Goal: Task Accomplishment & Management: Manage account settings

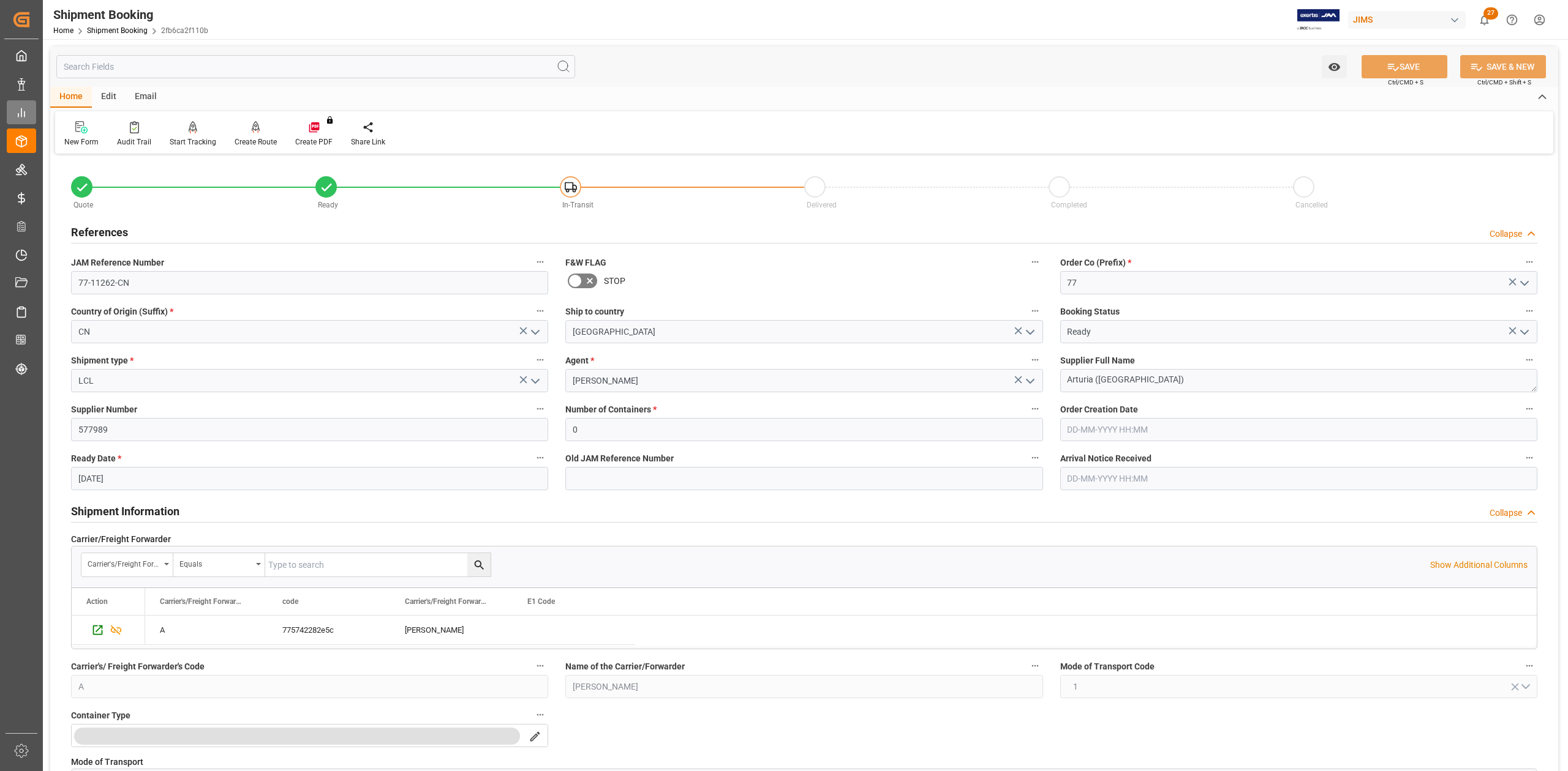
scroll to position [207, 0]
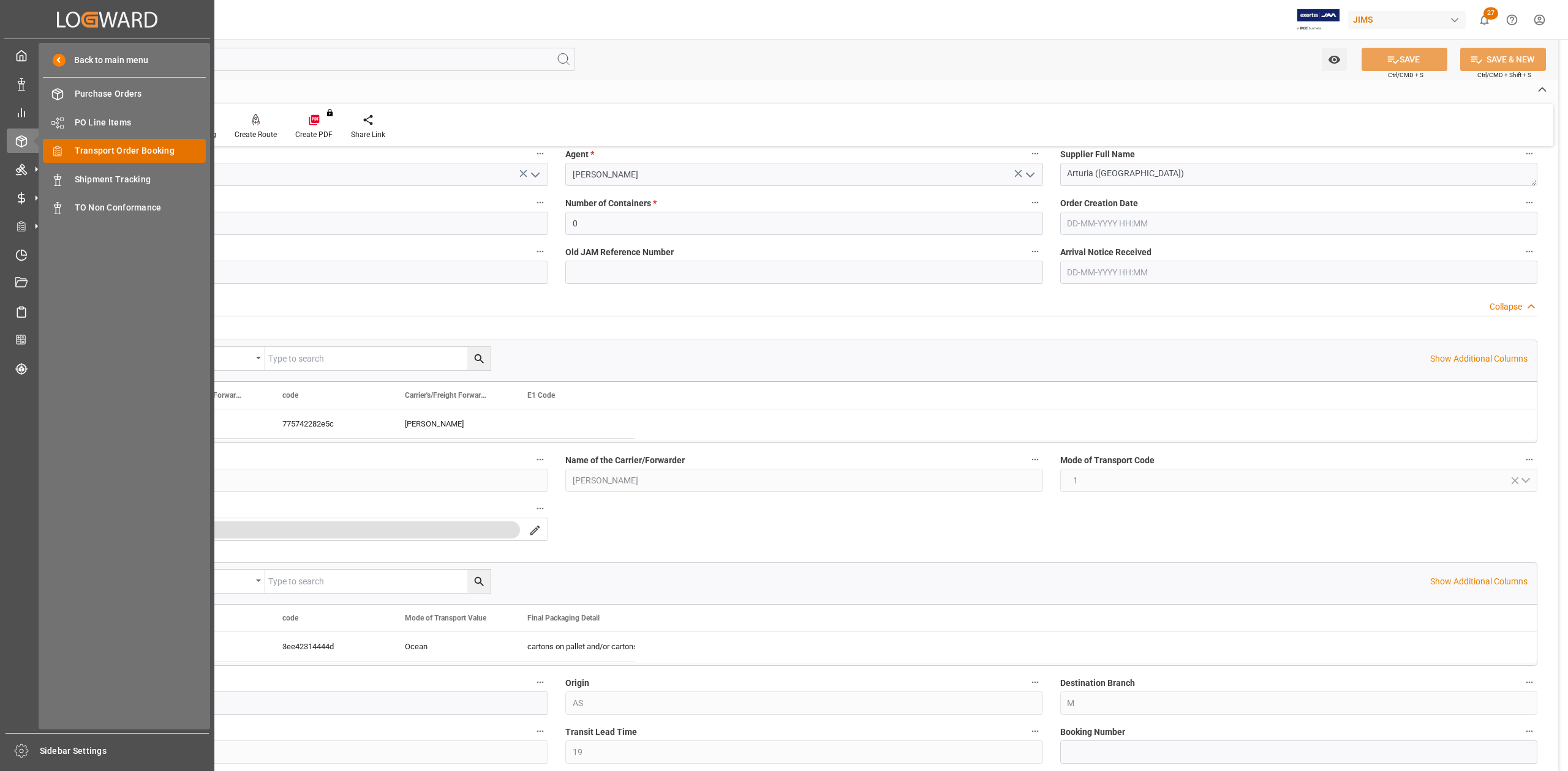
click at [111, 149] on span "Transport Order Booking" at bounding box center [140, 150] width 131 height 13
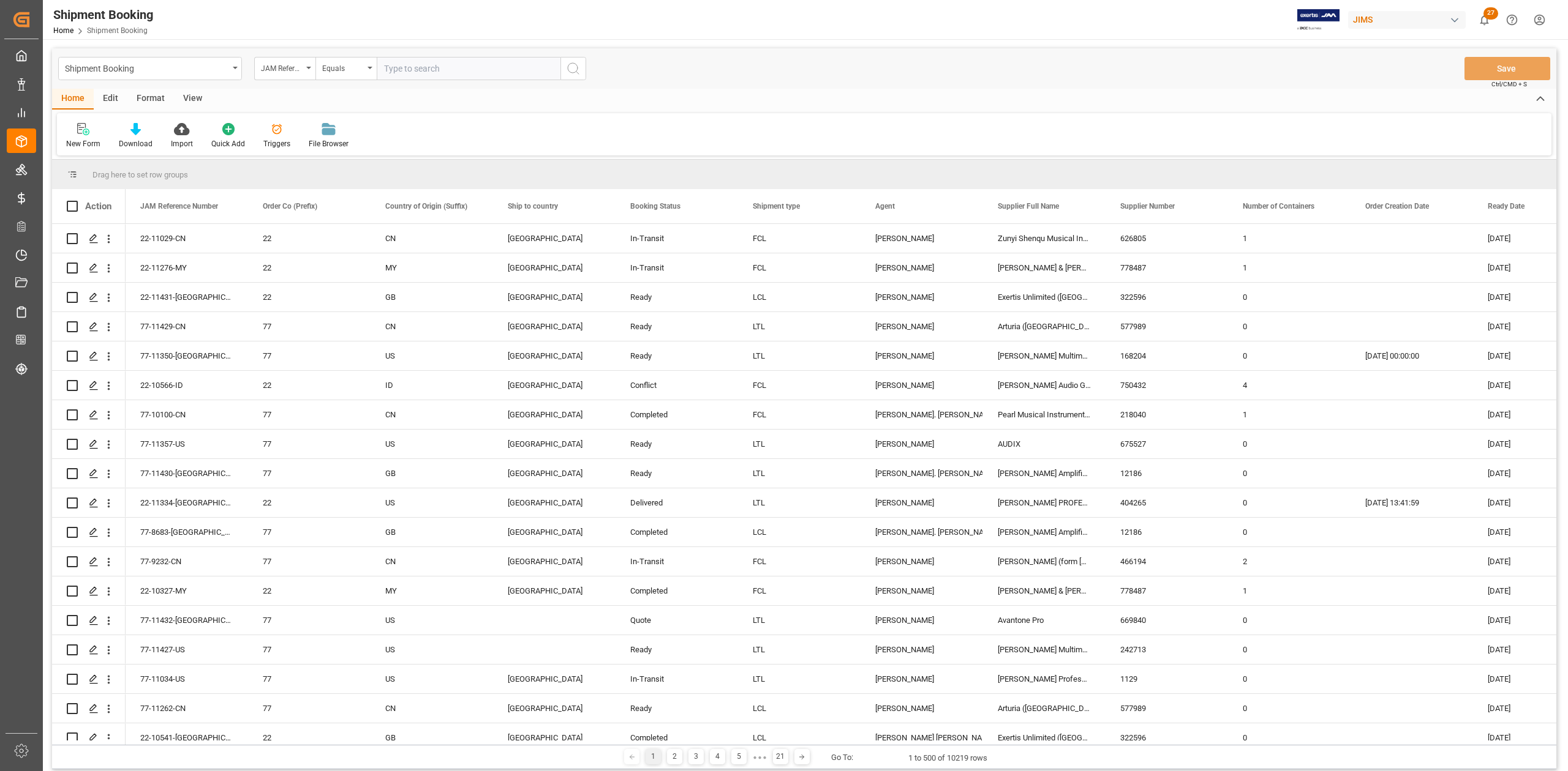
click at [486, 67] on input "text" at bounding box center [469, 69] width 184 height 24
type input "77-11356-cn"
click at [583, 66] on button "search button" at bounding box center [573, 69] width 26 height 24
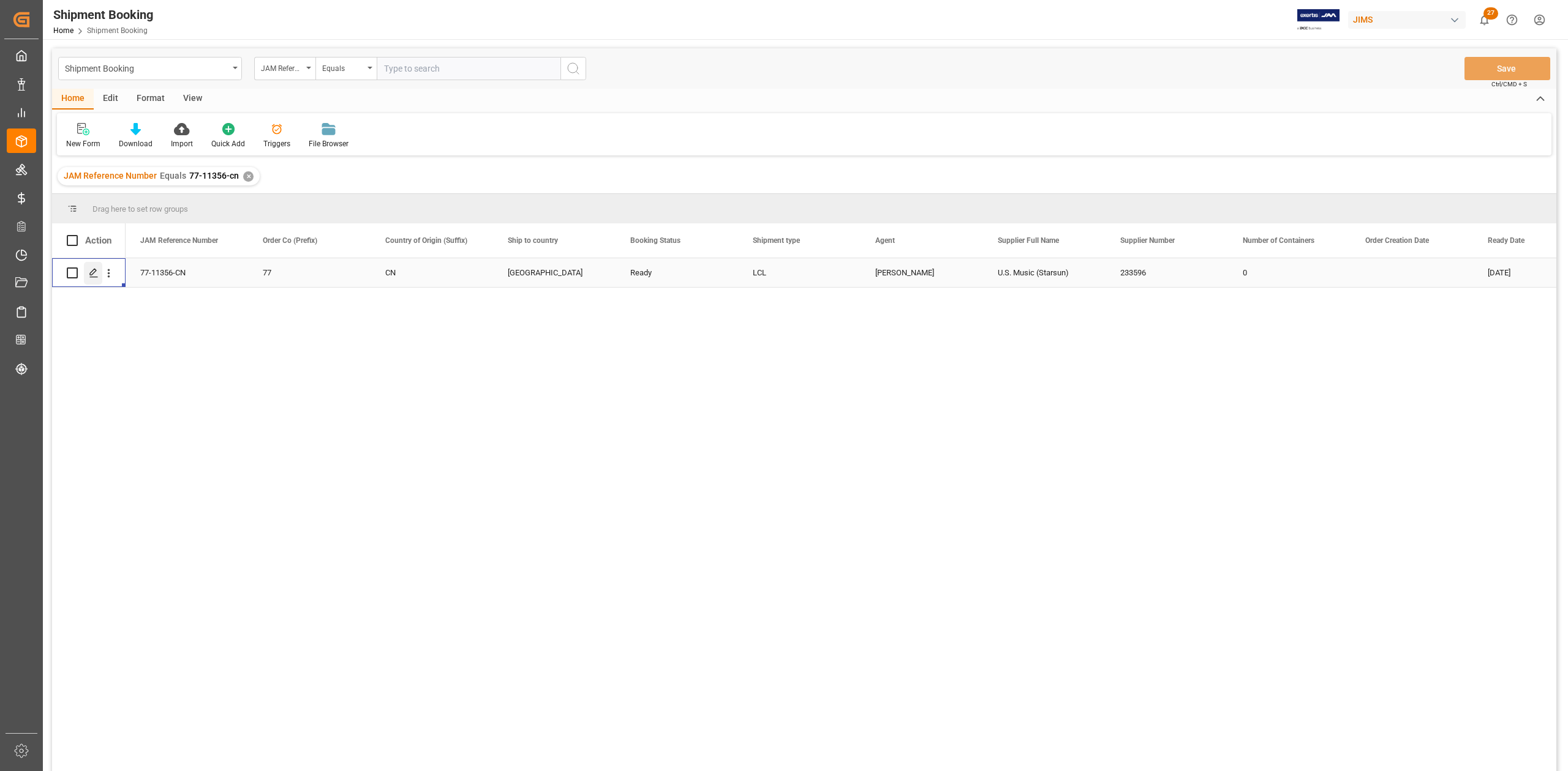
click at [89, 273] on icon "Press SPACE to select this row." at bounding box center [94, 273] width 10 height 10
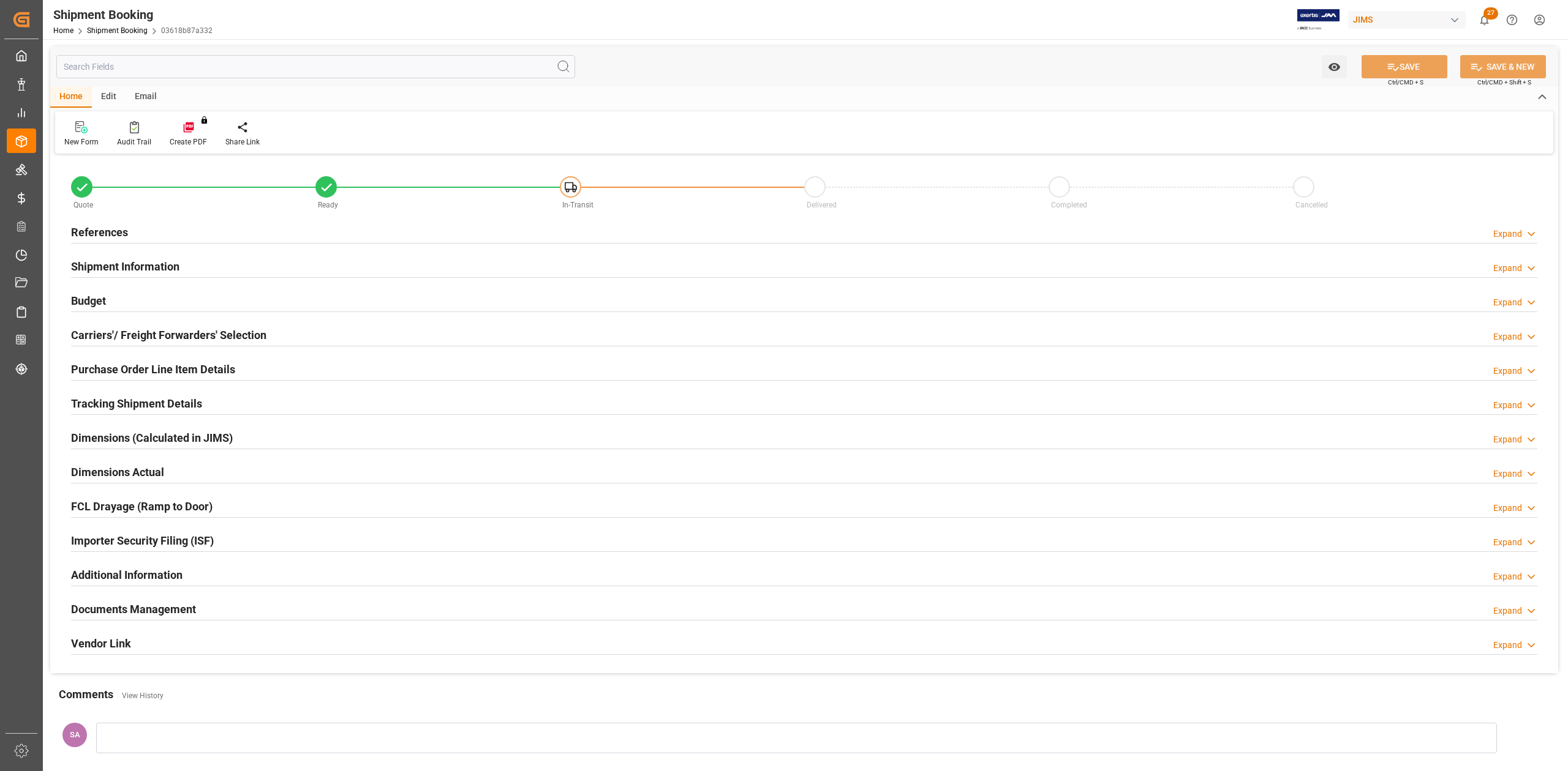
type input "0"
type input "[DATE]"
click at [115, 231] on h2 "References" at bounding box center [100, 232] width 57 height 17
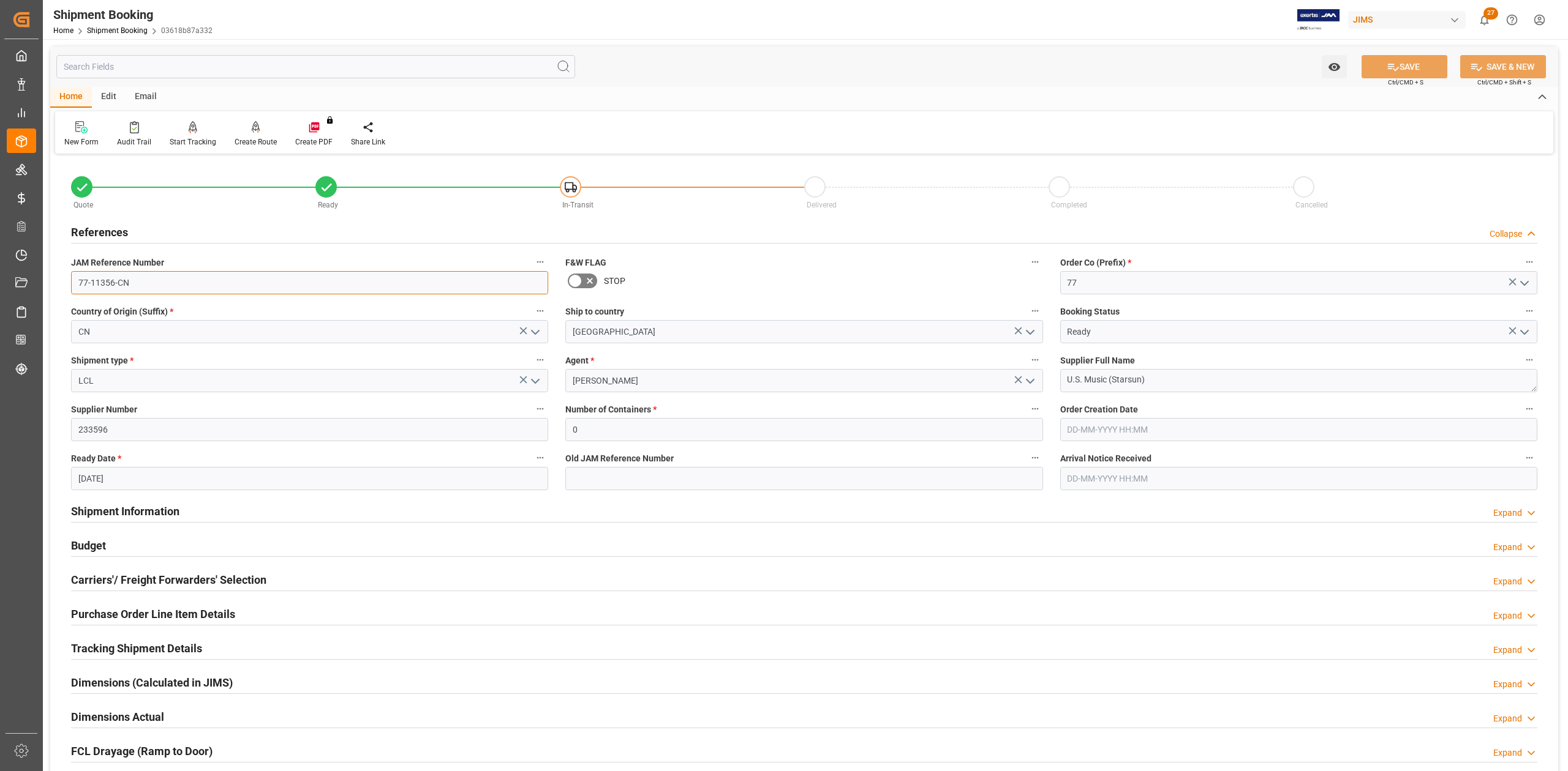
click at [223, 283] on input "77-11356-CN" at bounding box center [309, 283] width 478 height 24
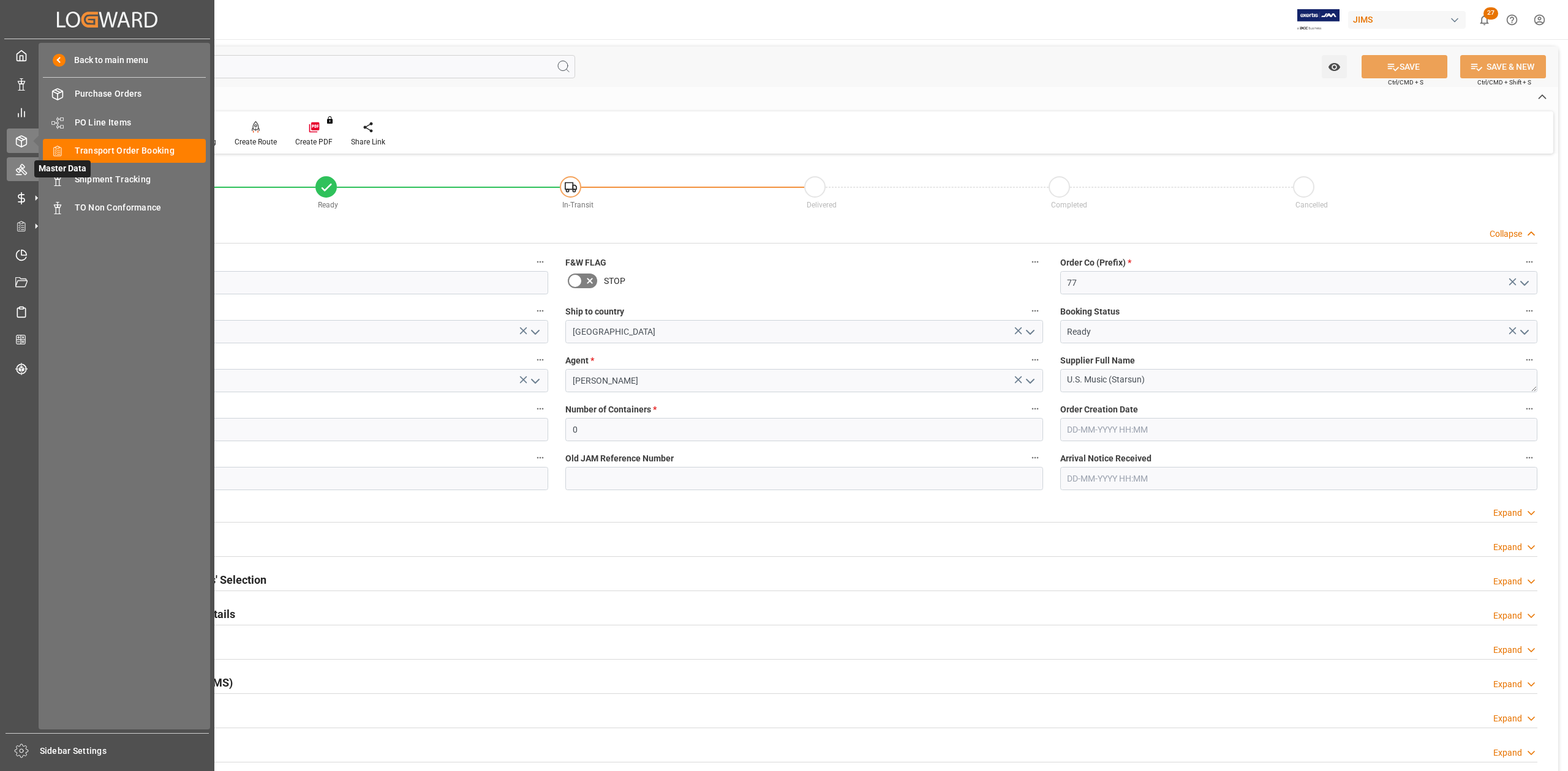
click at [25, 169] on icon at bounding box center [21, 169] width 12 height 12
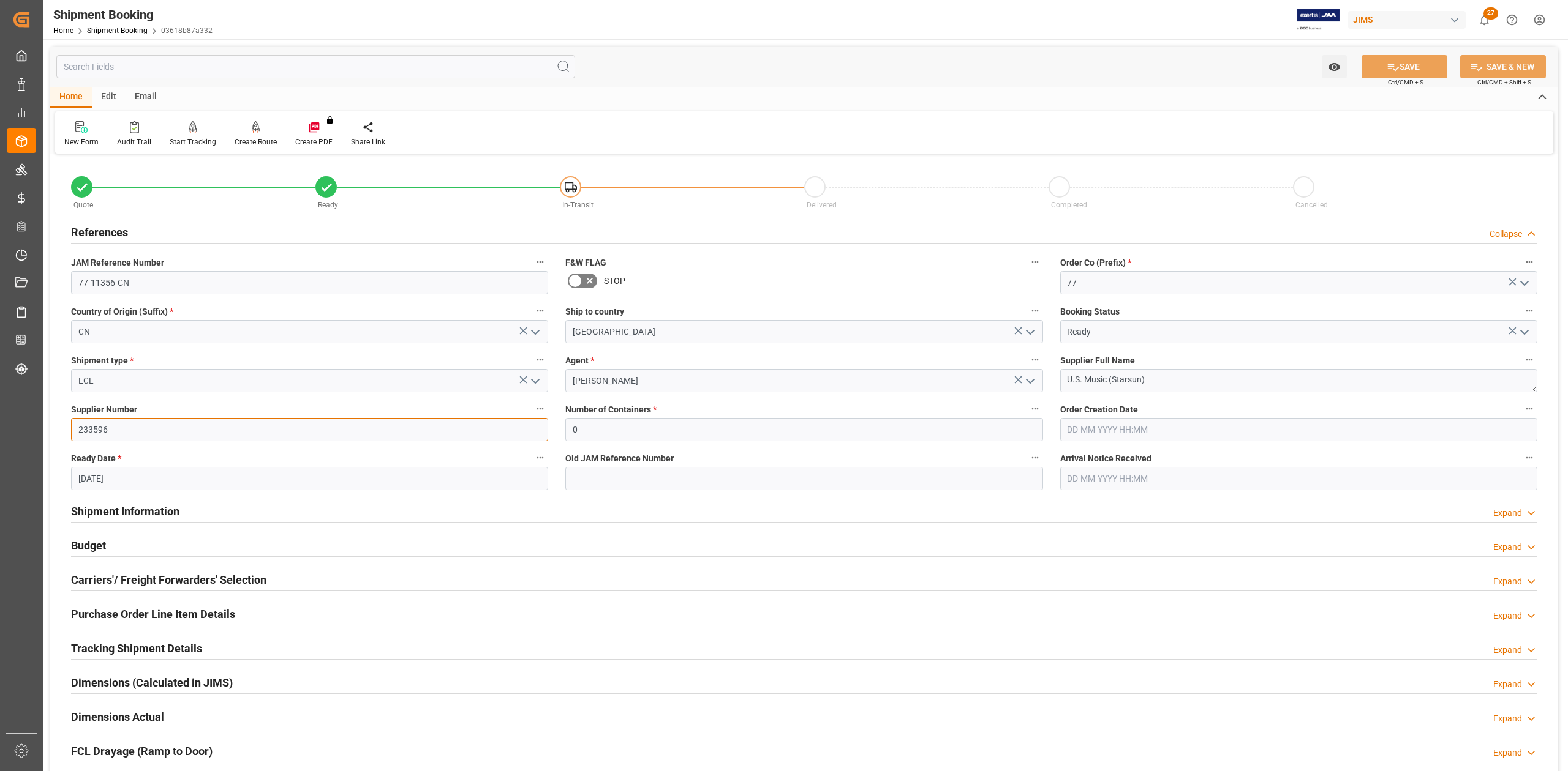
click at [134, 422] on input "233596" at bounding box center [309, 430] width 478 height 24
click at [143, 515] on h2 "Shipment Information" at bounding box center [126, 511] width 109 height 17
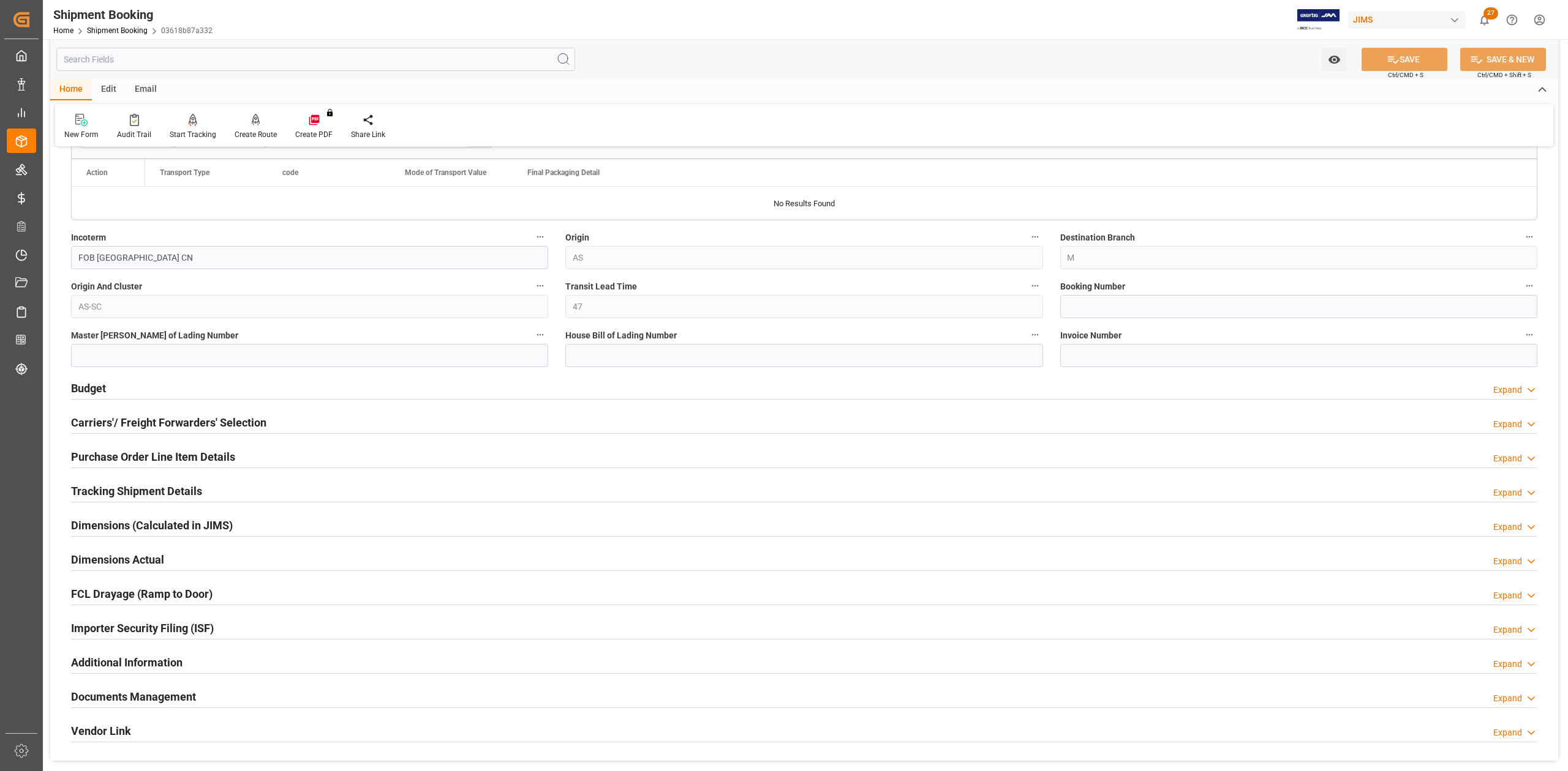
scroll to position [652, 0]
click at [138, 427] on h2 "Carriers'/ Freight Forwarders' Selection" at bounding box center [169, 422] width 196 height 17
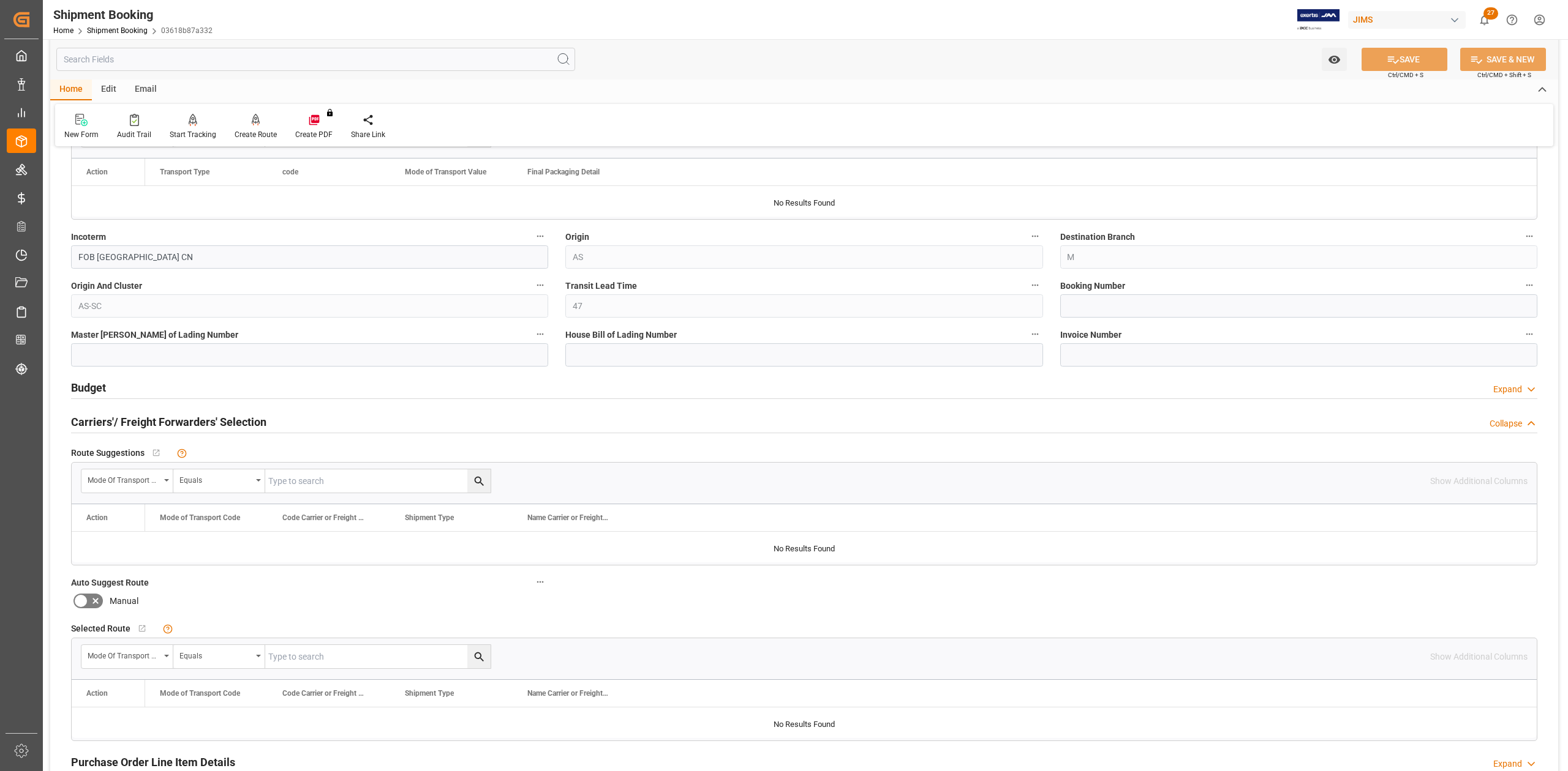
click at [138, 427] on h2 "Carriers'/ Freight Forwarders' Selection" at bounding box center [169, 422] width 196 height 17
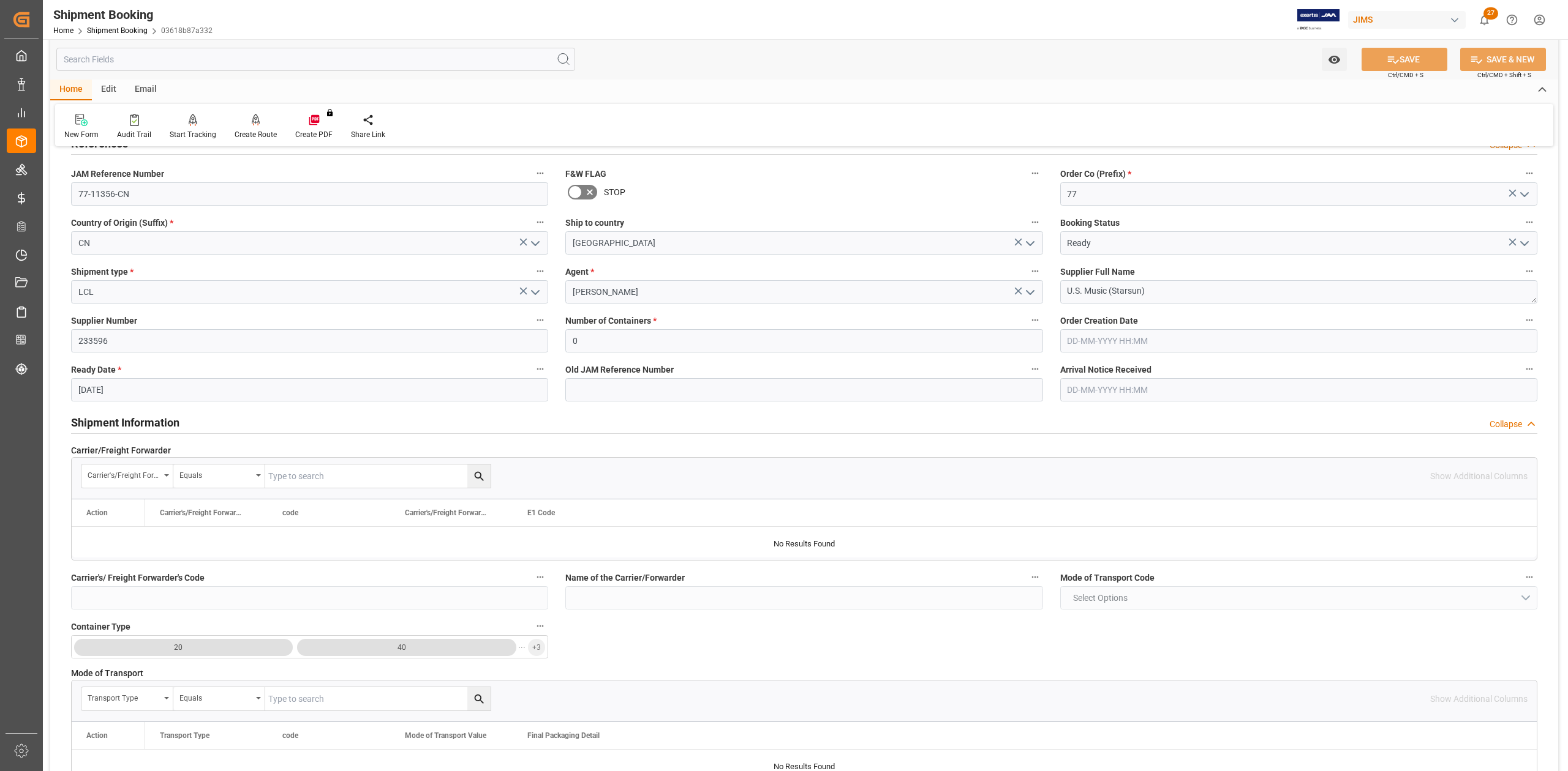
scroll to position [0, 0]
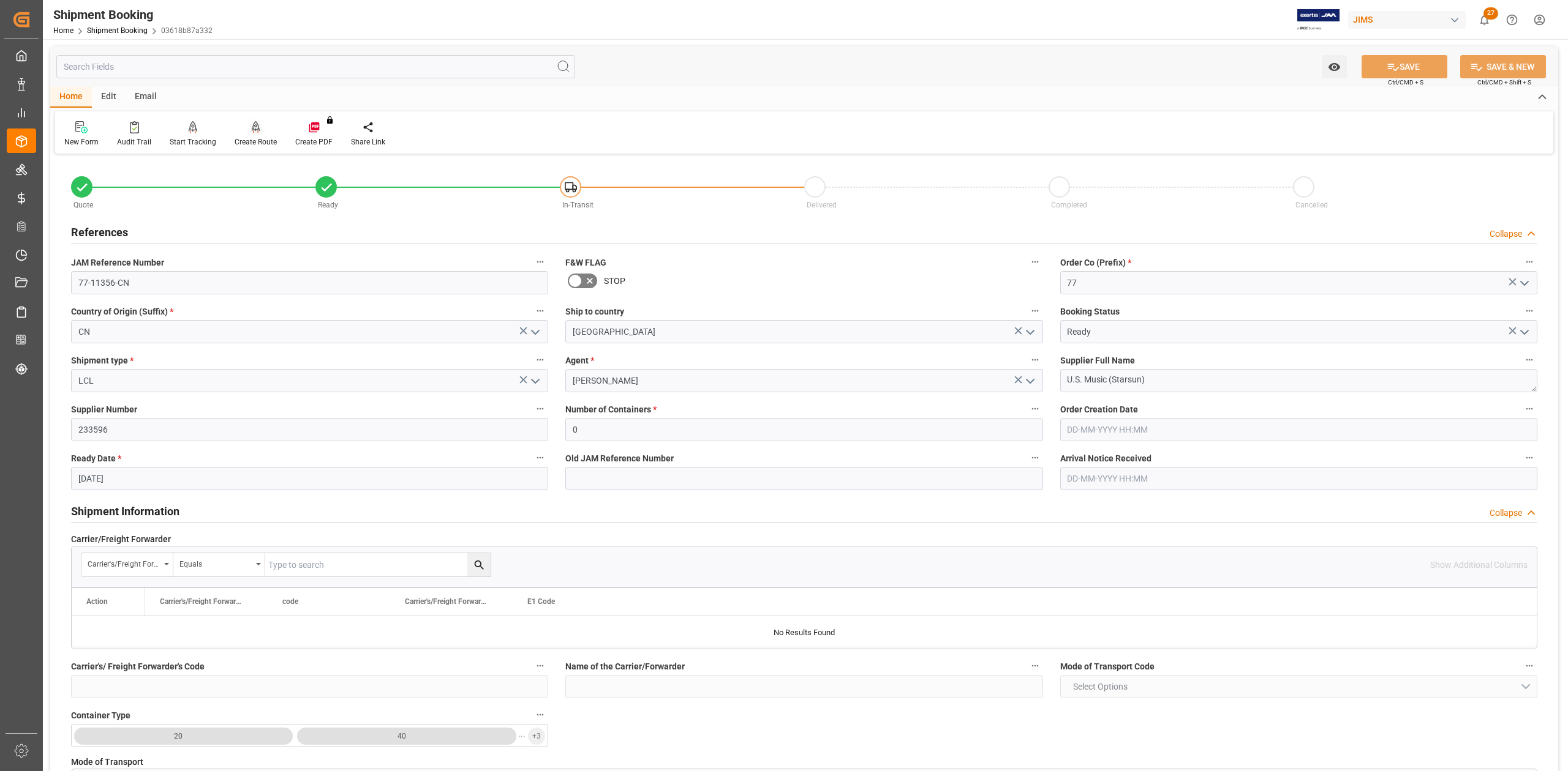
click at [262, 145] on div "Create Route" at bounding box center [255, 141] width 43 height 11
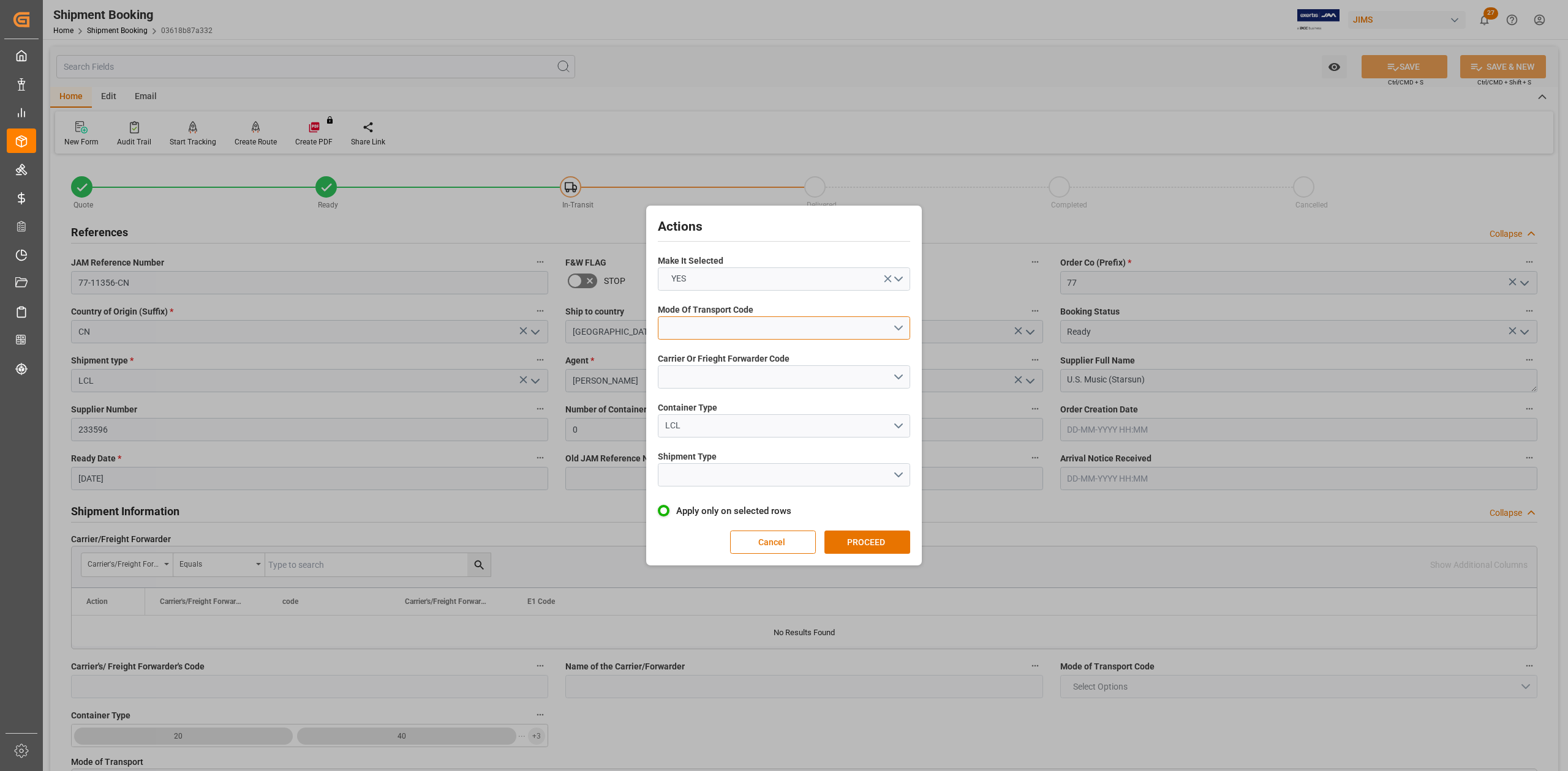
click at [709, 327] on button "open menu" at bounding box center [783, 328] width 252 height 24
click at [709, 333] on div "1- OCEAN" at bounding box center [784, 331] width 251 height 26
click at [709, 375] on button "open menu" at bounding box center [783, 378] width 252 height 24
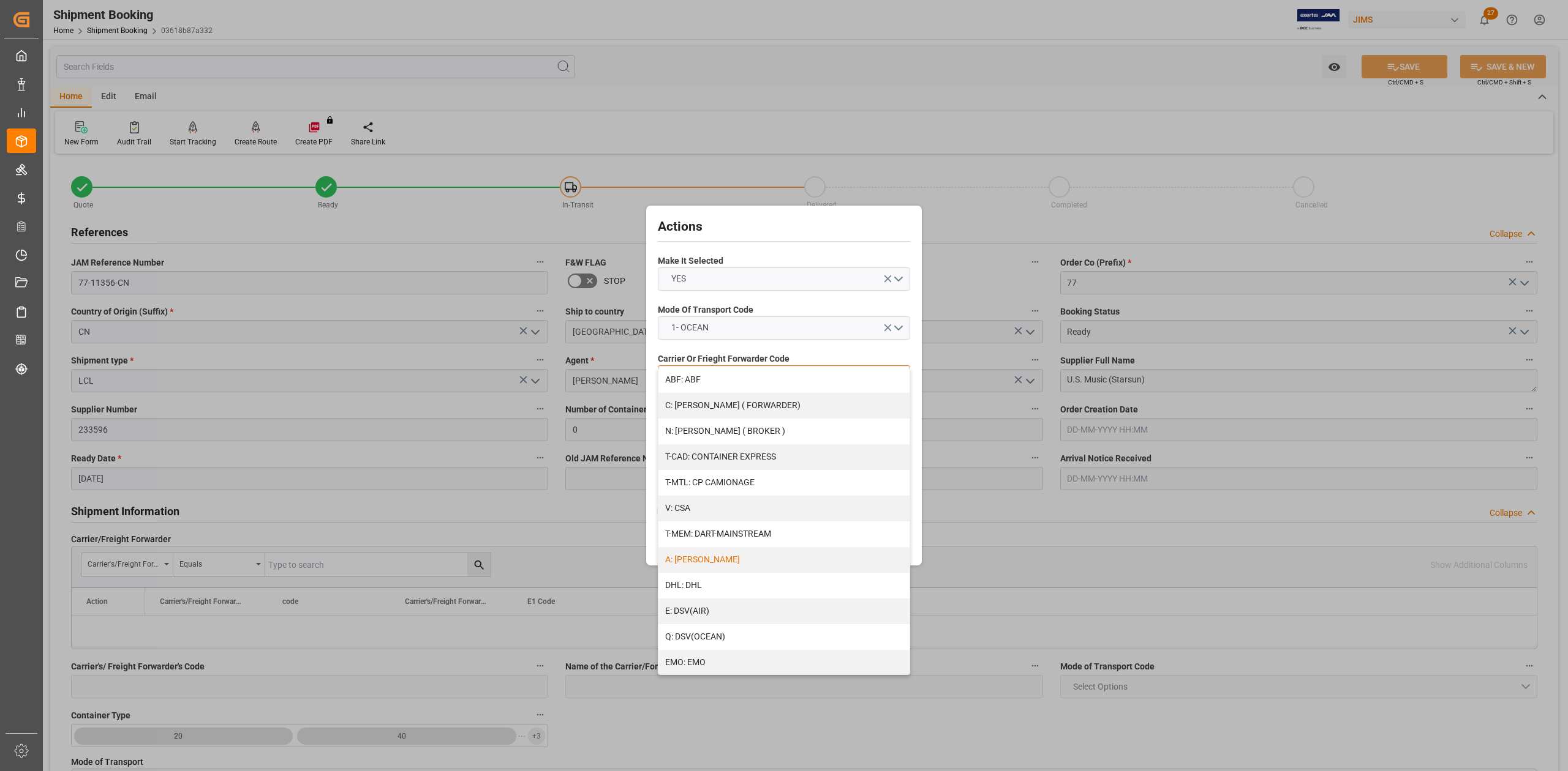
click at [703, 555] on div "A: DELMAR" at bounding box center [784, 560] width 251 height 26
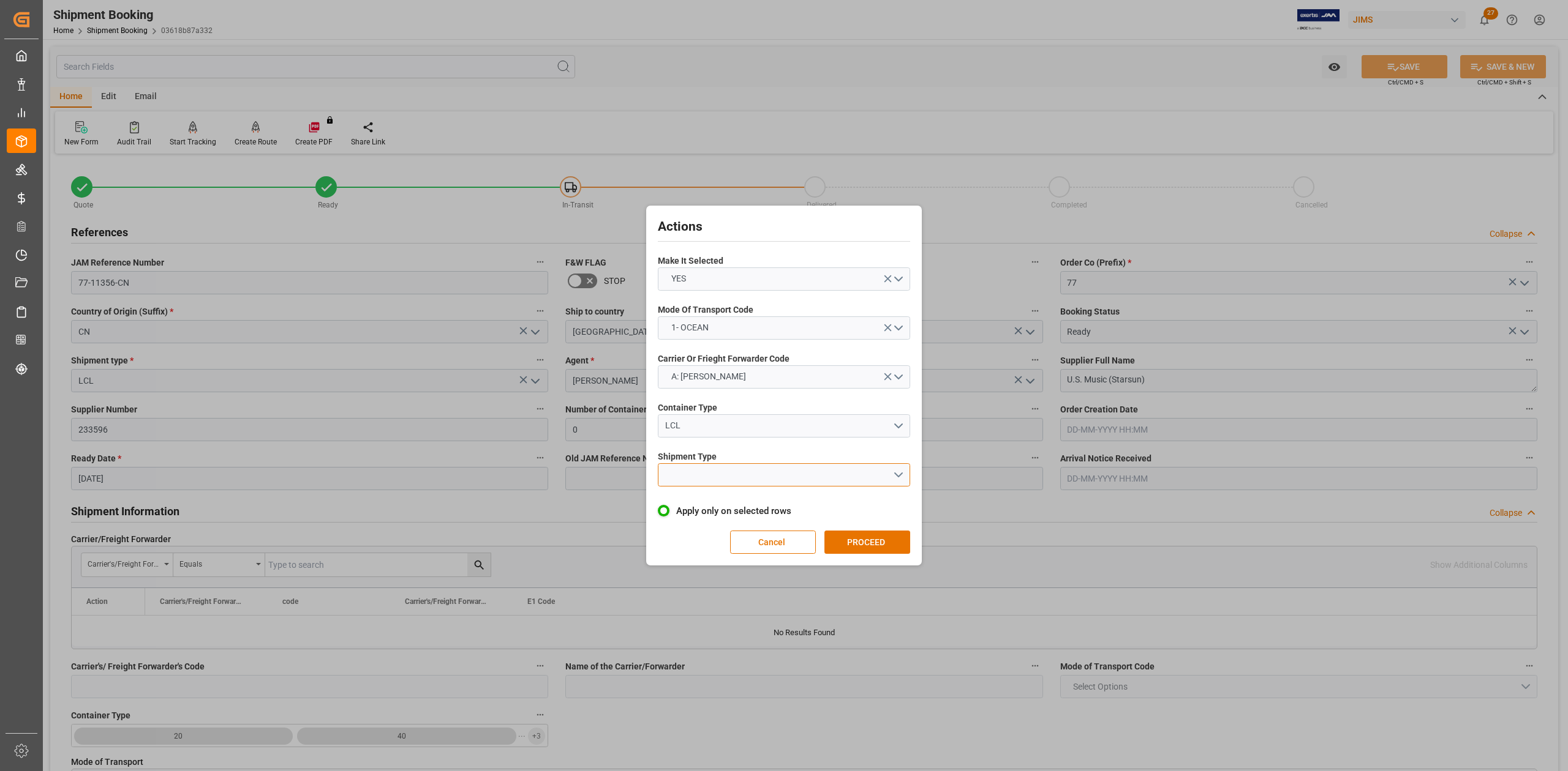
click at [711, 475] on button "open menu" at bounding box center [783, 475] width 252 height 24
click at [715, 503] on div "LCL" at bounding box center [784, 504] width 251 height 26
click at [853, 545] on button "PROCEED" at bounding box center [867, 543] width 86 height 24
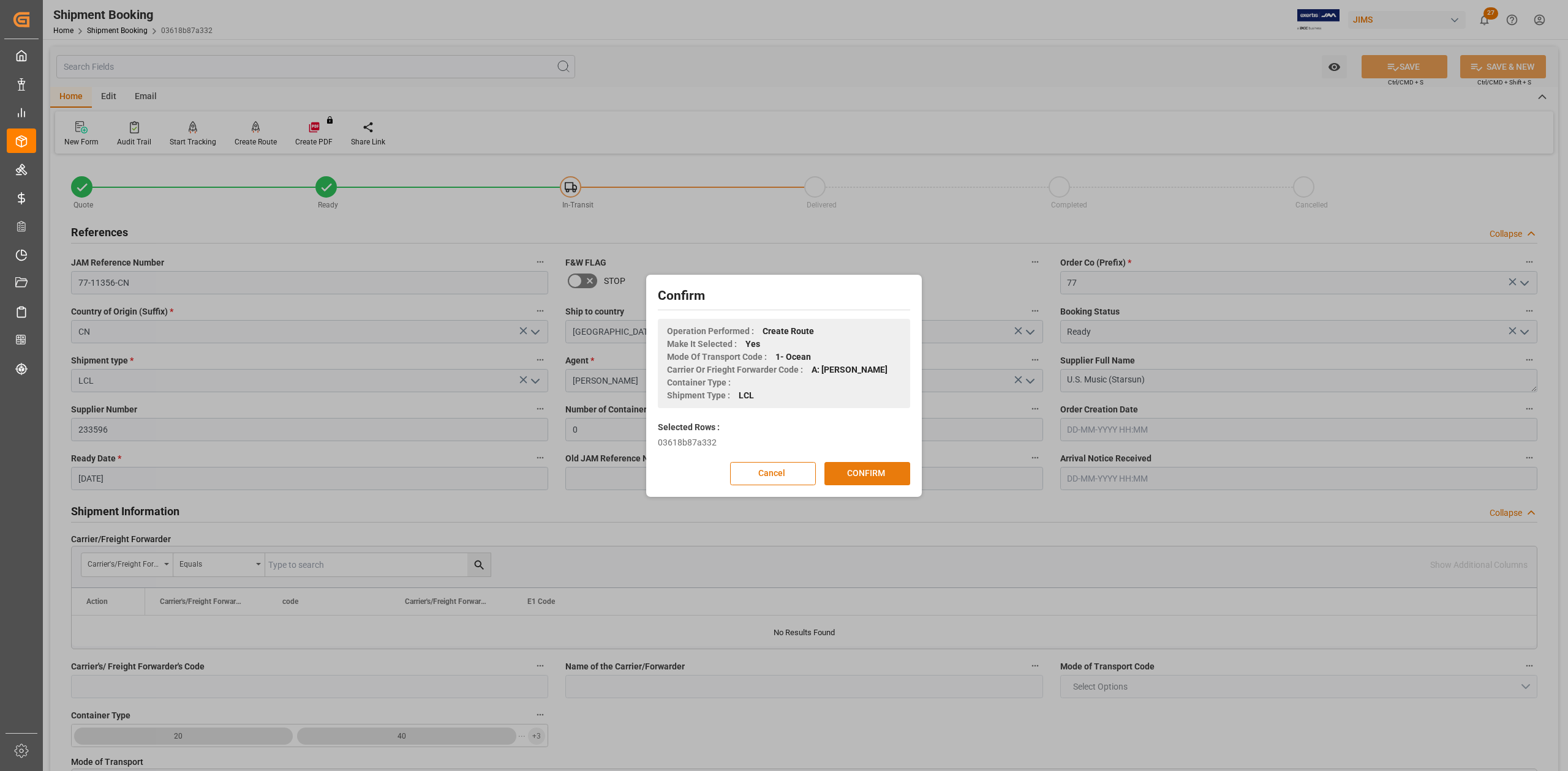
click at [861, 471] on button "CONFIRM" at bounding box center [867, 474] width 86 height 24
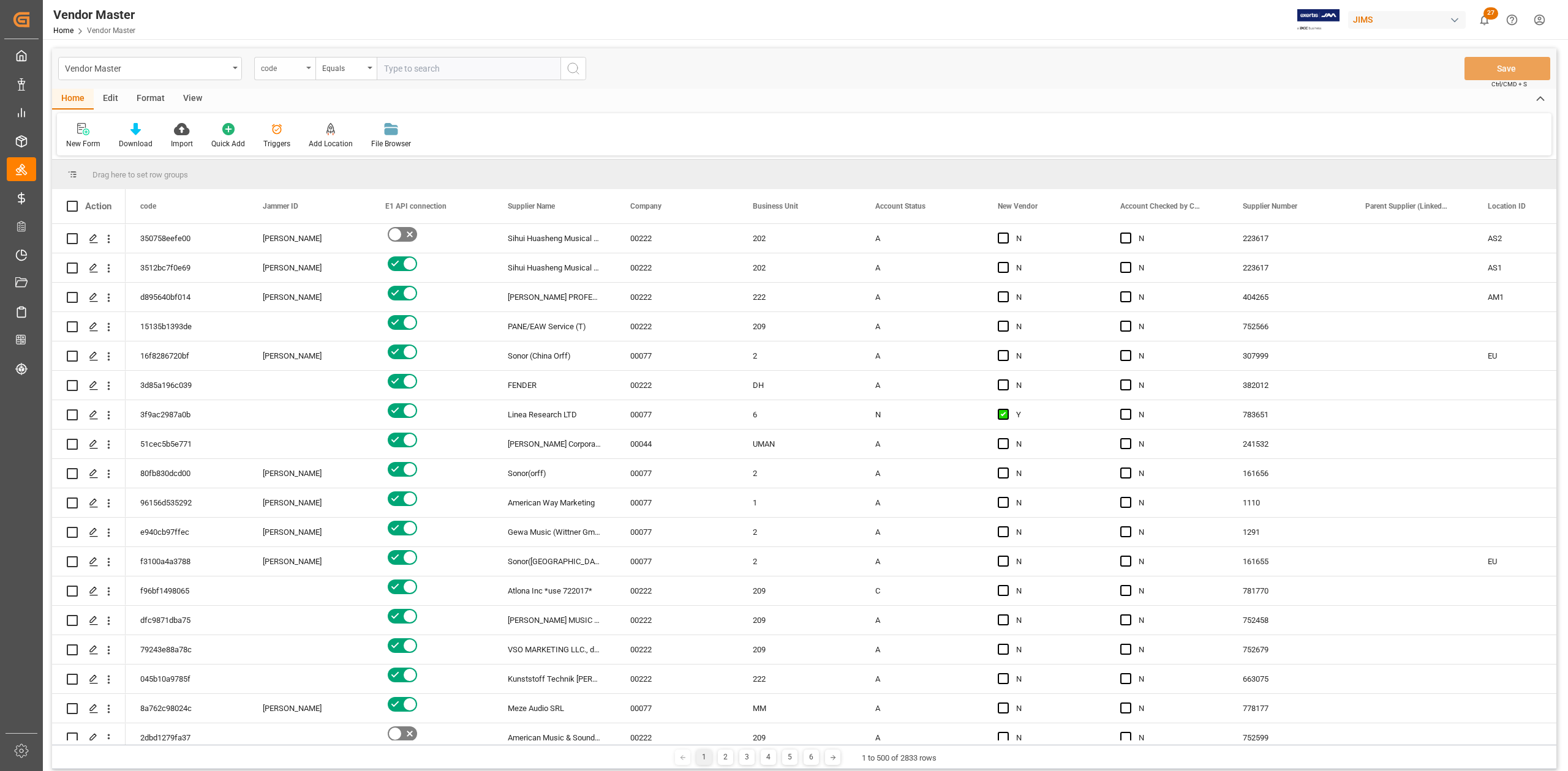
click at [299, 72] on div "code" at bounding box center [282, 67] width 42 height 14
type input "supp"
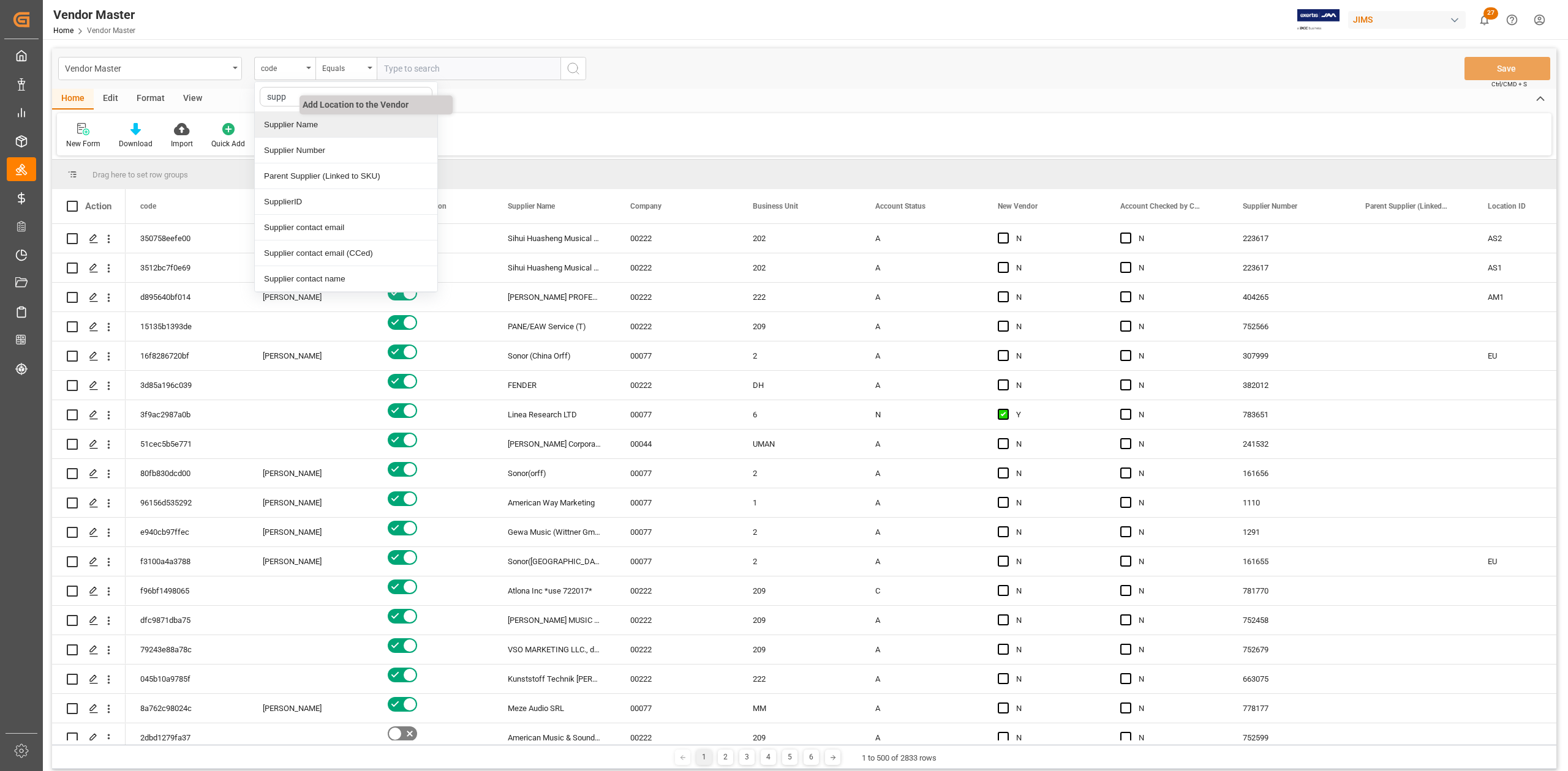
click at [314, 155] on div "Supplier Number" at bounding box center [346, 150] width 183 height 26
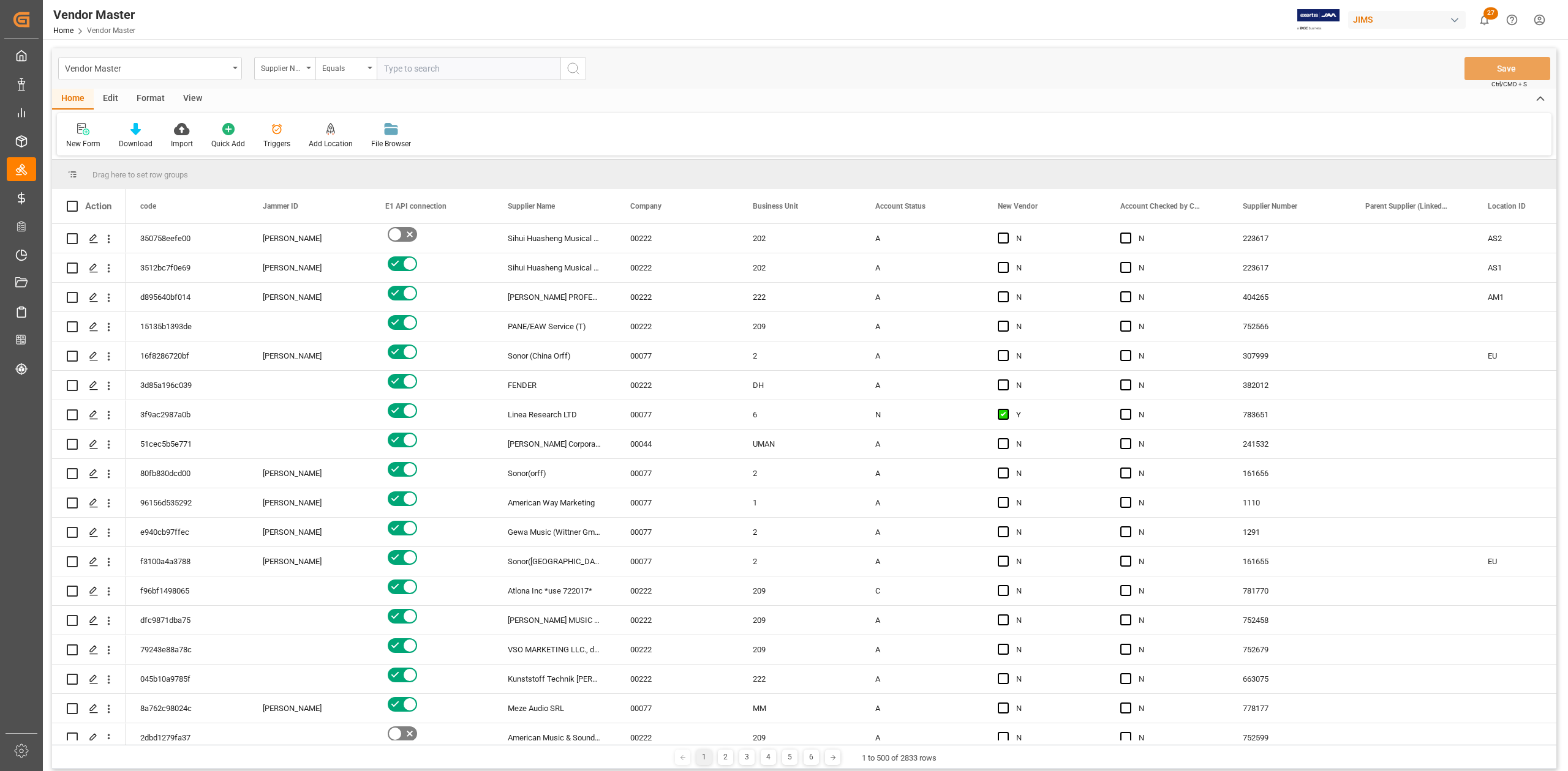
click at [453, 67] on input "text" at bounding box center [469, 69] width 184 height 24
paste input "233596"
type input "233596"
click at [568, 66] on circle "search button" at bounding box center [572, 68] width 10 height 10
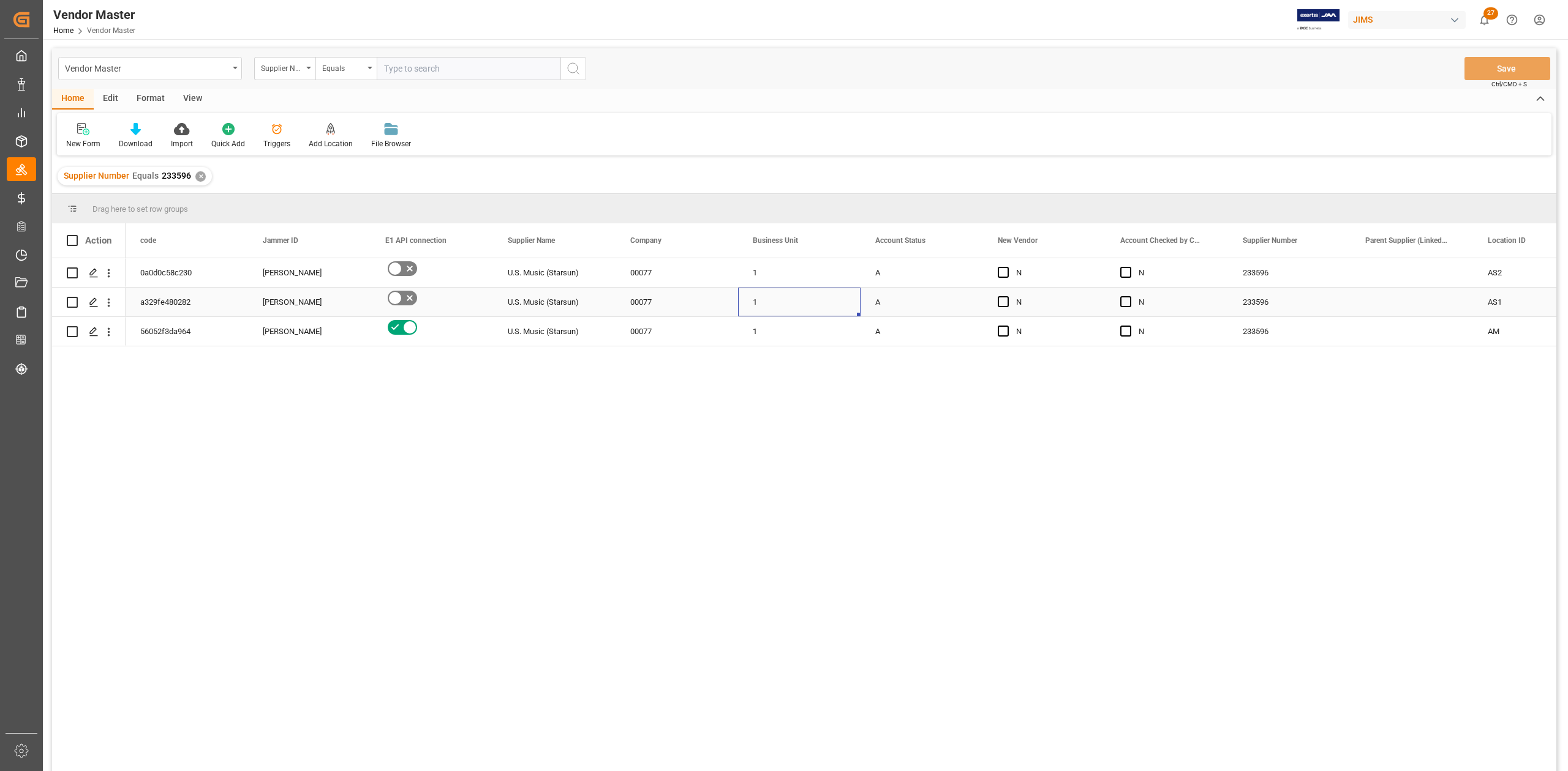
click at [838, 301] on div "1" at bounding box center [799, 301] width 123 height 29
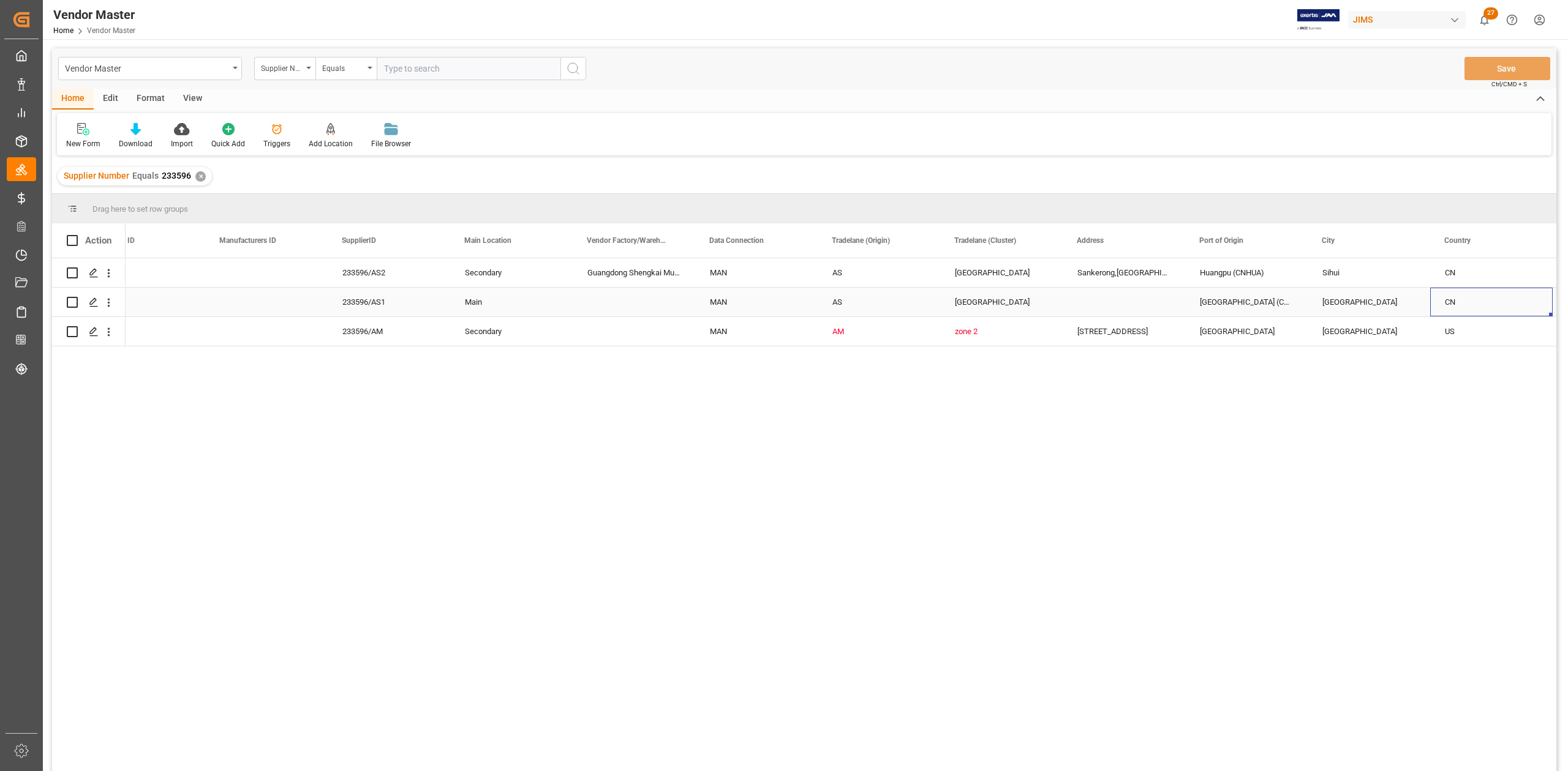
scroll to position [0, 1513]
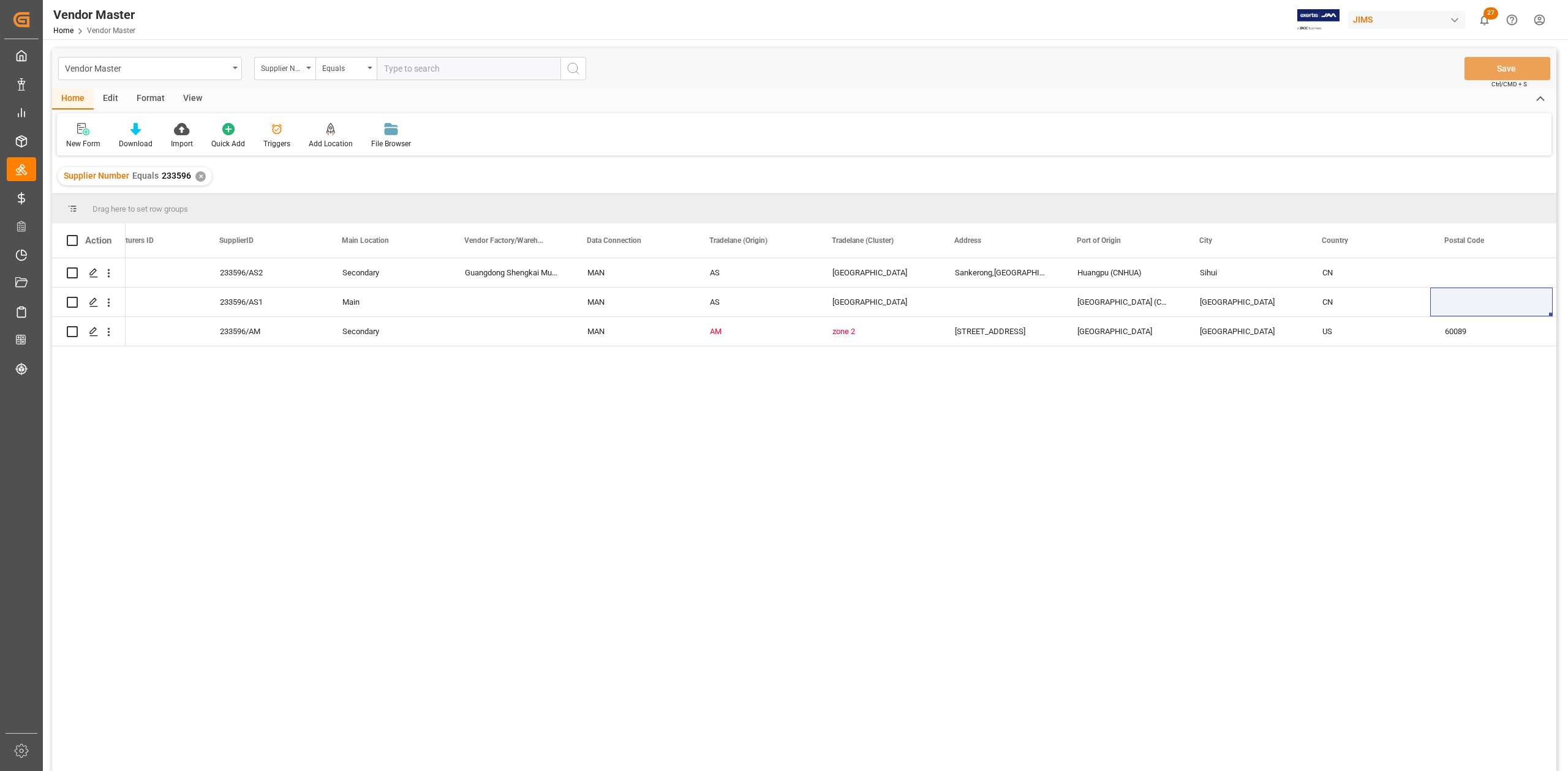
click at [196, 177] on div "✕" at bounding box center [201, 176] width 11 height 11
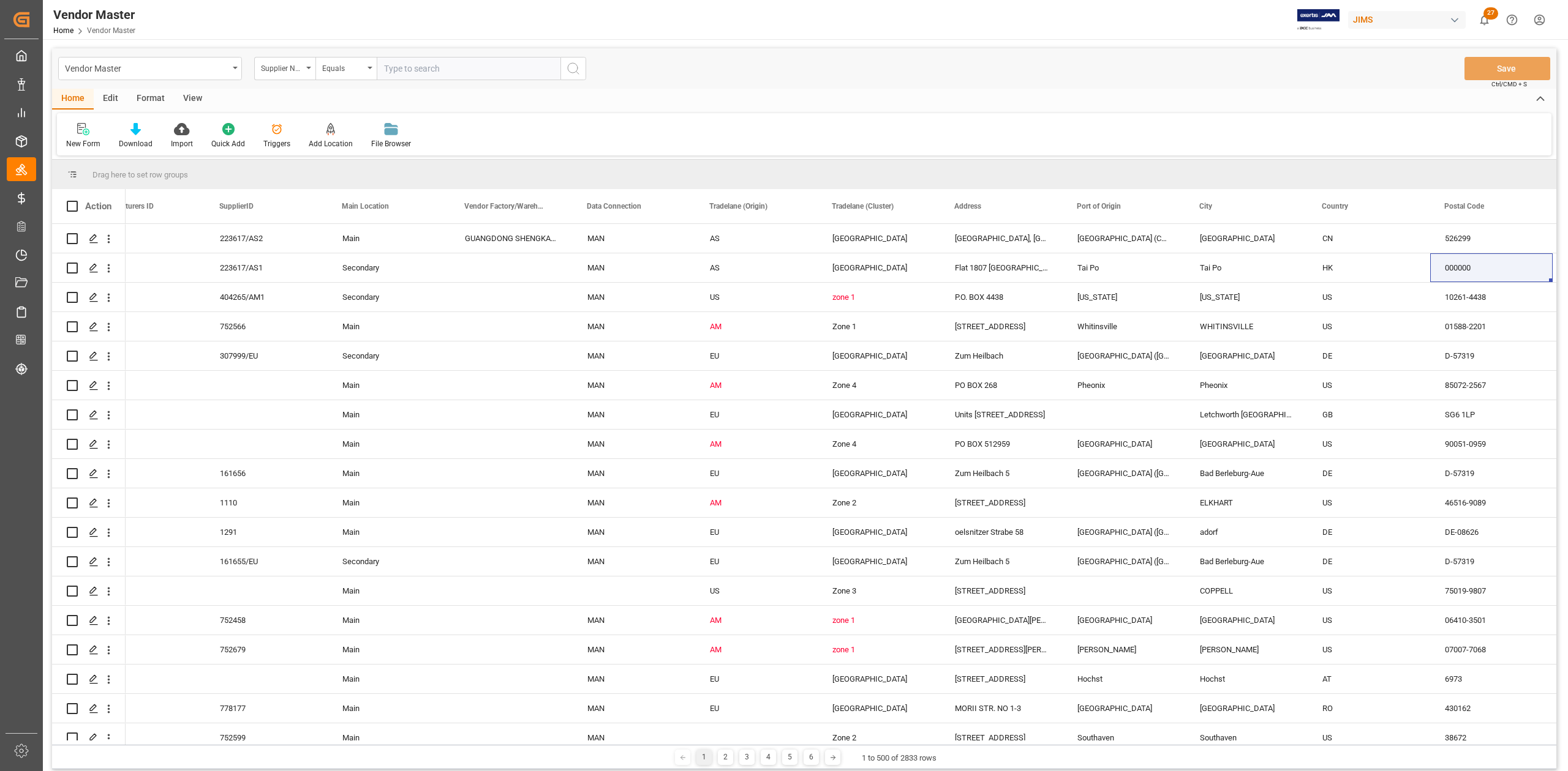
click at [442, 71] on input "text" at bounding box center [469, 69] width 184 height 24
paste input "312999"
type input "312999"
click at [566, 67] on icon "search button" at bounding box center [572, 68] width 15 height 15
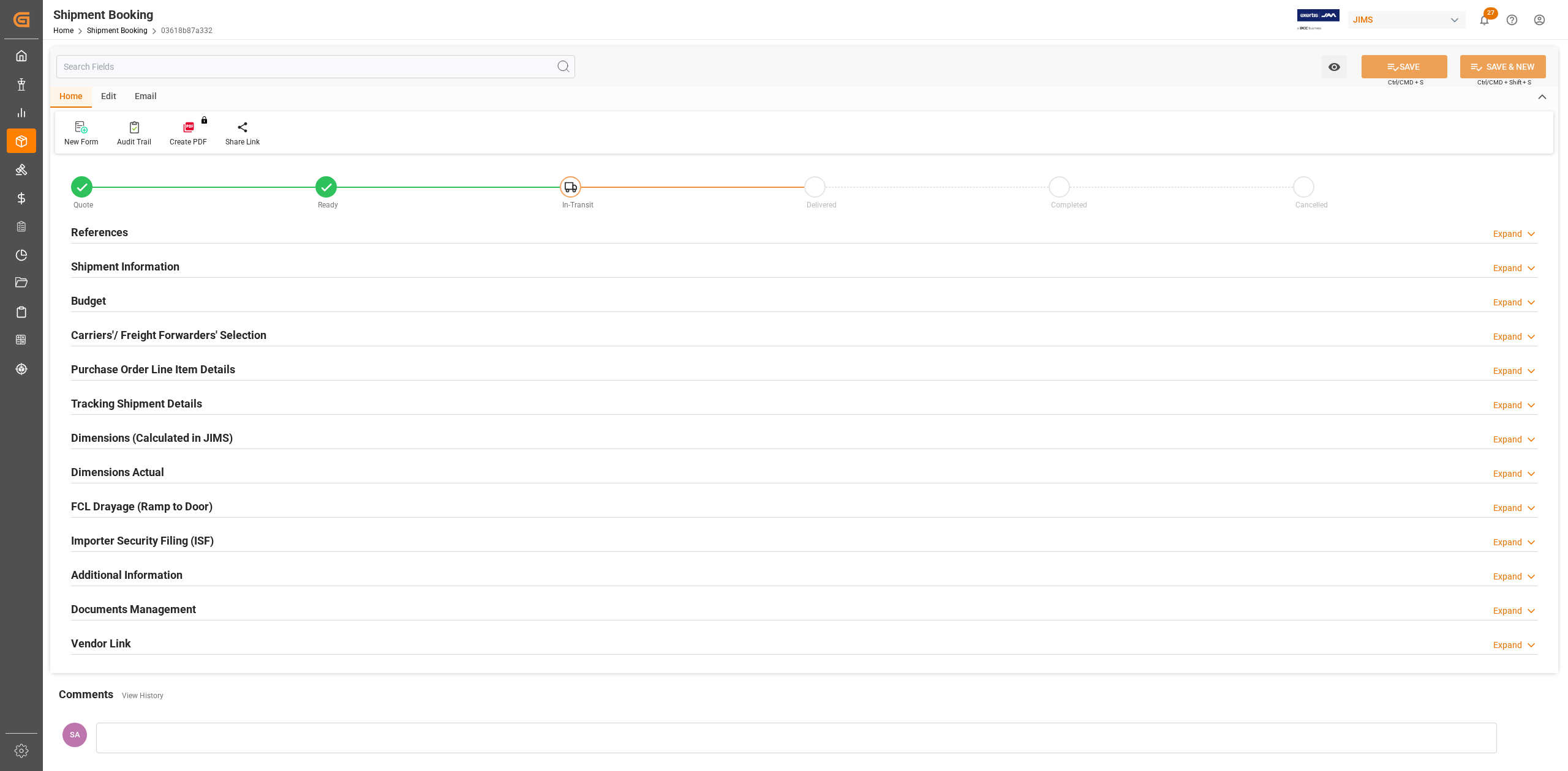
type input "0"
type input "[DATE]"
click at [94, 235] on h2 "References" at bounding box center [100, 232] width 57 height 17
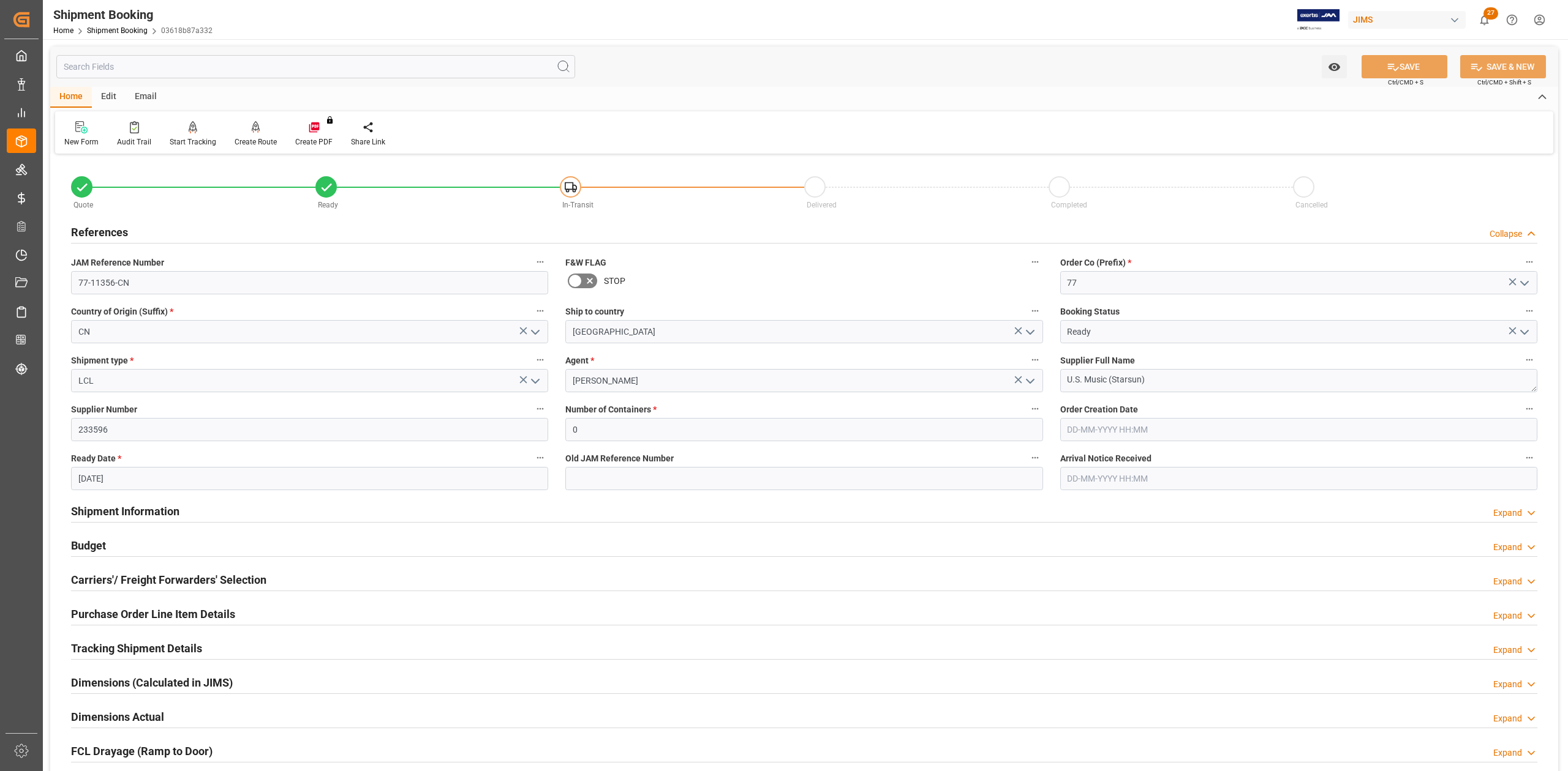
click at [94, 235] on h2 "References" at bounding box center [100, 232] width 57 height 17
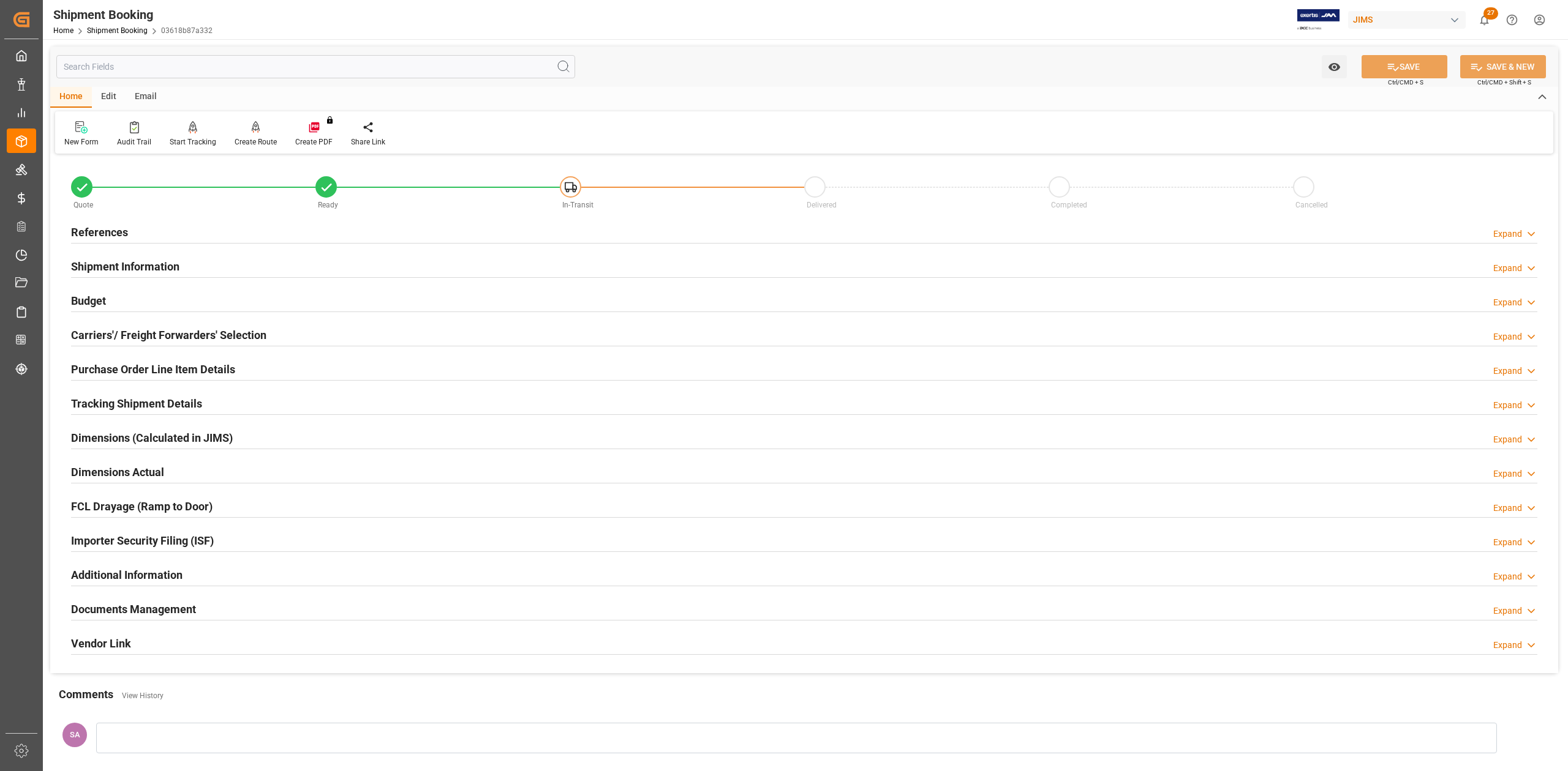
click at [94, 263] on h2 "Shipment Information" at bounding box center [126, 266] width 109 height 17
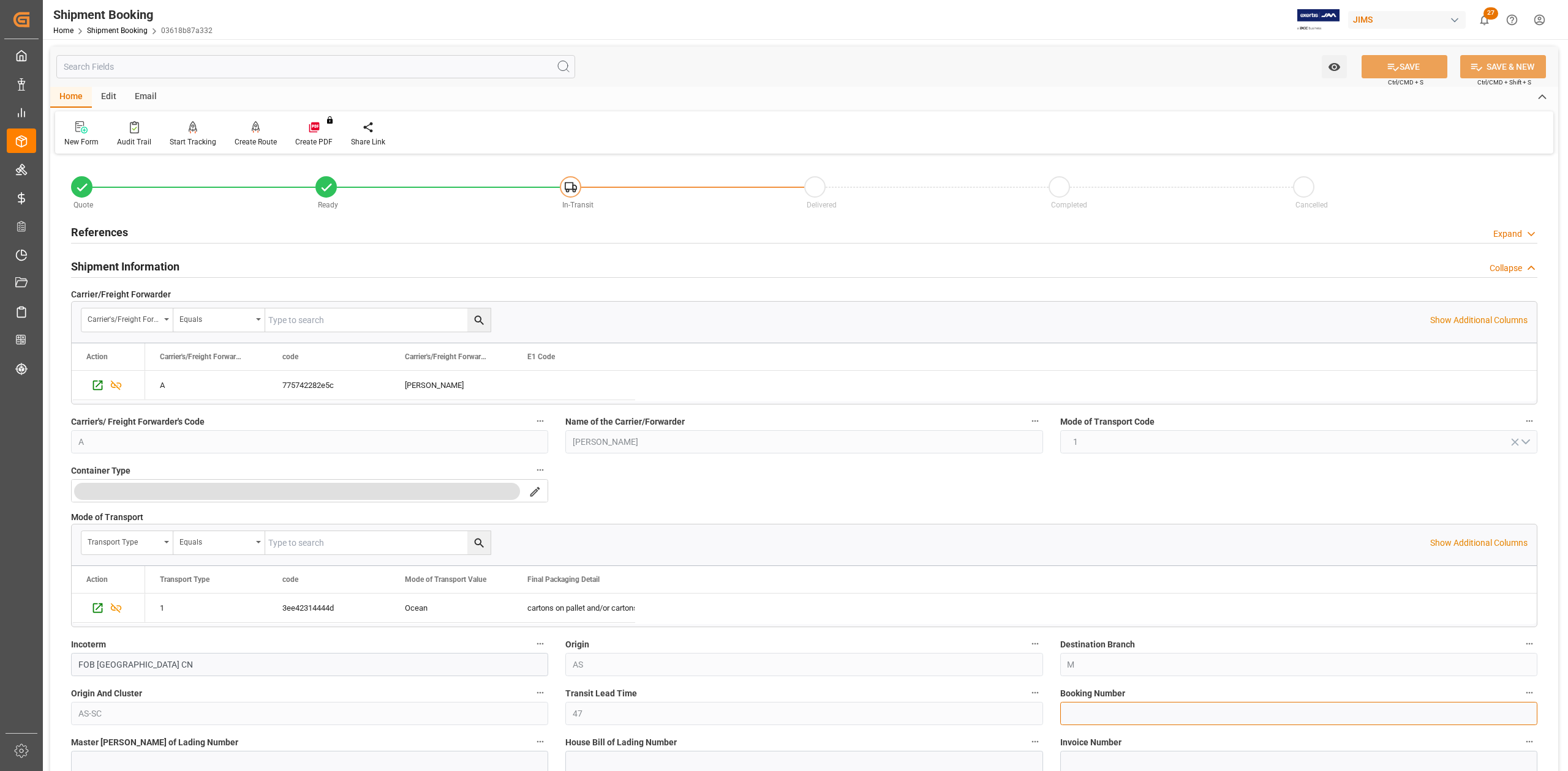
drag, startPoint x: 1132, startPoint y: 719, endPoint x: 1147, endPoint y: 719, distance: 15.0
click at [1132, 719] on input at bounding box center [1298, 714] width 478 height 24
paste input "13641133"
type input "13641133"
click at [1393, 64] on icon at bounding box center [1392, 66] width 13 height 13
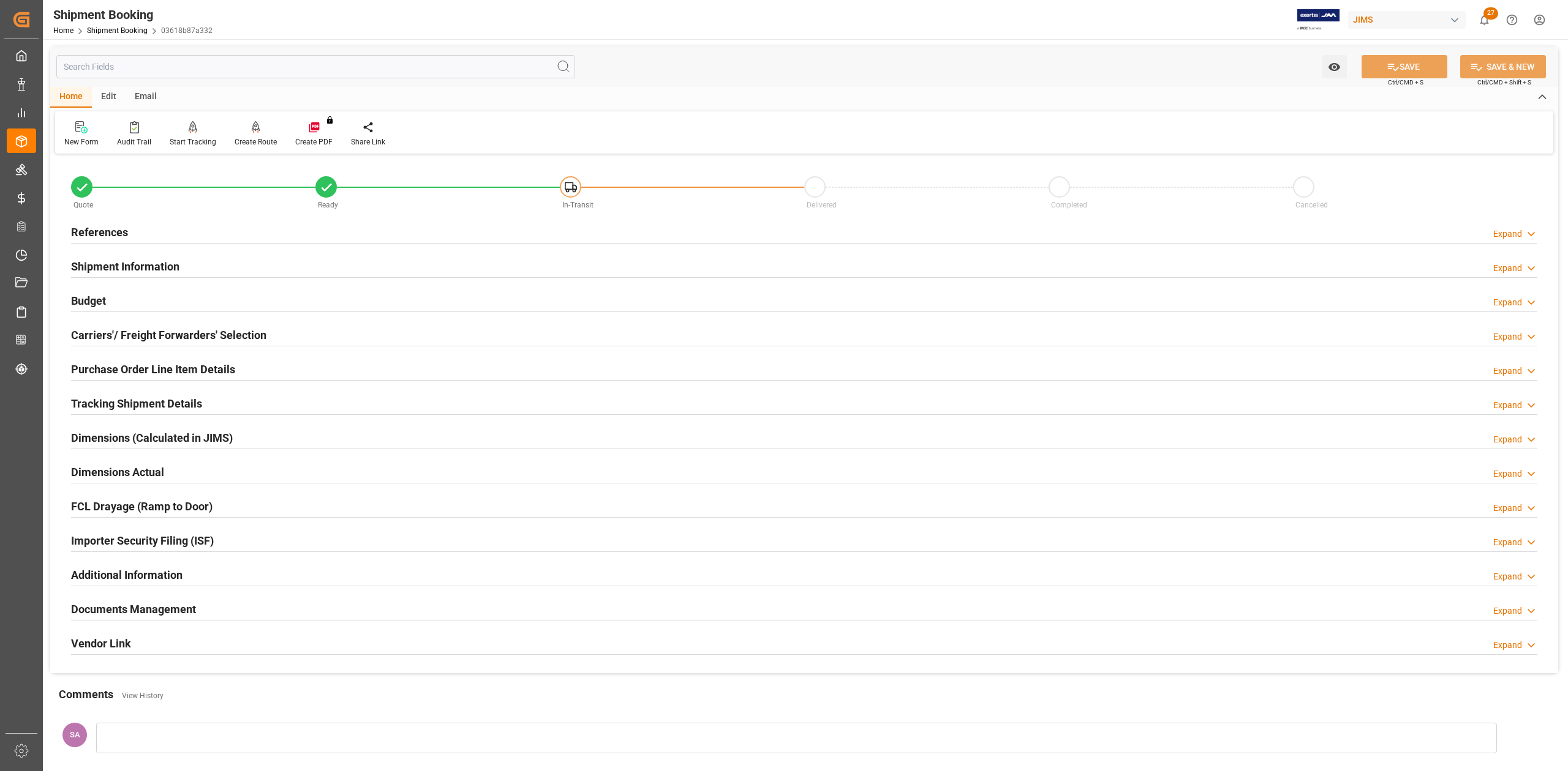
drag, startPoint x: 124, startPoint y: 475, endPoint x: 132, endPoint y: 475, distance: 8.0
click at [124, 475] on h2 "Dimensions Actual" at bounding box center [118, 472] width 93 height 17
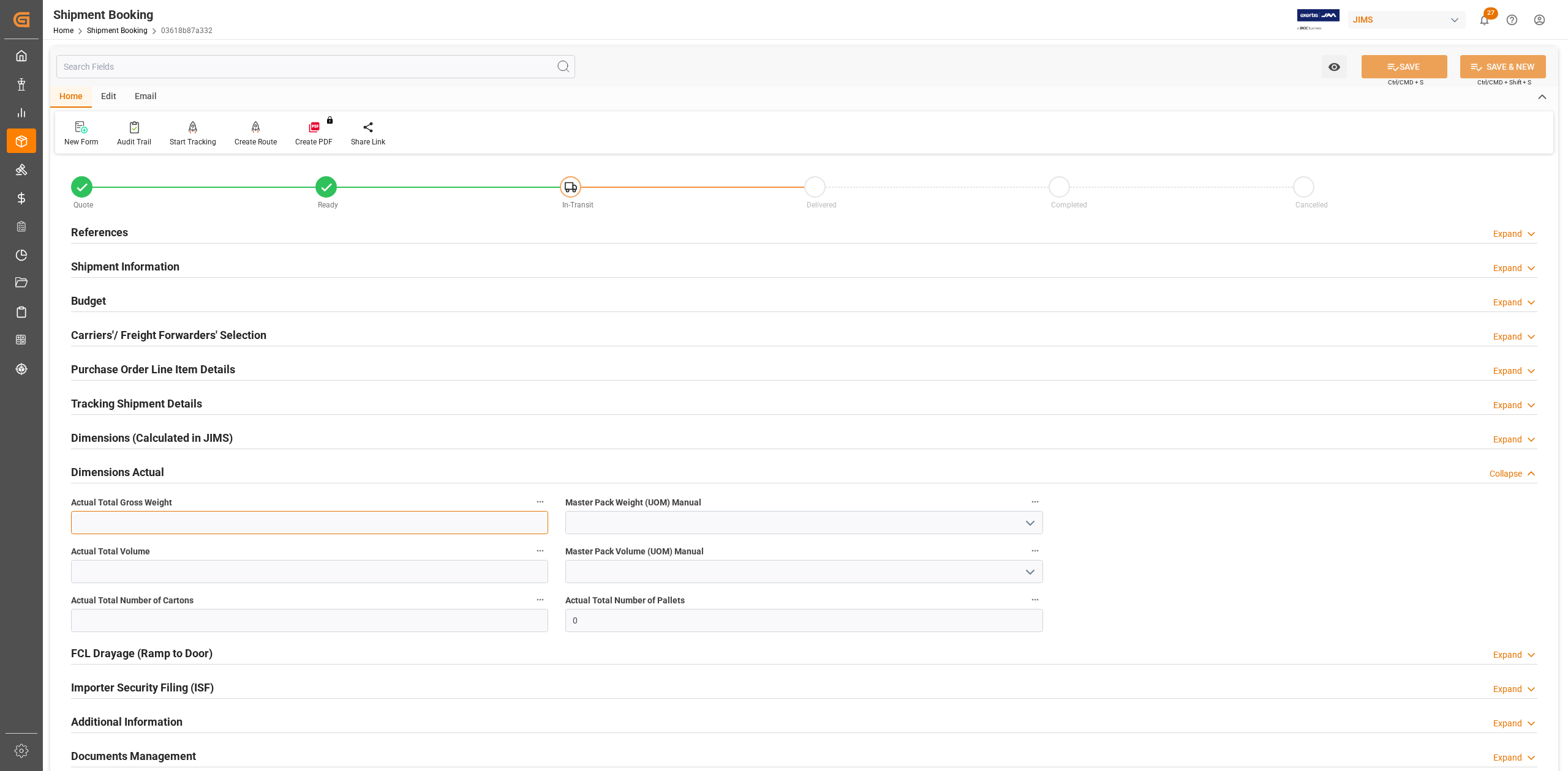
click at [186, 523] on input "text" at bounding box center [309, 523] width 478 height 24
type input "140"
click at [182, 571] on input "text" at bounding box center [309, 572] width 478 height 24
type input "2"
click at [155, 616] on input "text" at bounding box center [309, 621] width 478 height 24
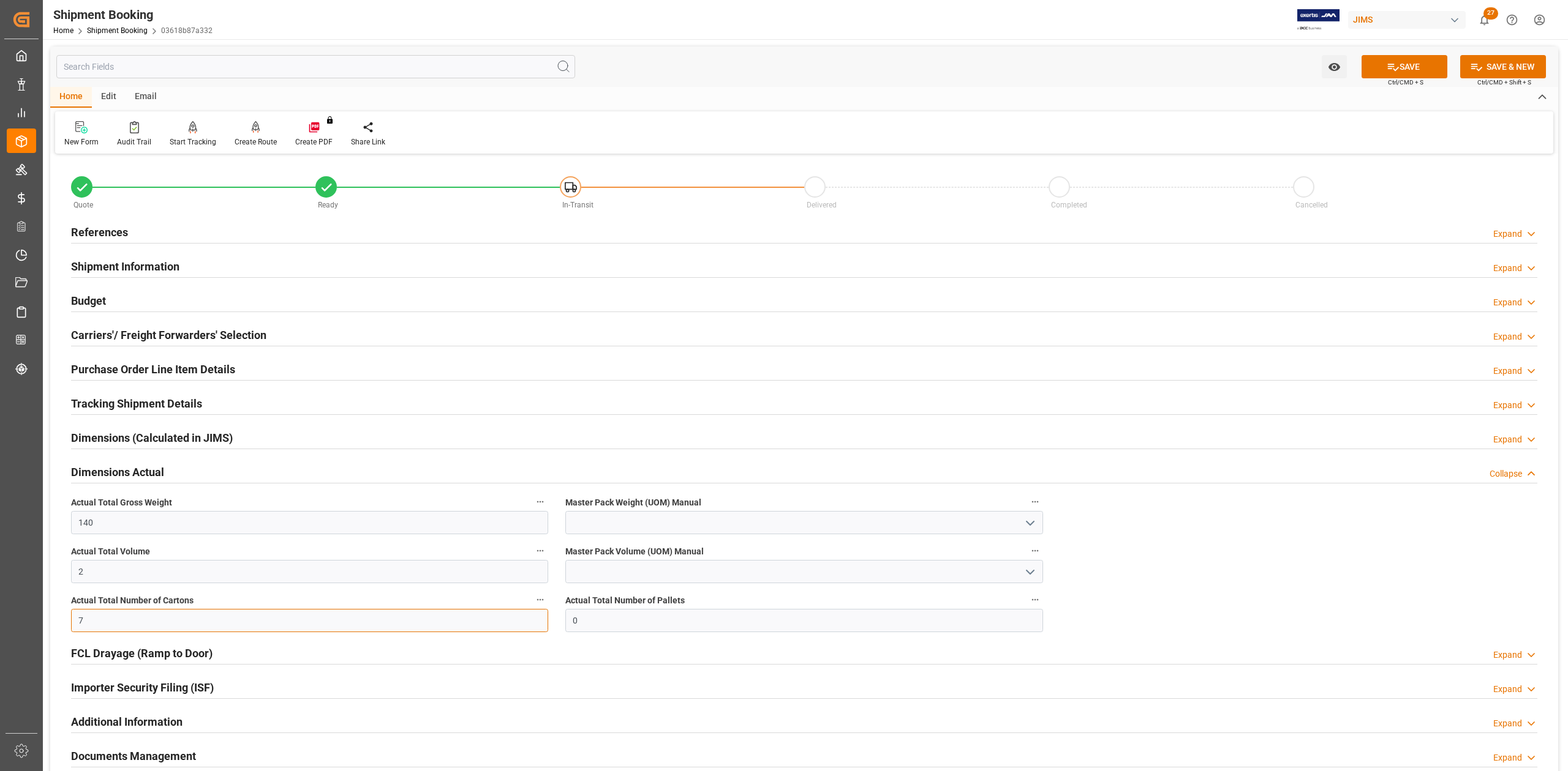
type input "7"
click at [733, 522] on input at bounding box center [804, 523] width 478 height 24
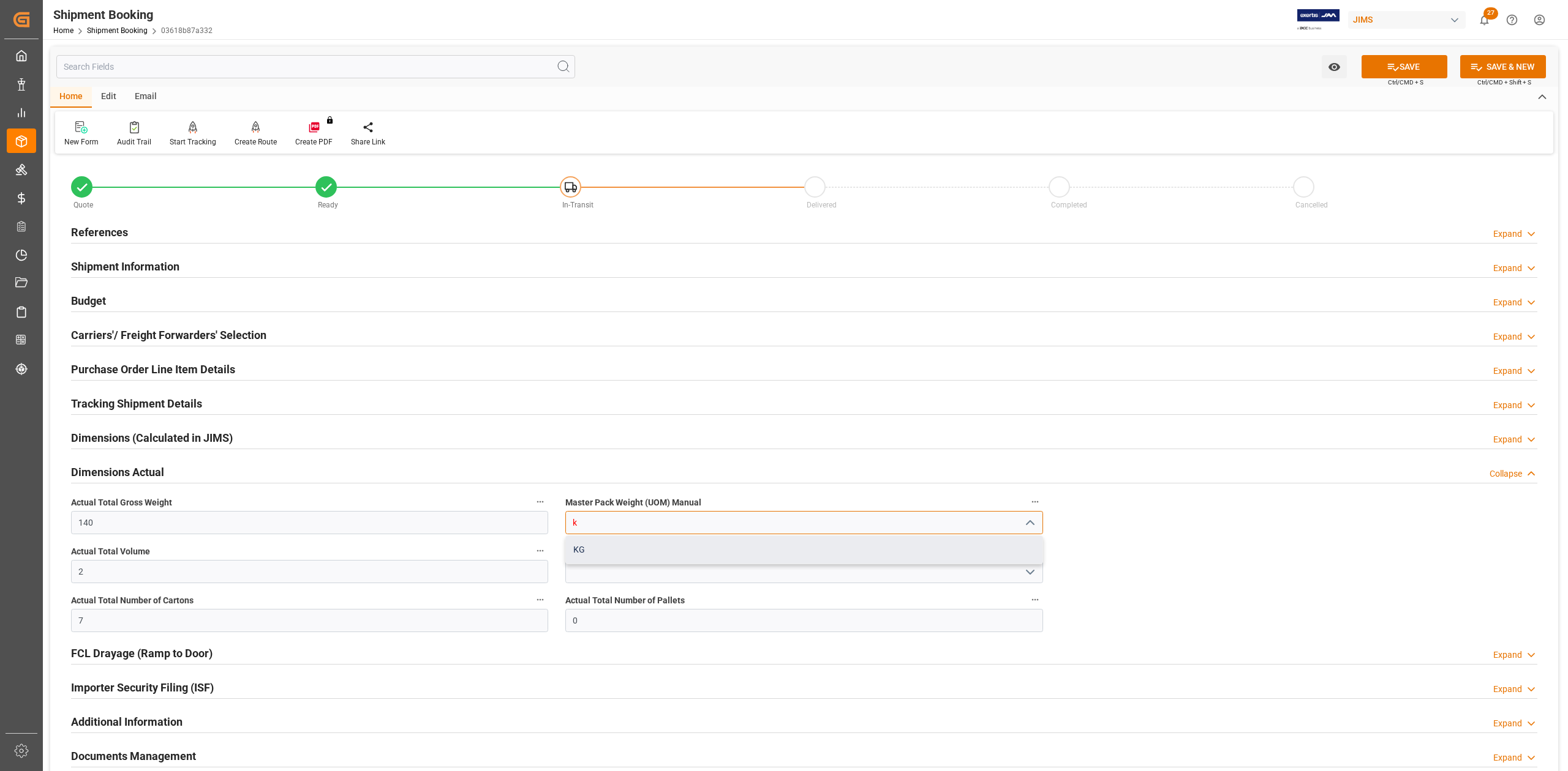
click at [723, 545] on div "KG" at bounding box center [803, 551] width 476 height 28
type input "KG"
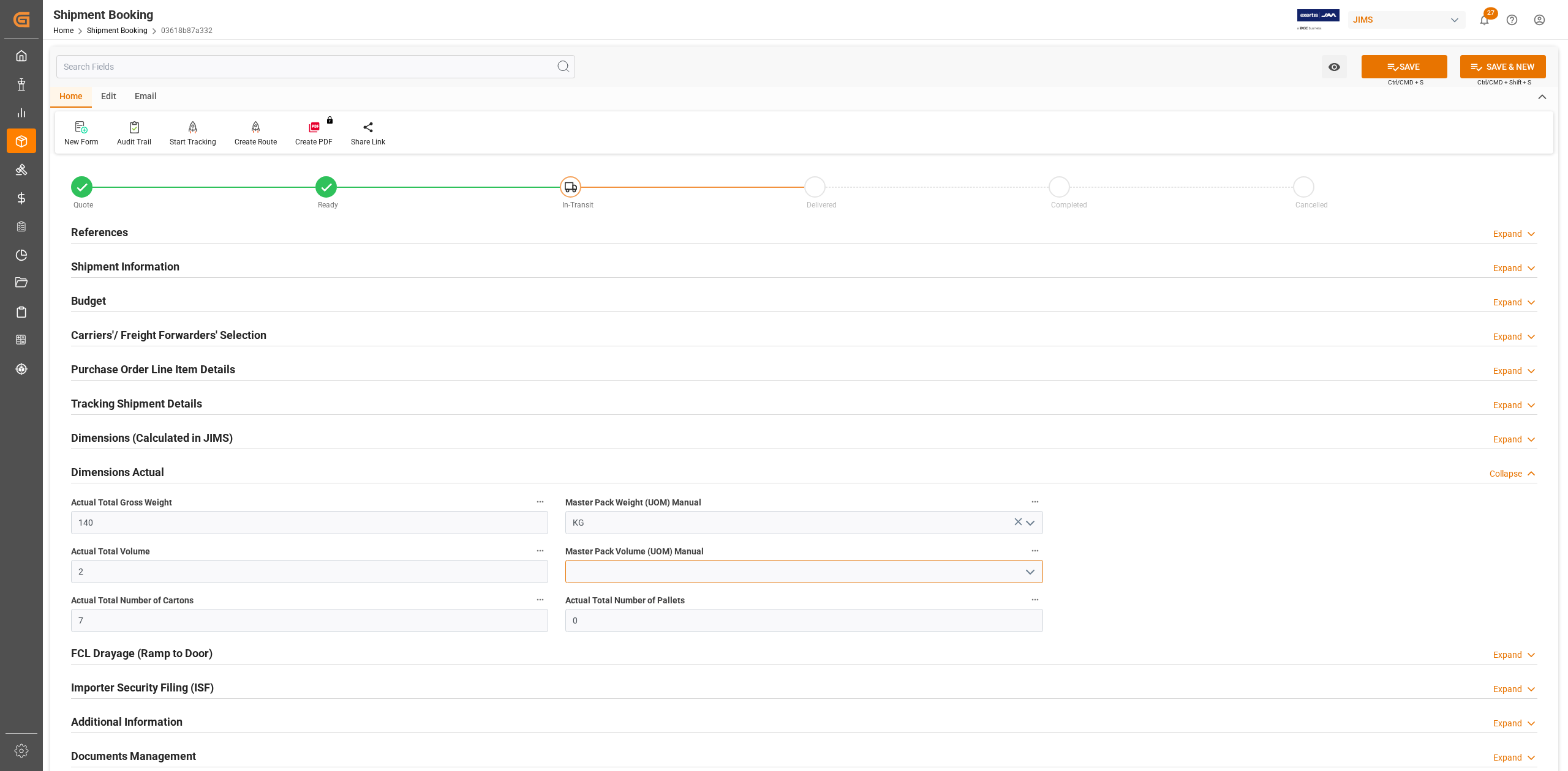
click at [718, 563] on input at bounding box center [804, 572] width 478 height 24
drag, startPoint x: 687, startPoint y: 595, endPoint x: 708, endPoint y: 603, distance: 22.5
click at [687, 596] on div "CBM" at bounding box center [803, 599] width 476 height 28
type input "CBM"
click at [1397, 67] on button "SAVE" at bounding box center [1404, 67] width 86 height 24
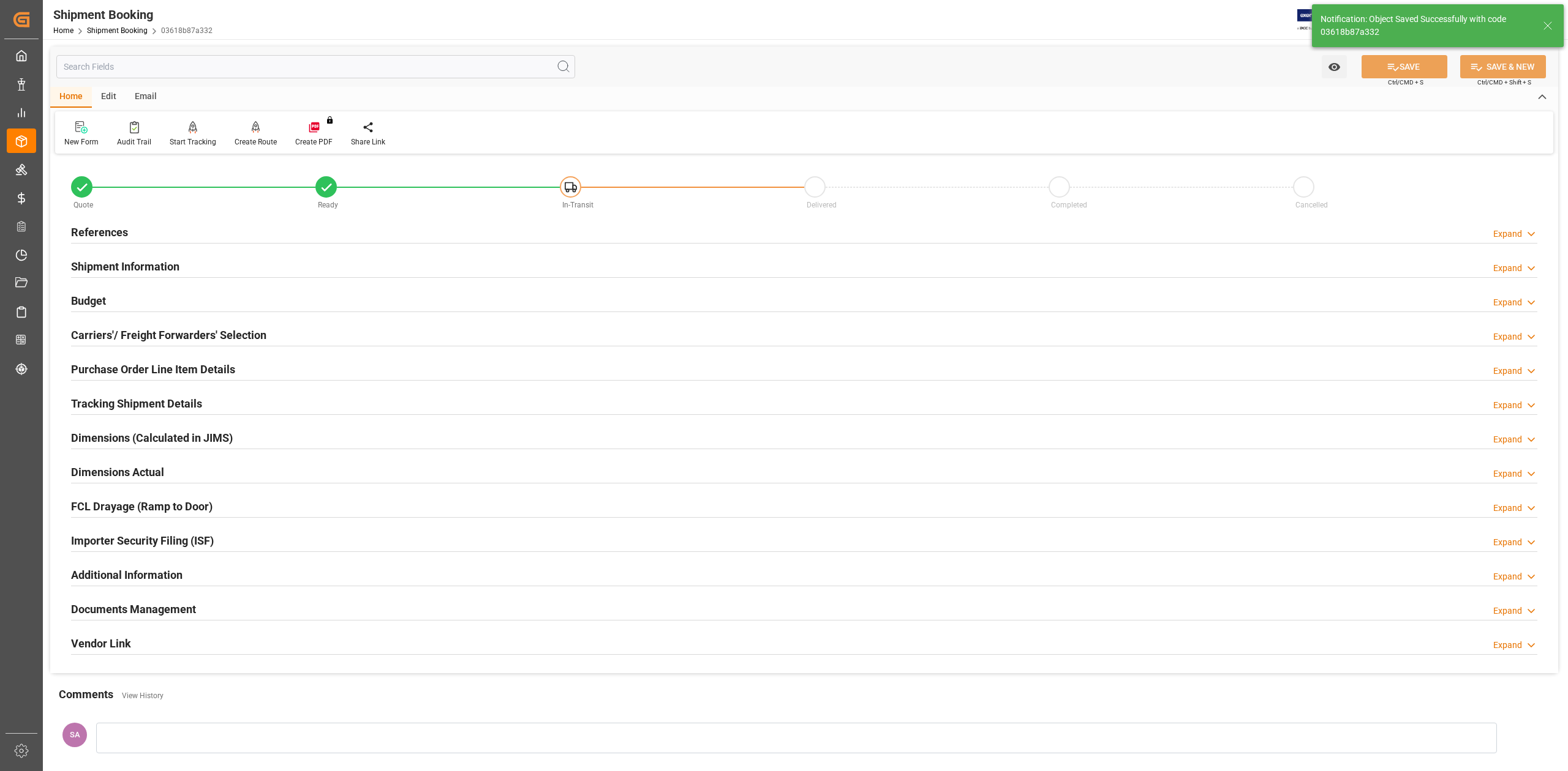
drag, startPoint x: 126, startPoint y: 476, endPoint x: 140, endPoint y: 478, distance: 14.1
click at [126, 476] on h2 "Dimensions Actual" at bounding box center [118, 472] width 93 height 17
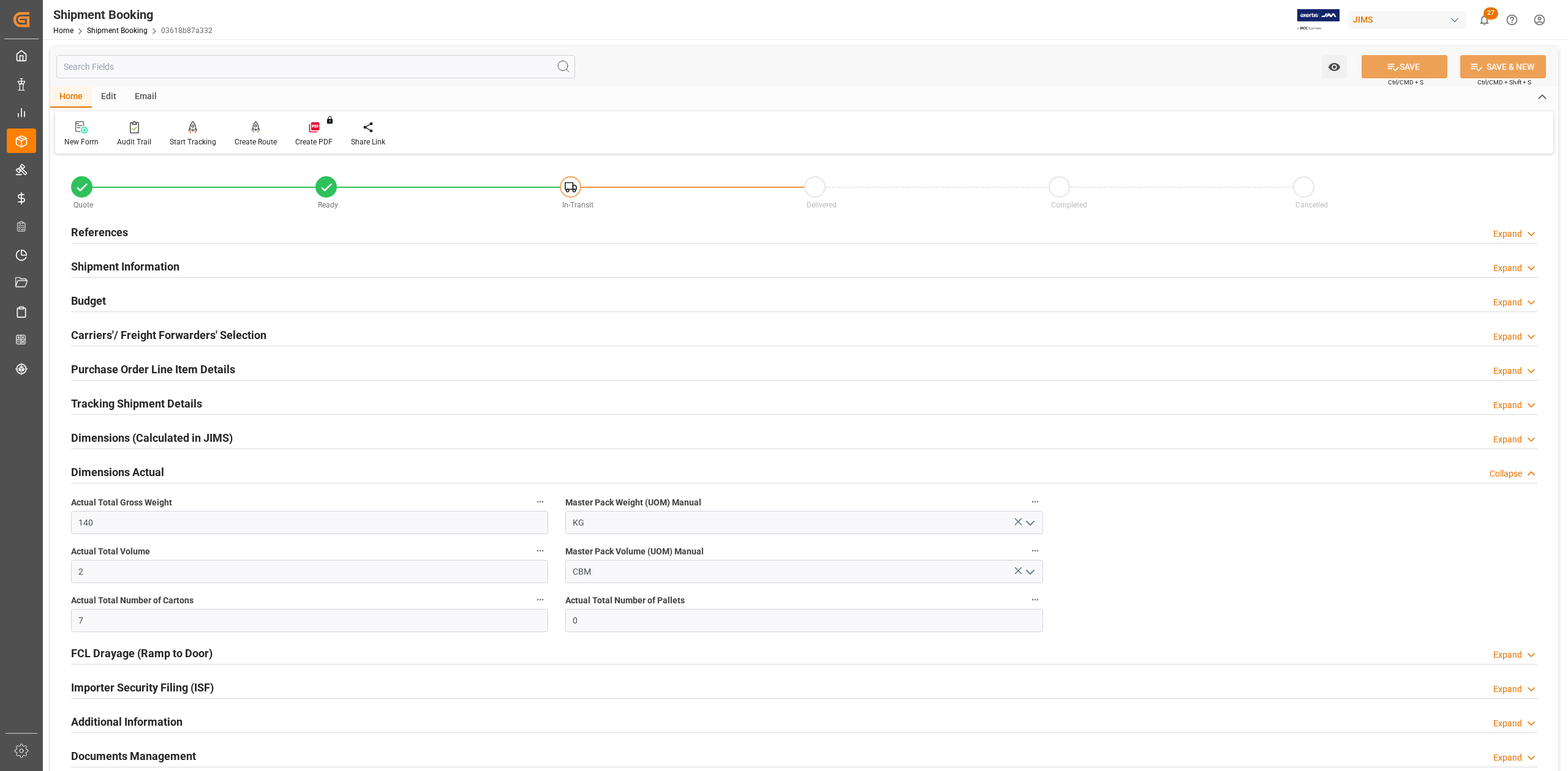
drag, startPoint x: 87, startPoint y: 293, endPoint x: 132, endPoint y: 358, distance: 79.1
click at [87, 294] on h2 "Budget" at bounding box center [88, 300] width 35 height 17
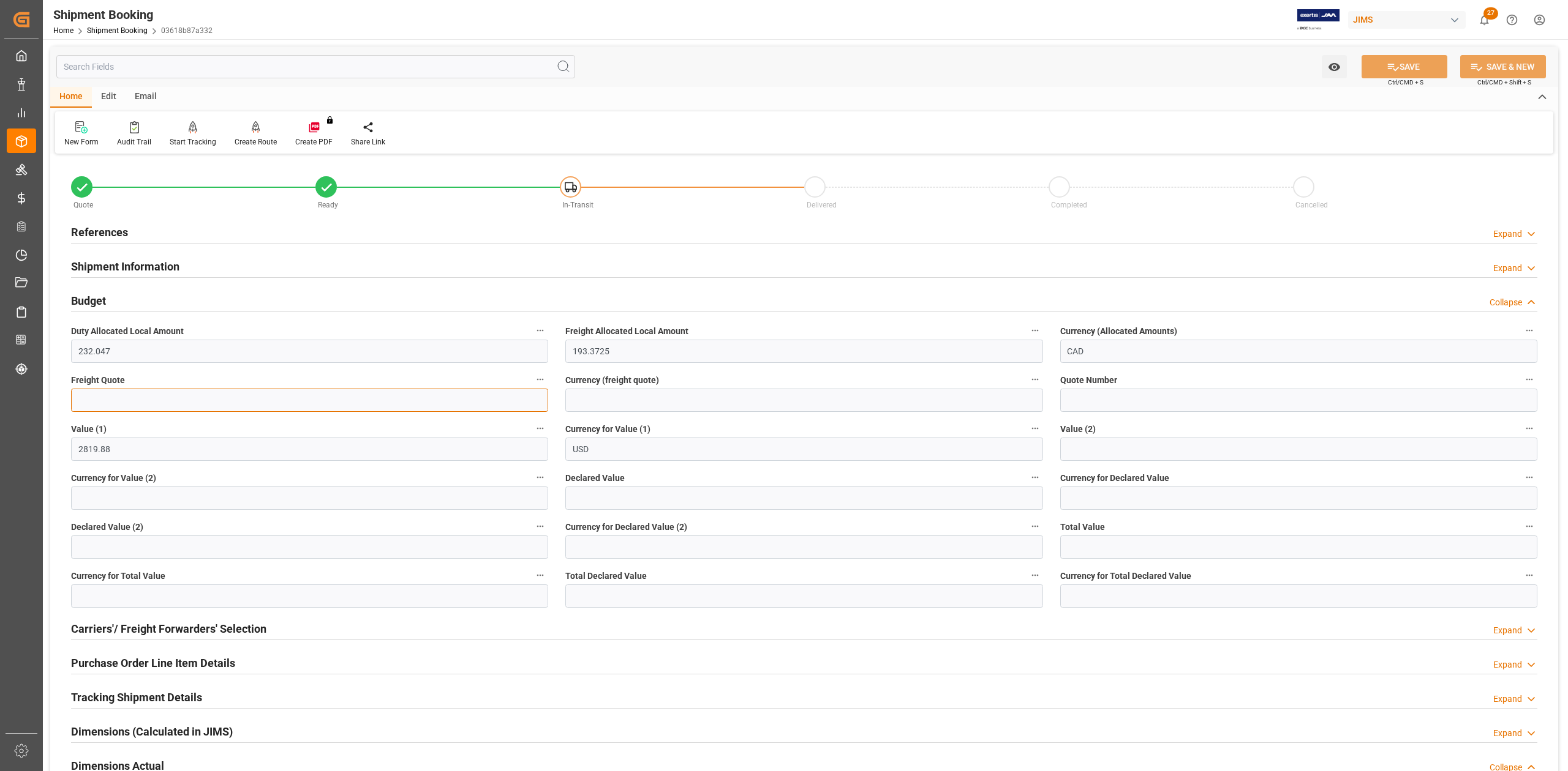
click at [147, 393] on input "text" at bounding box center [309, 400] width 478 height 24
type input "300"
click at [694, 399] on input at bounding box center [804, 400] width 478 height 24
type input "USD"
click at [1380, 51] on div "Watch Option SAVE Ctrl/CMD + S SAVE & NEW Ctrl/CMD + Shift + S" at bounding box center [804, 66] width 1508 height 41
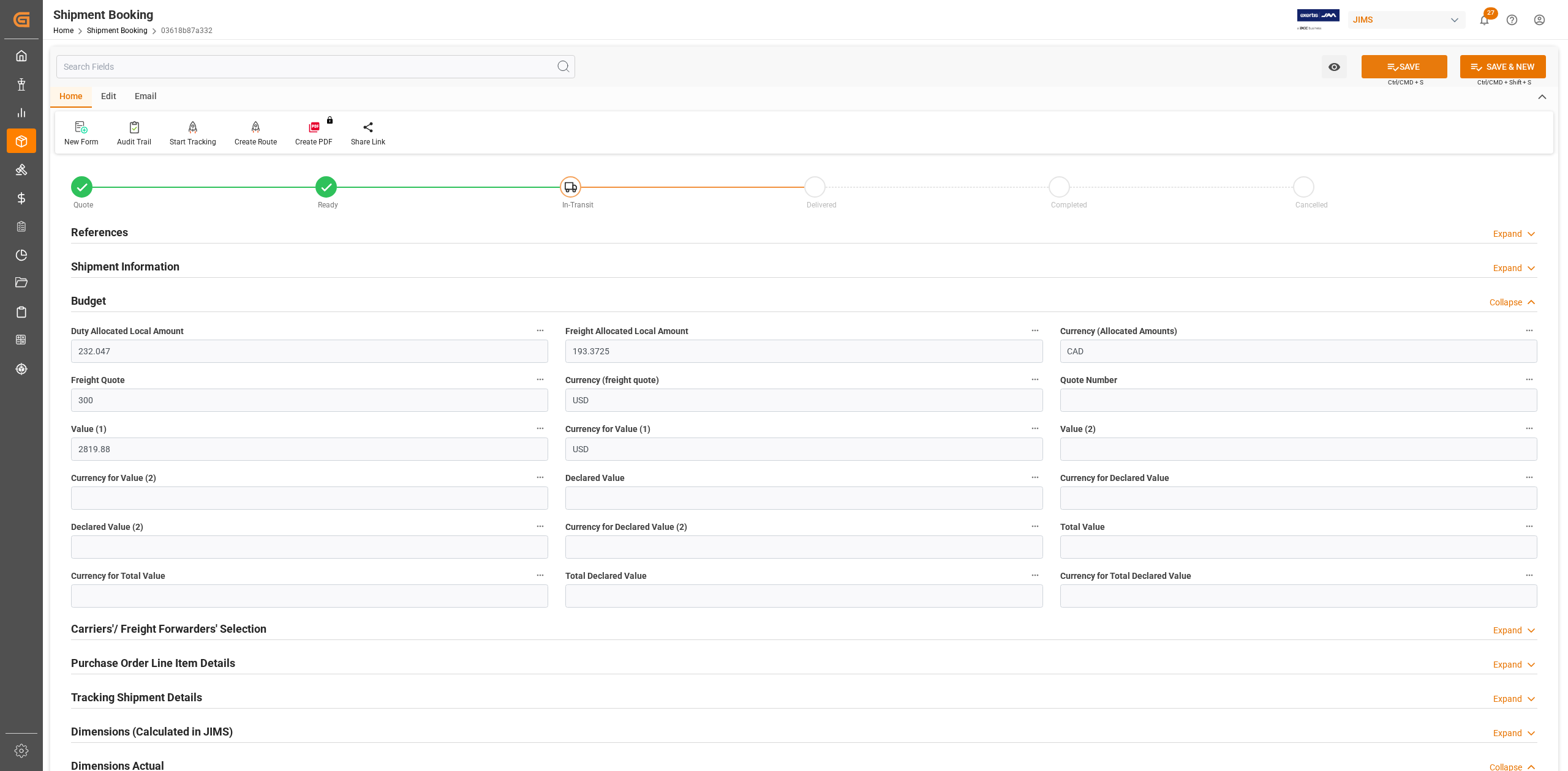
click at [1380, 62] on button "SAVE" at bounding box center [1404, 67] width 86 height 24
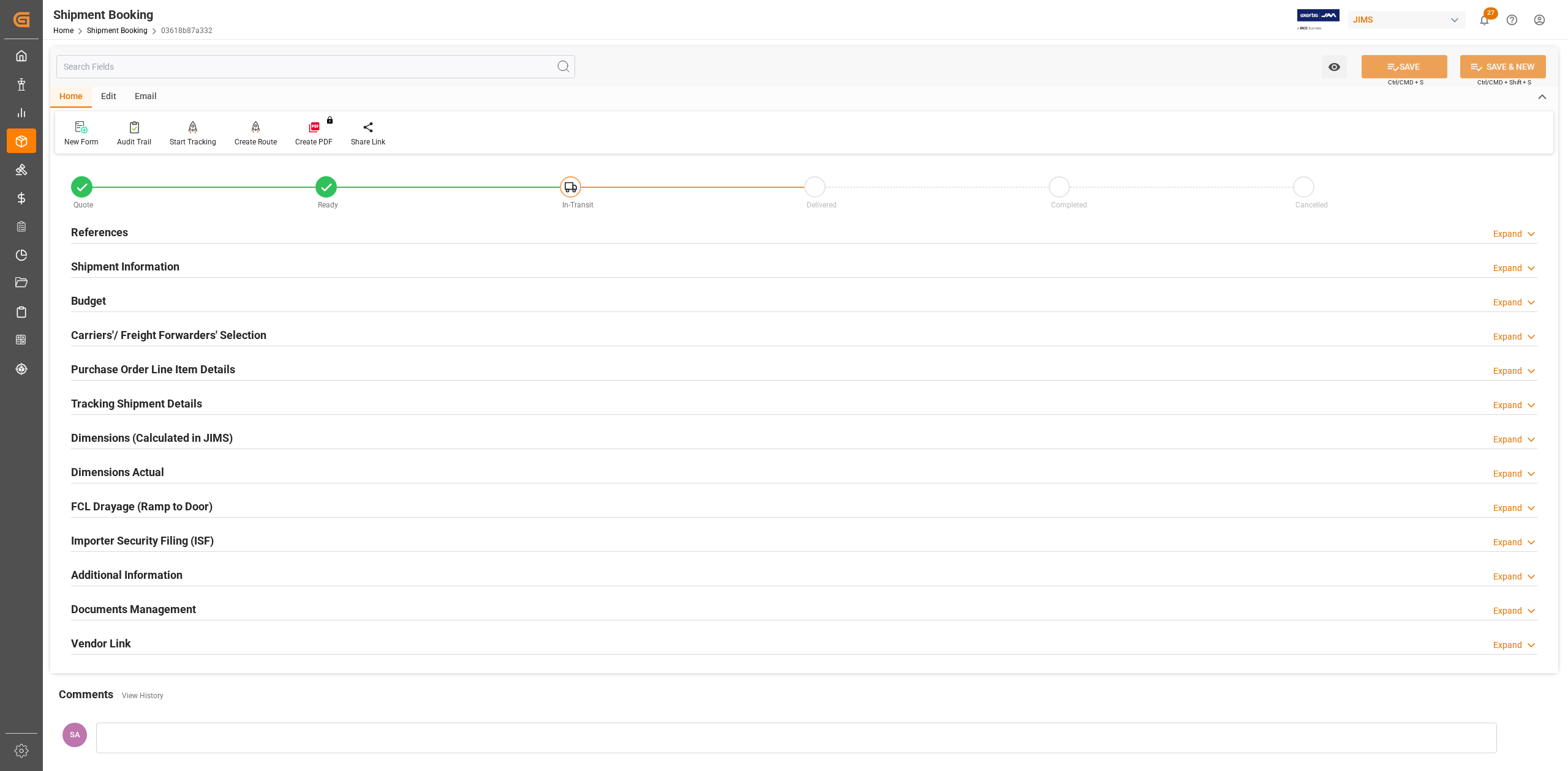
click at [99, 399] on h2 "Tracking Shipment Details" at bounding box center [136, 403] width 131 height 17
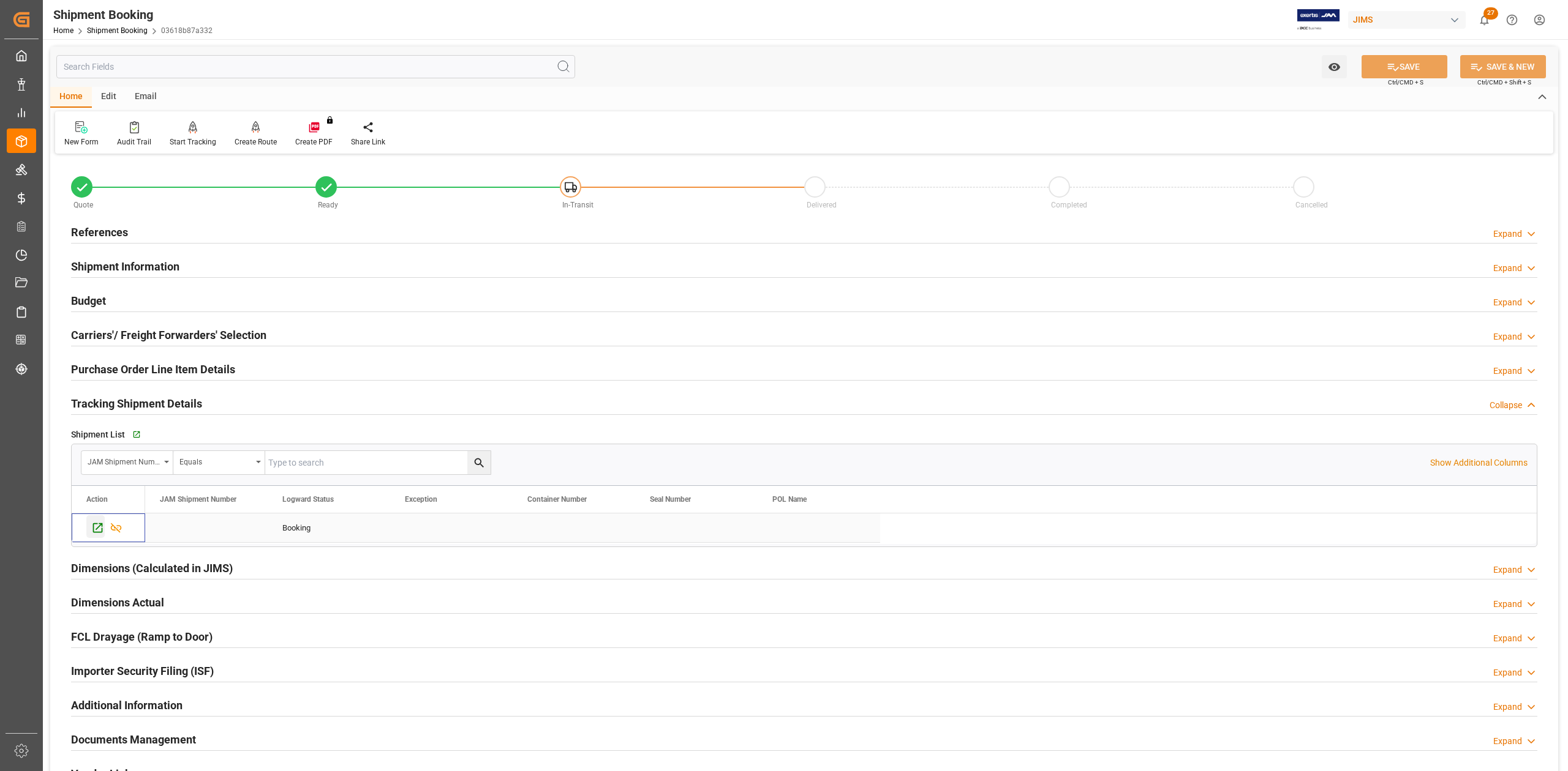
click at [96, 532] on icon "Press SPACE to select this row." at bounding box center [97, 528] width 13 height 13
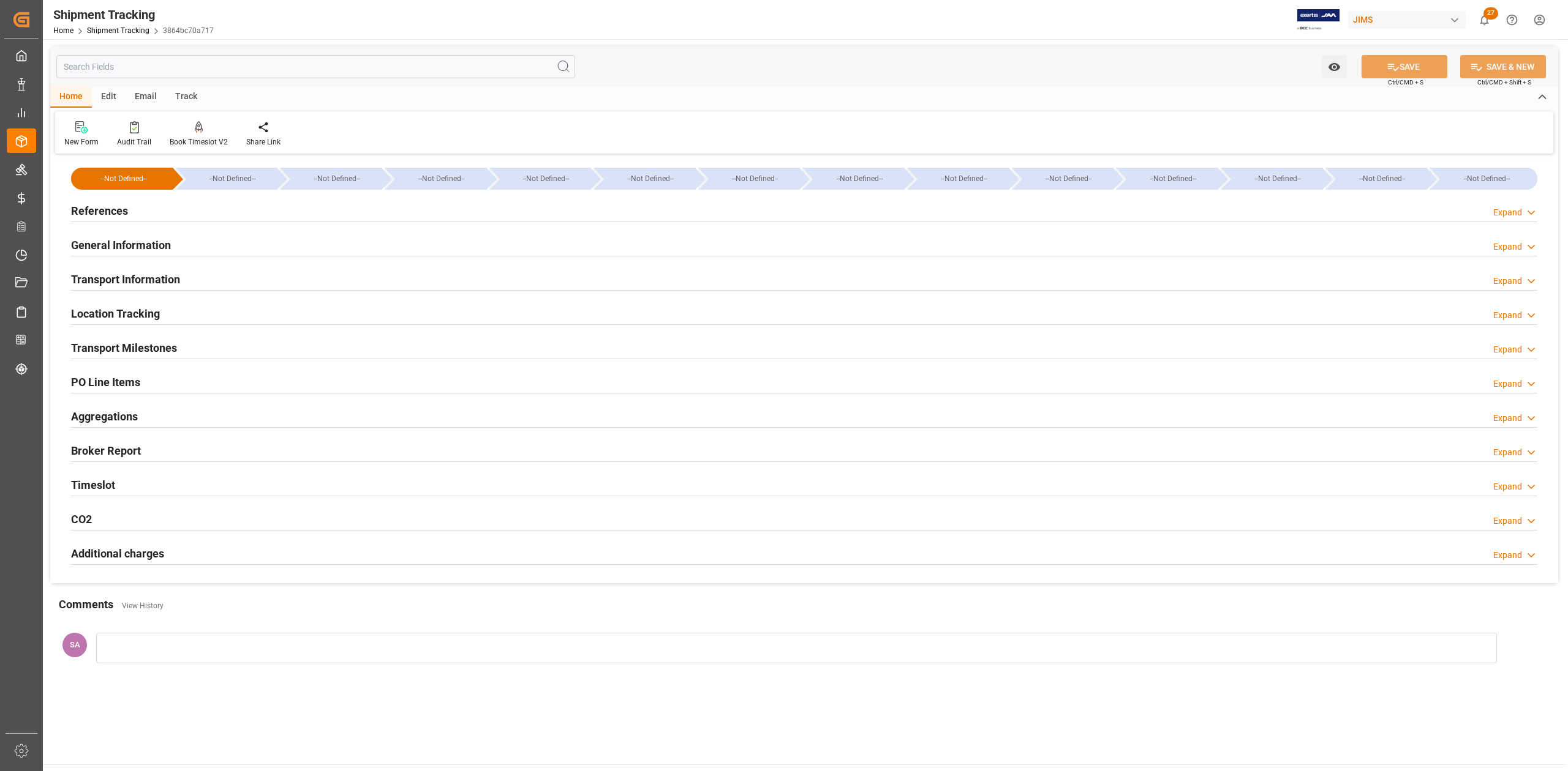
drag, startPoint x: 94, startPoint y: 214, endPoint x: 101, endPoint y: 214, distance: 7.0
click at [94, 214] on h2 "References" at bounding box center [100, 211] width 57 height 17
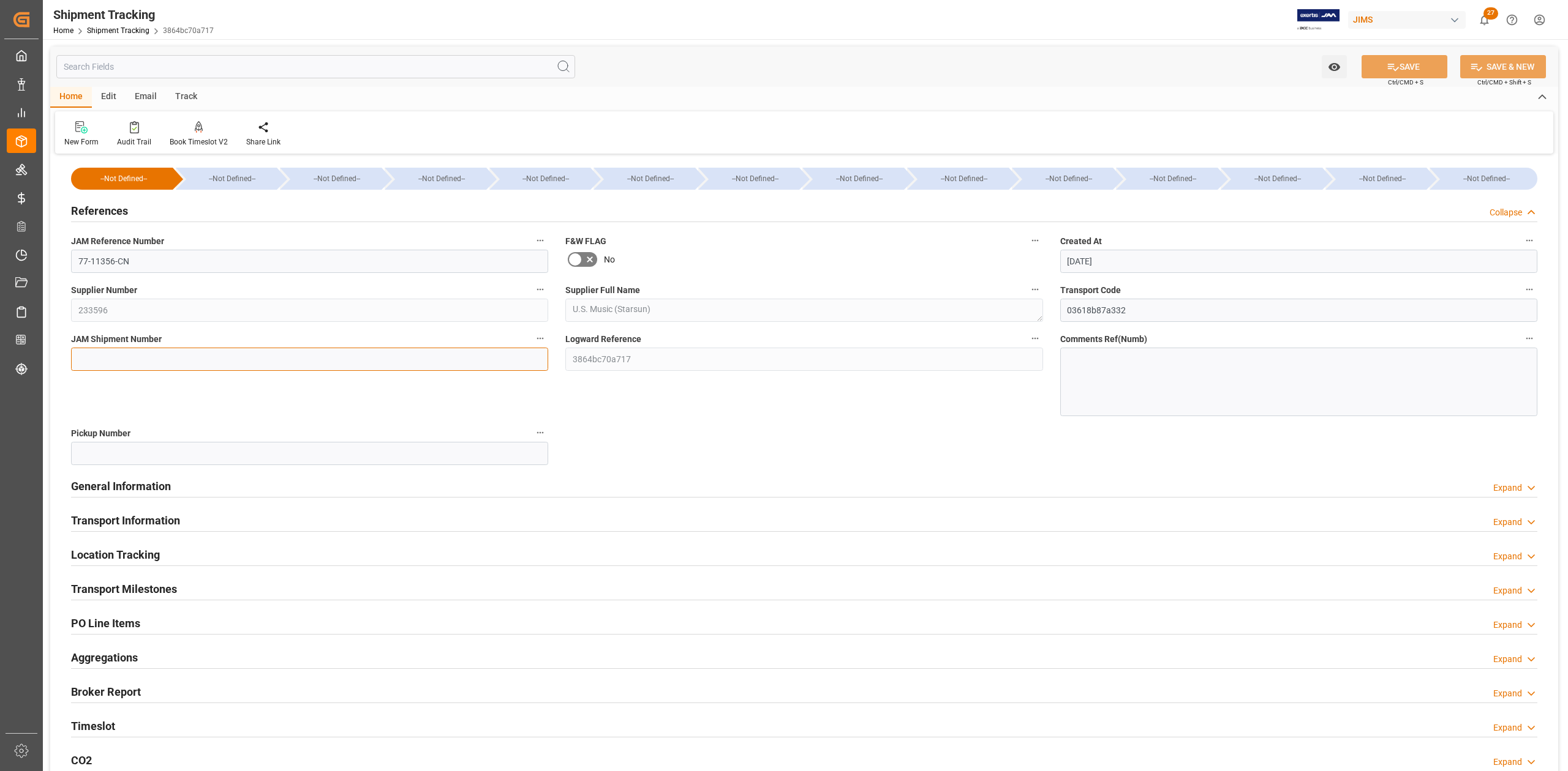
click at [169, 358] on input at bounding box center [309, 360] width 478 height 24
paste input "73366"
type input "73366"
click at [1424, 65] on button "SAVE" at bounding box center [1404, 67] width 86 height 24
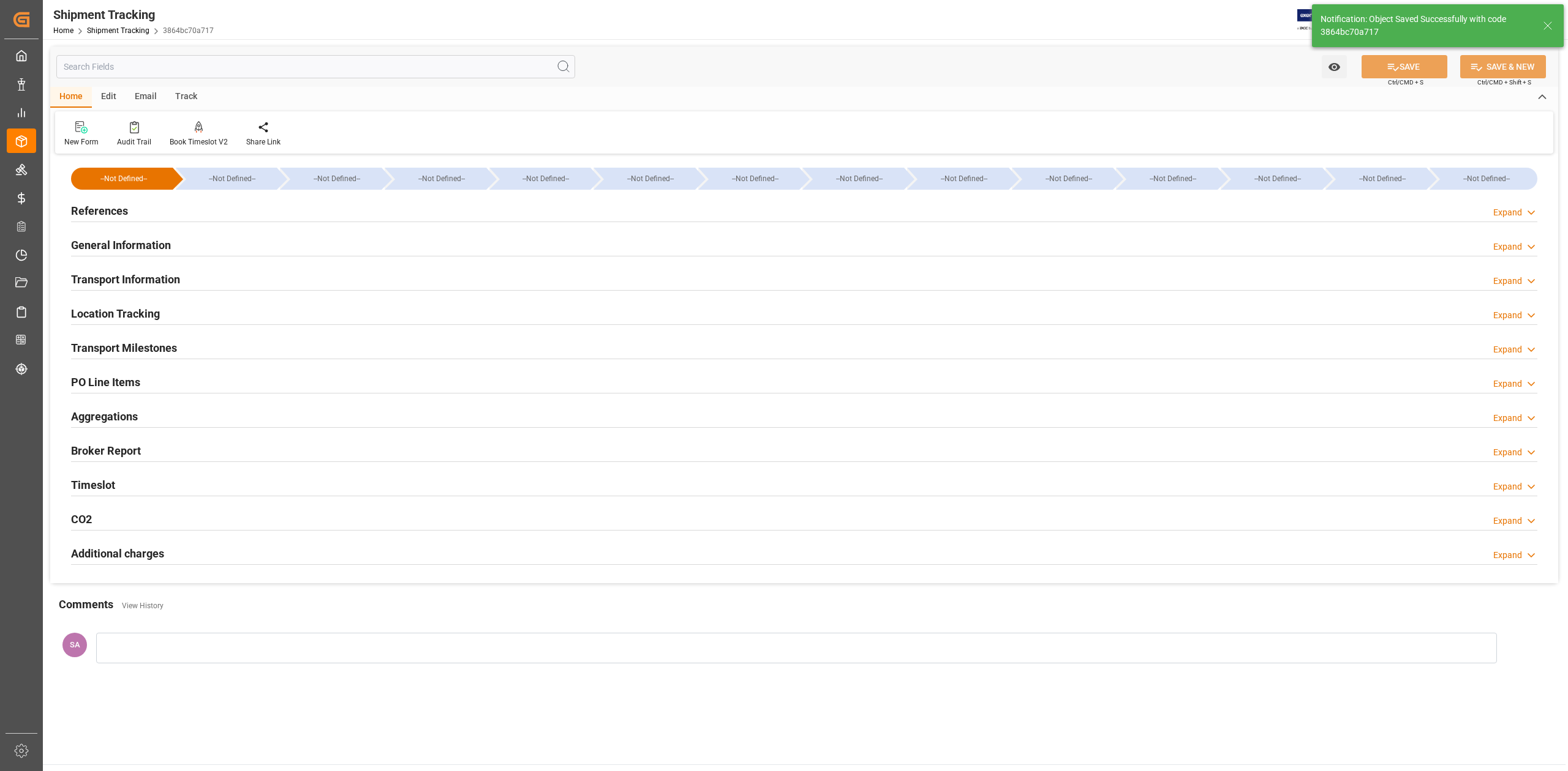
drag, startPoint x: 106, startPoint y: 345, endPoint x: 124, endPoint y: 363, distance: 25.5
click at [106, 345] on h2 "Transport Milestones" at bounding box center [124, 348] width 106 height 17
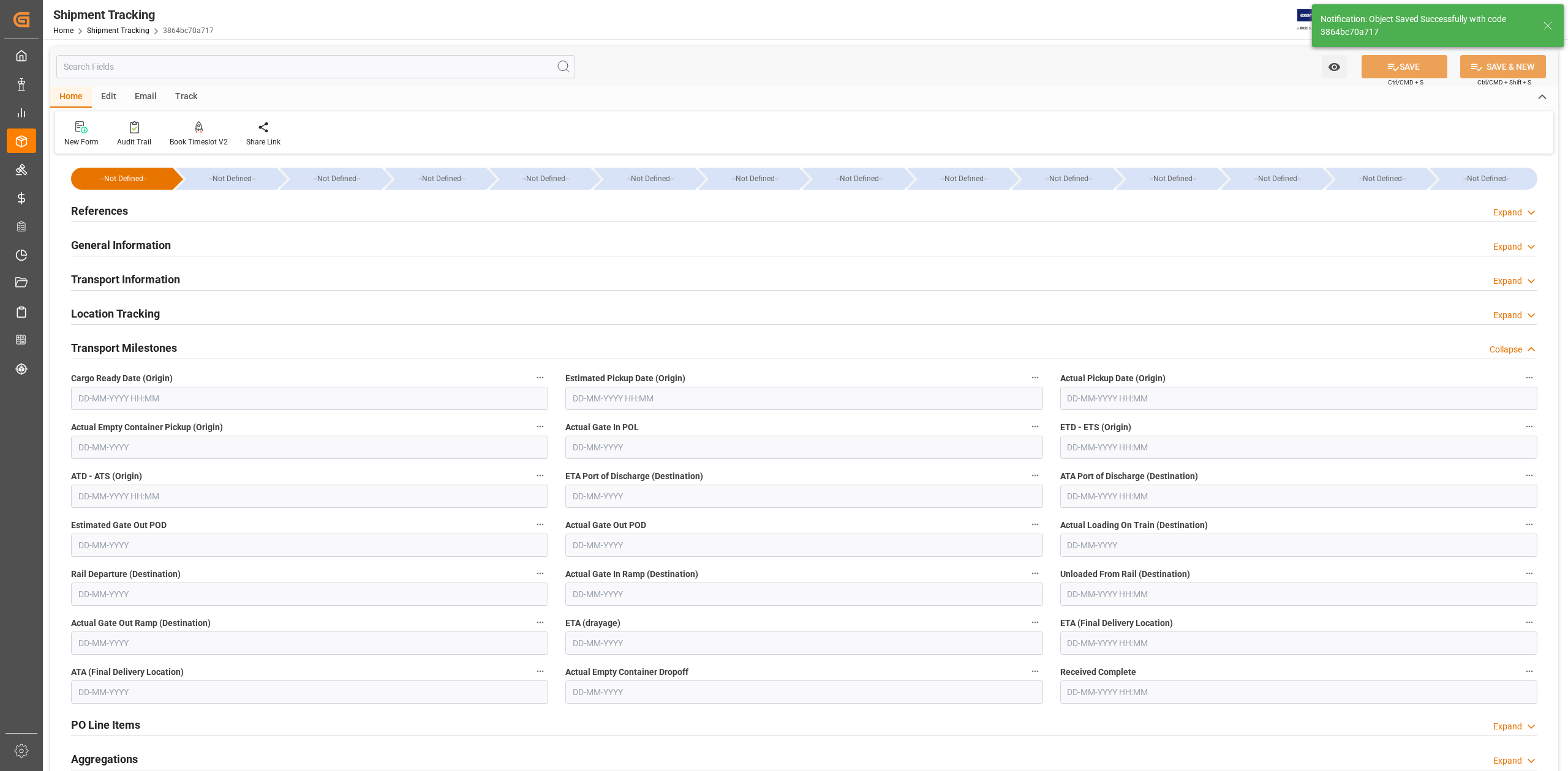
click at [133, 397] on input "text" at bounding box center [309, 398] width 478 height 24
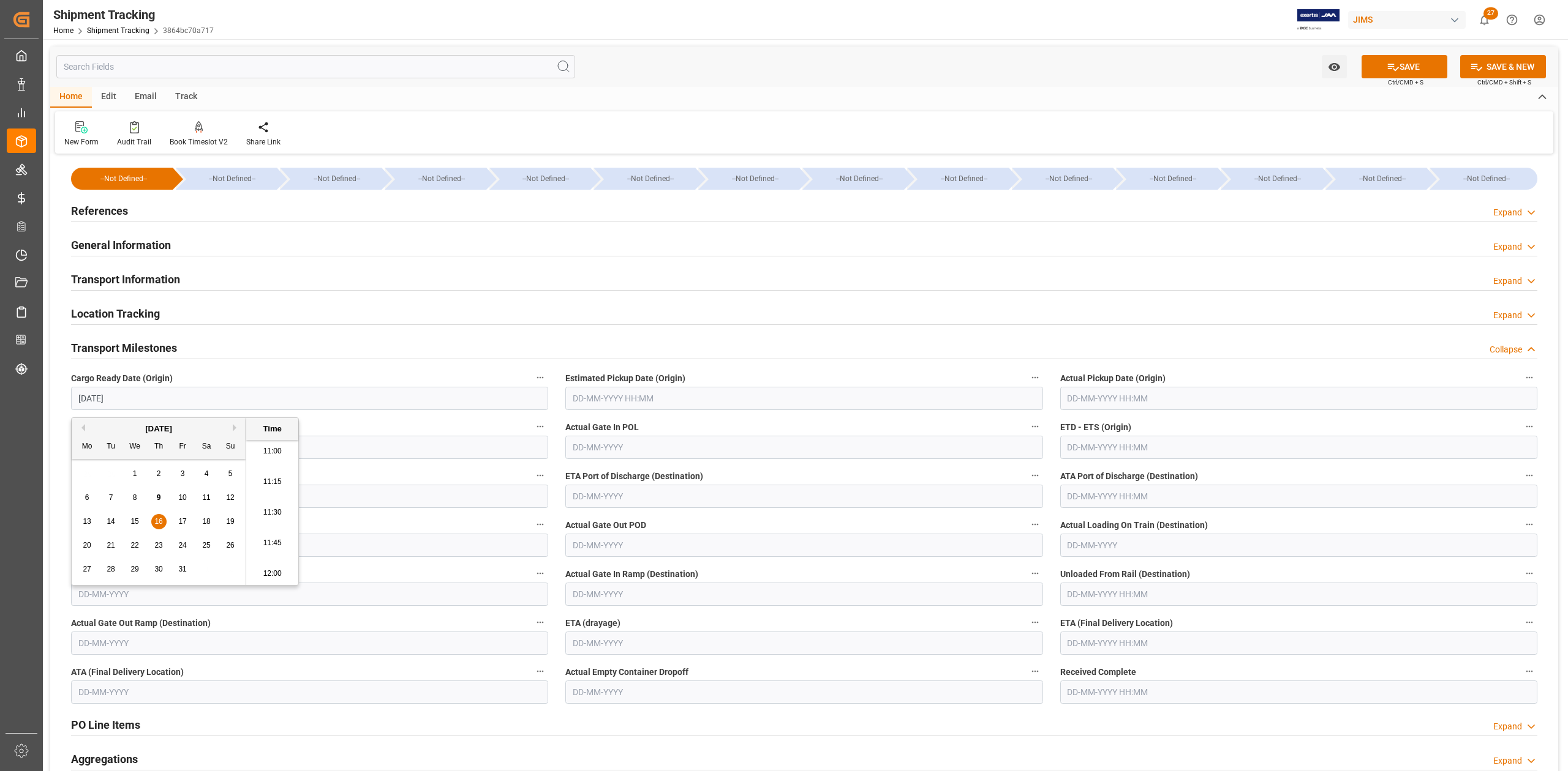
click at [812, 400] on input "text" at bounding box center [804, 398] width 478 height 24
type input "16-10-2025 00:00"
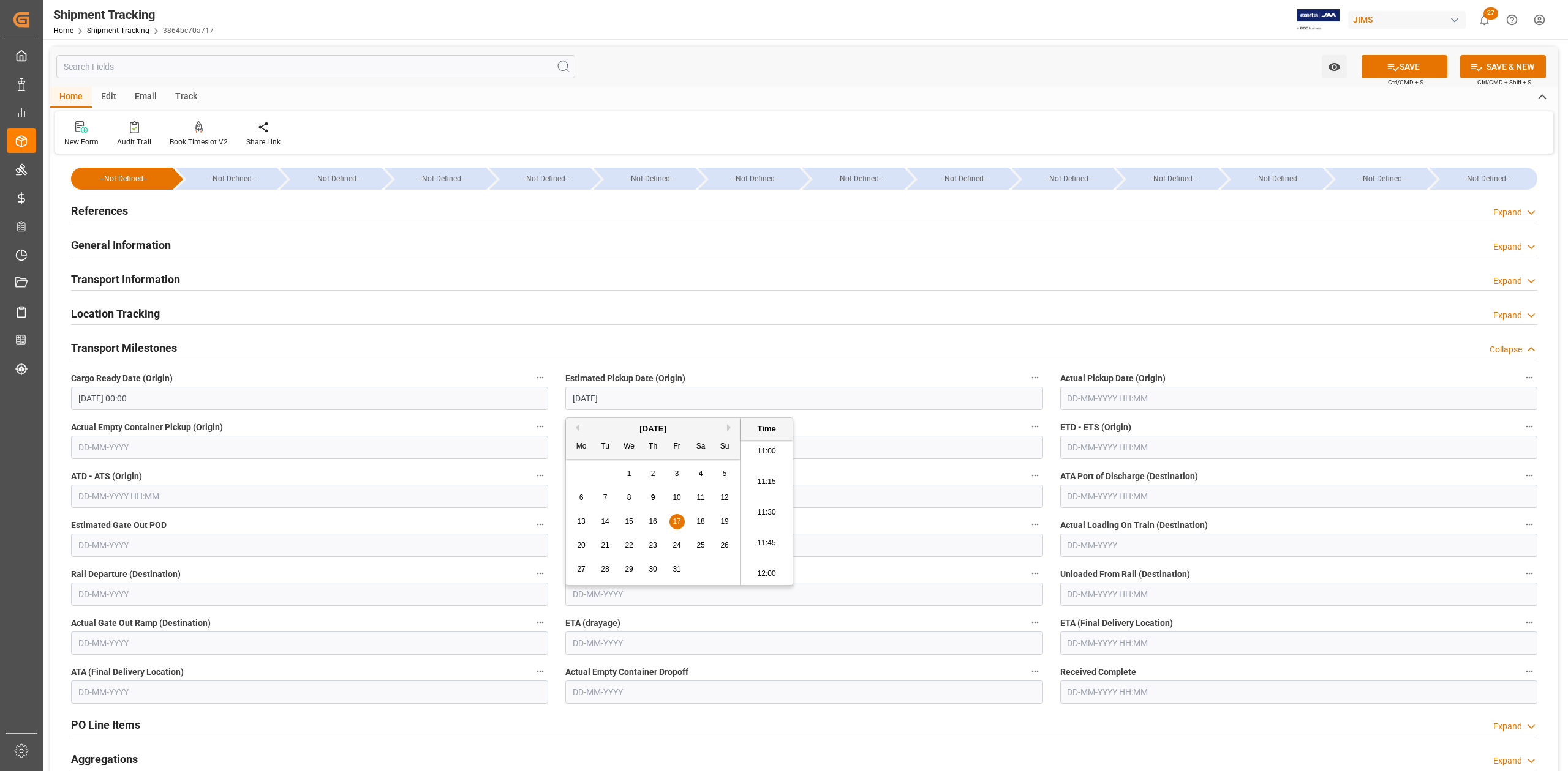
click at [1079, 400] on input "text" at bounding box center [1298, 398] width 478 height 24
type input "17-10-2025 00:00"
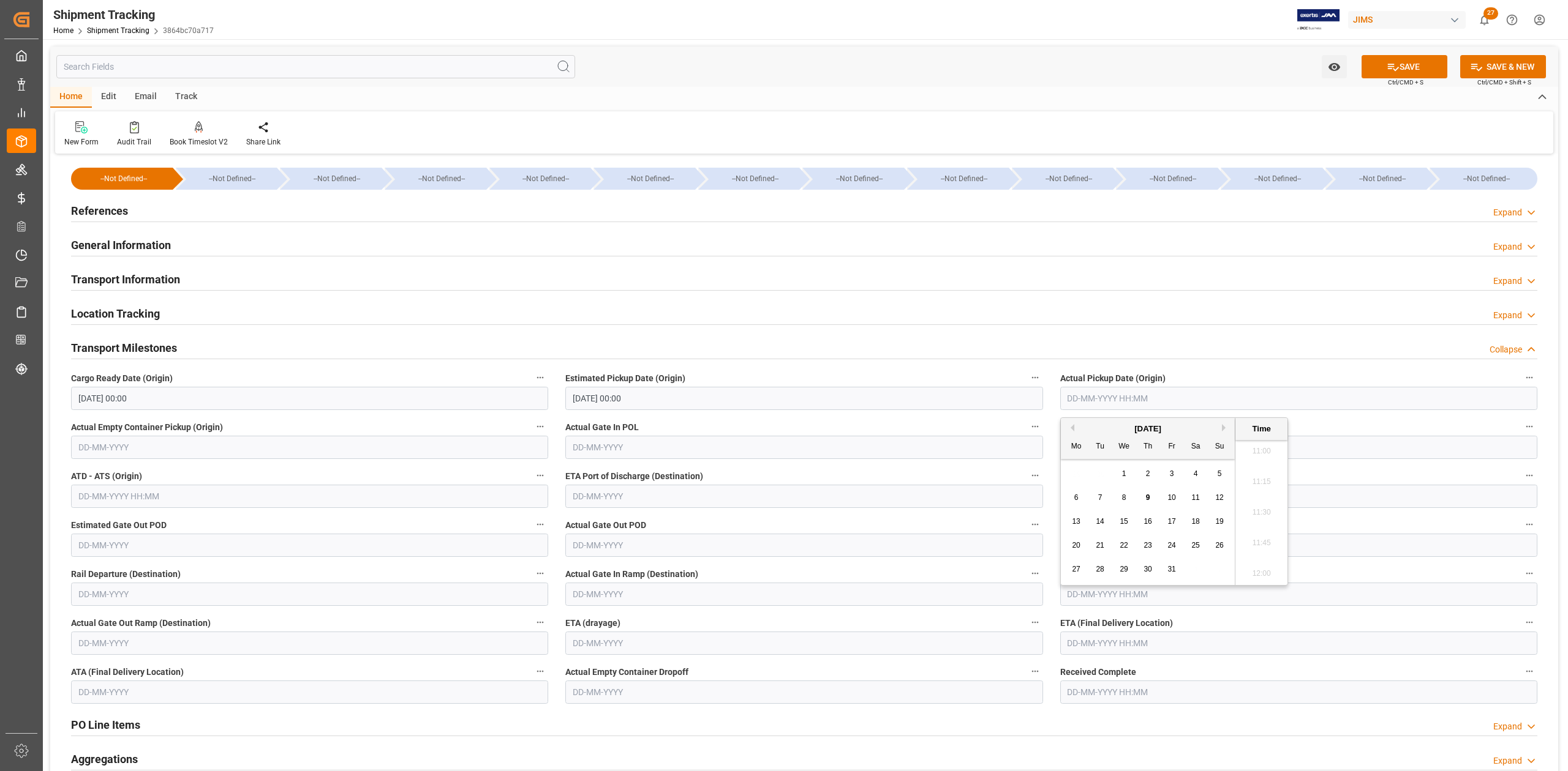
click at [1342, 447] on input "text" at bounding box center [1298, 448] width 478 height 24
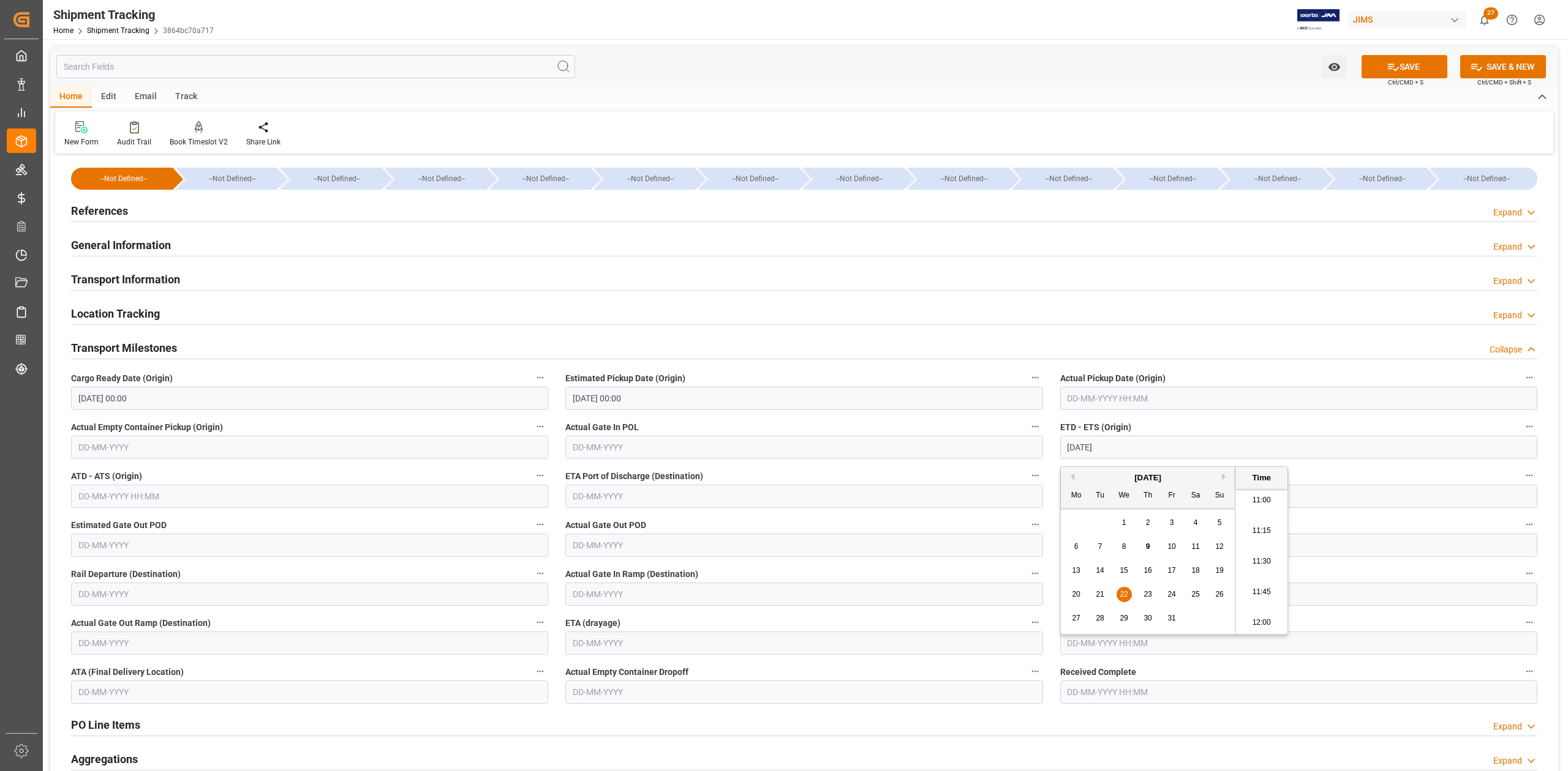
type input "22-10-2025 00:00"
click at [704, 656] on div "ETA (drayage)" at bounding box center [804, 636] width 494 height 49
click at [1102, 650] on input "text" at bounding box center [1298, 643] width 478 height 24
click at [1226, 464] on button "Next Month" at bounding box center [1225, 464] width 7 height 7
click at [1224, 465] on button "Next Month" at bounding box center [1225, 464] width 7 height 7
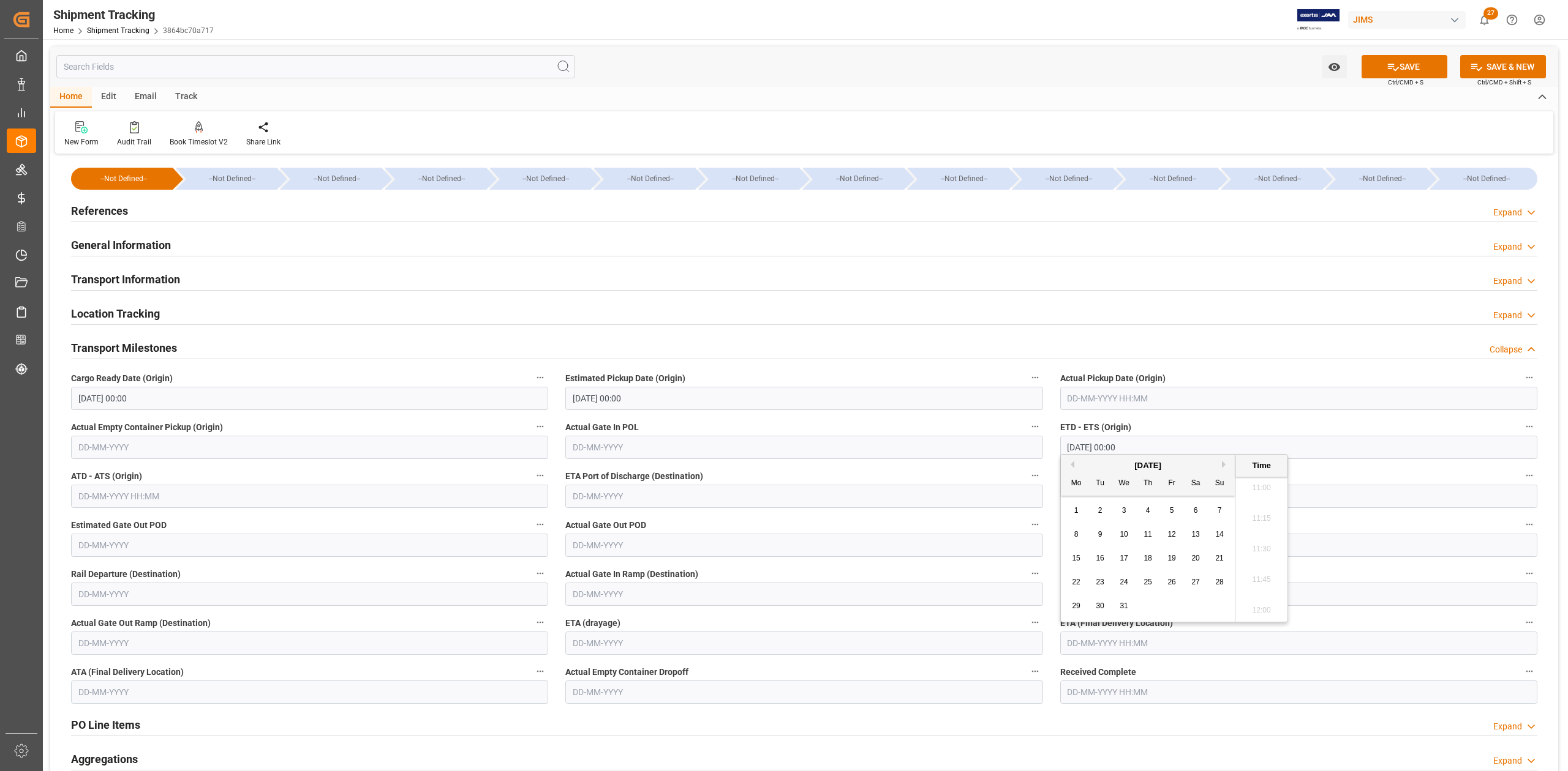
click at [1101, 510] on span "2" at bounding box center [1100, 510] width 4 height 9
type input "02-12-2025 00:00"
click at [1402, 68] on button "SAVE" at bounding box center [1404, 67] width 86 height 24
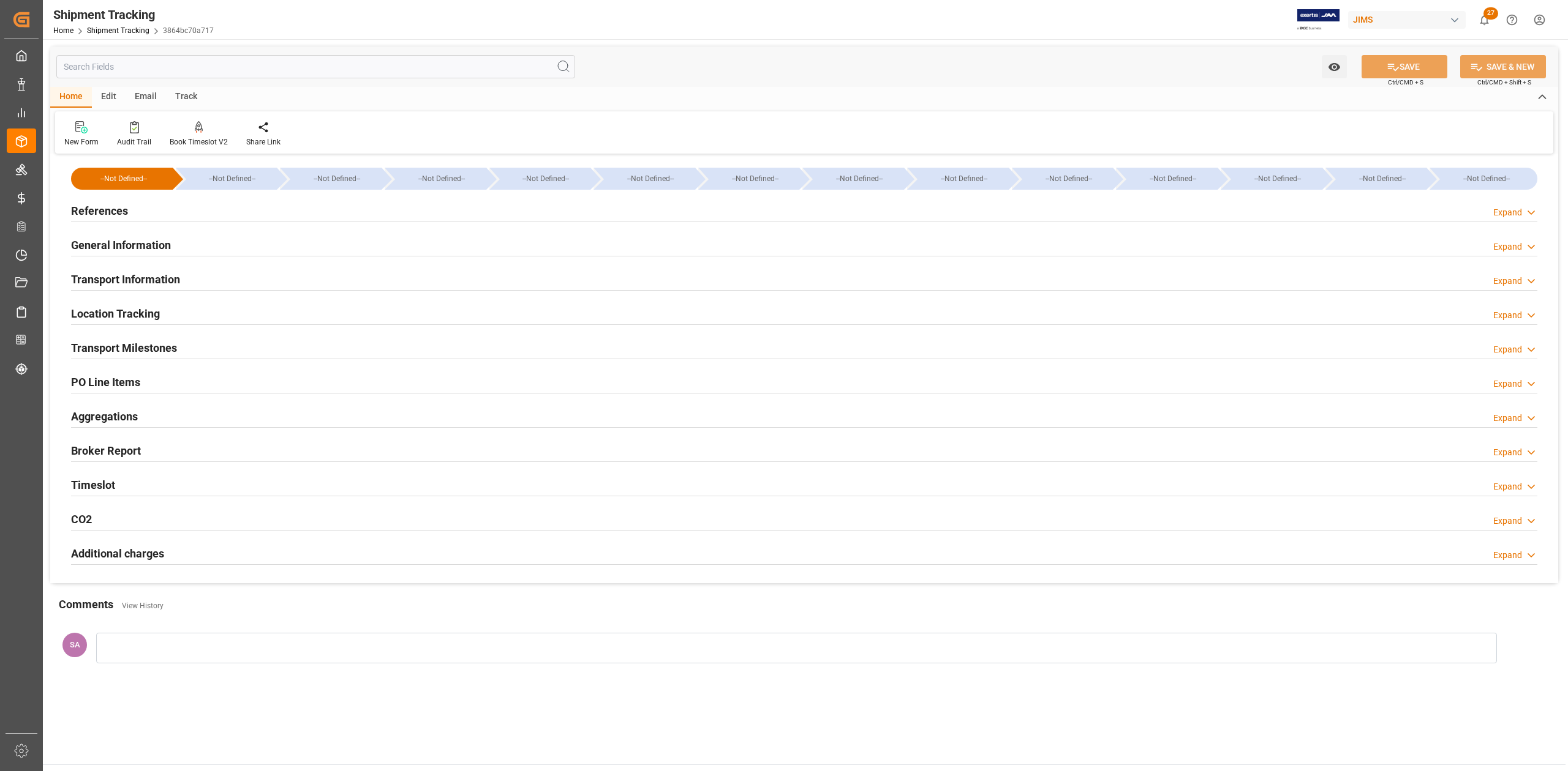
drag, startPoint x: 118, startPoint y: 353, endPoint x: 125, endPoint y: 353, distance: 7.0
click at [118, 353] on h2 "Transport Milestones" at bounding box center [124, 348] width 106 height 17
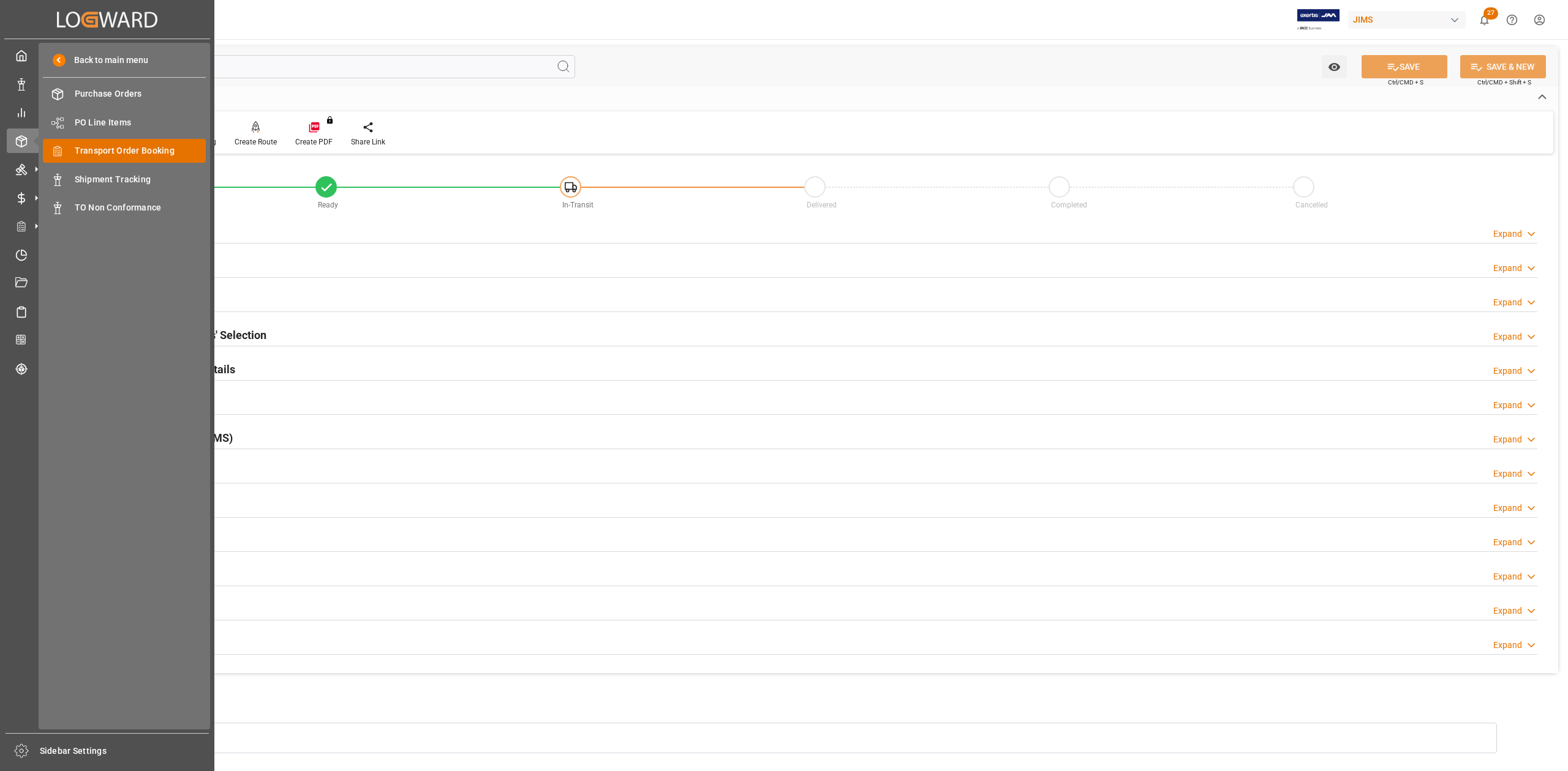
click at [114, 148] on span "Transport Order Booking" at bounding box center [140, 150] width 131 height 13
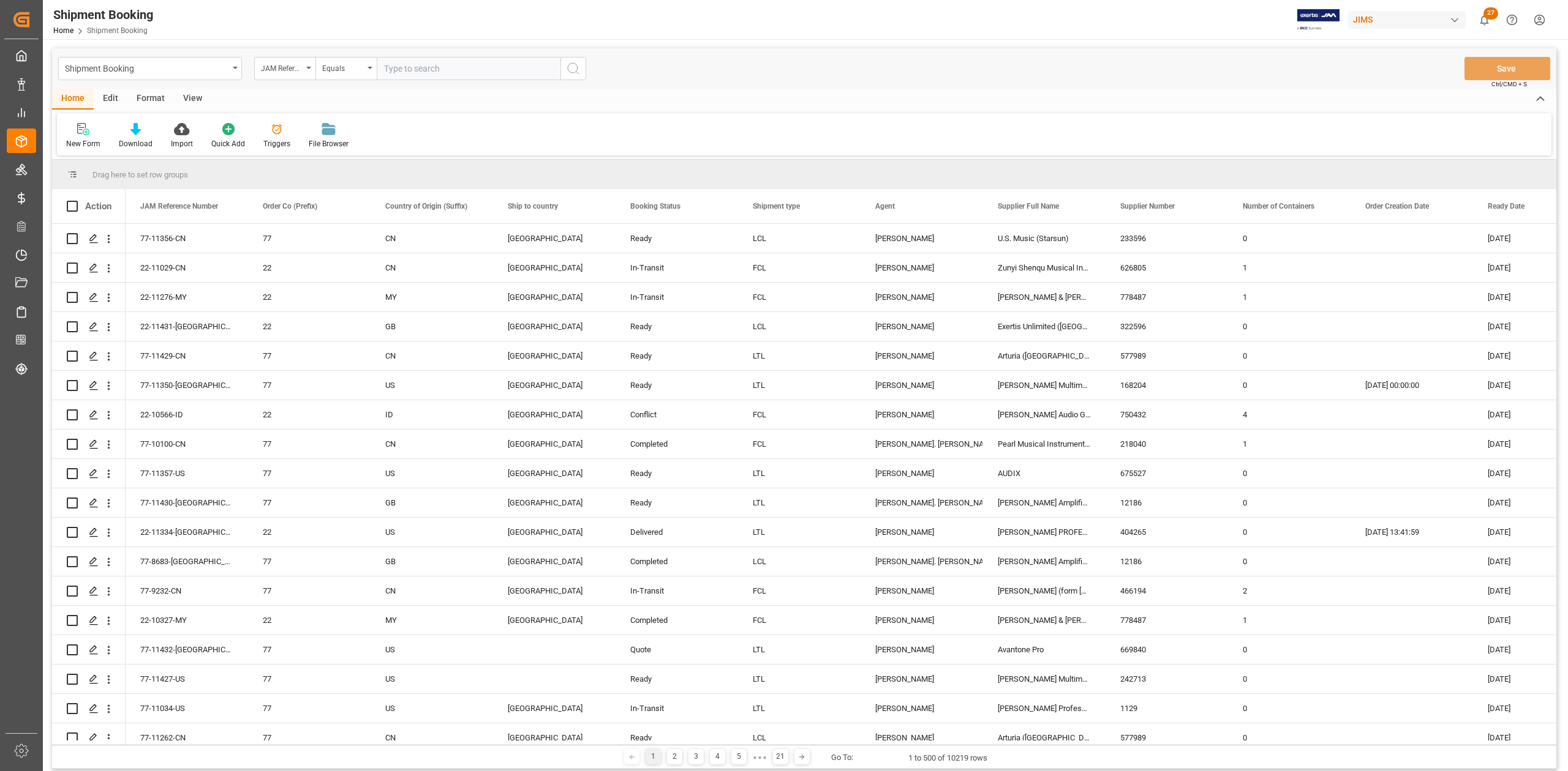
drag, startPoint x: 425, startPoint y: 67, endPoint x: 434, endPoint y: 70, distance: 9.5
click at [425, 67] on input "text" at bounding box center [469, 69] width 184 height 24
paste input "77-11425-VN"
type input "77-11425-VN"
click at [575, 73] on icon "search button" at bounding box center [572, 68] width 15 height 15
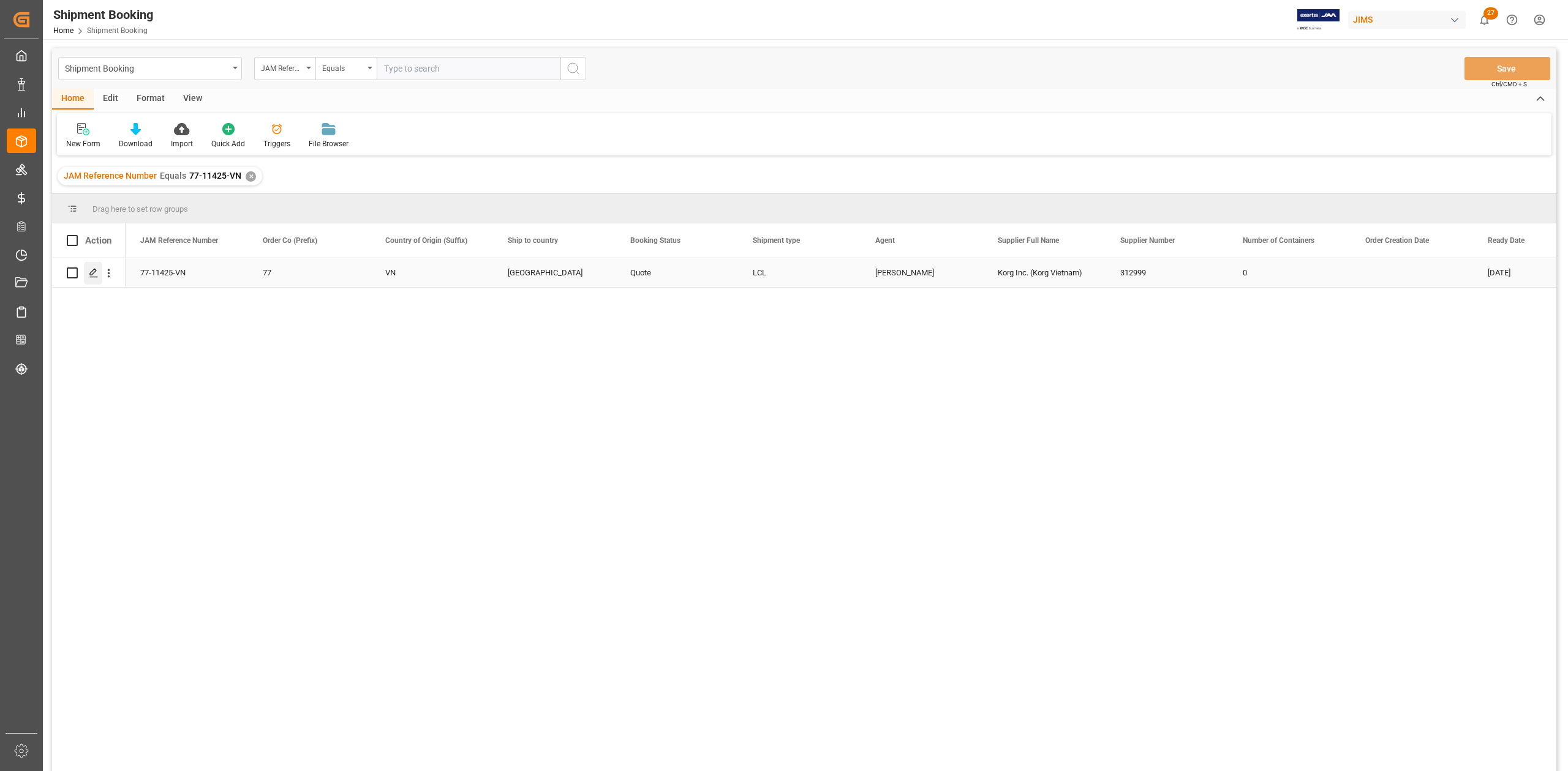
click at [93, 273] on icon "Press SPACE to select this row." at bounding box center [94, 273] width 10 height 10
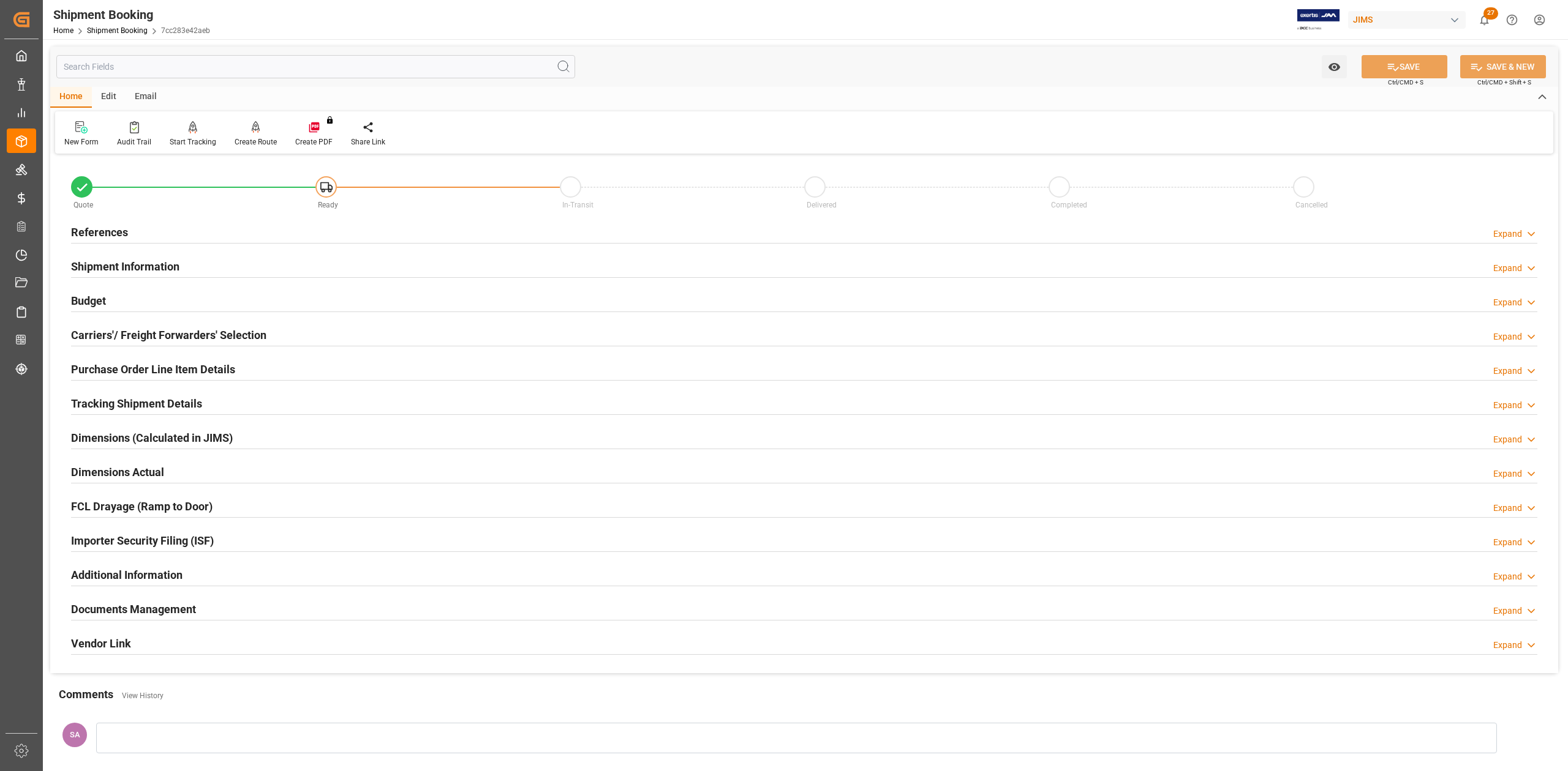
click at [116, 235] on h2 "References" at bounding box center [100, 232] width 57 height 17
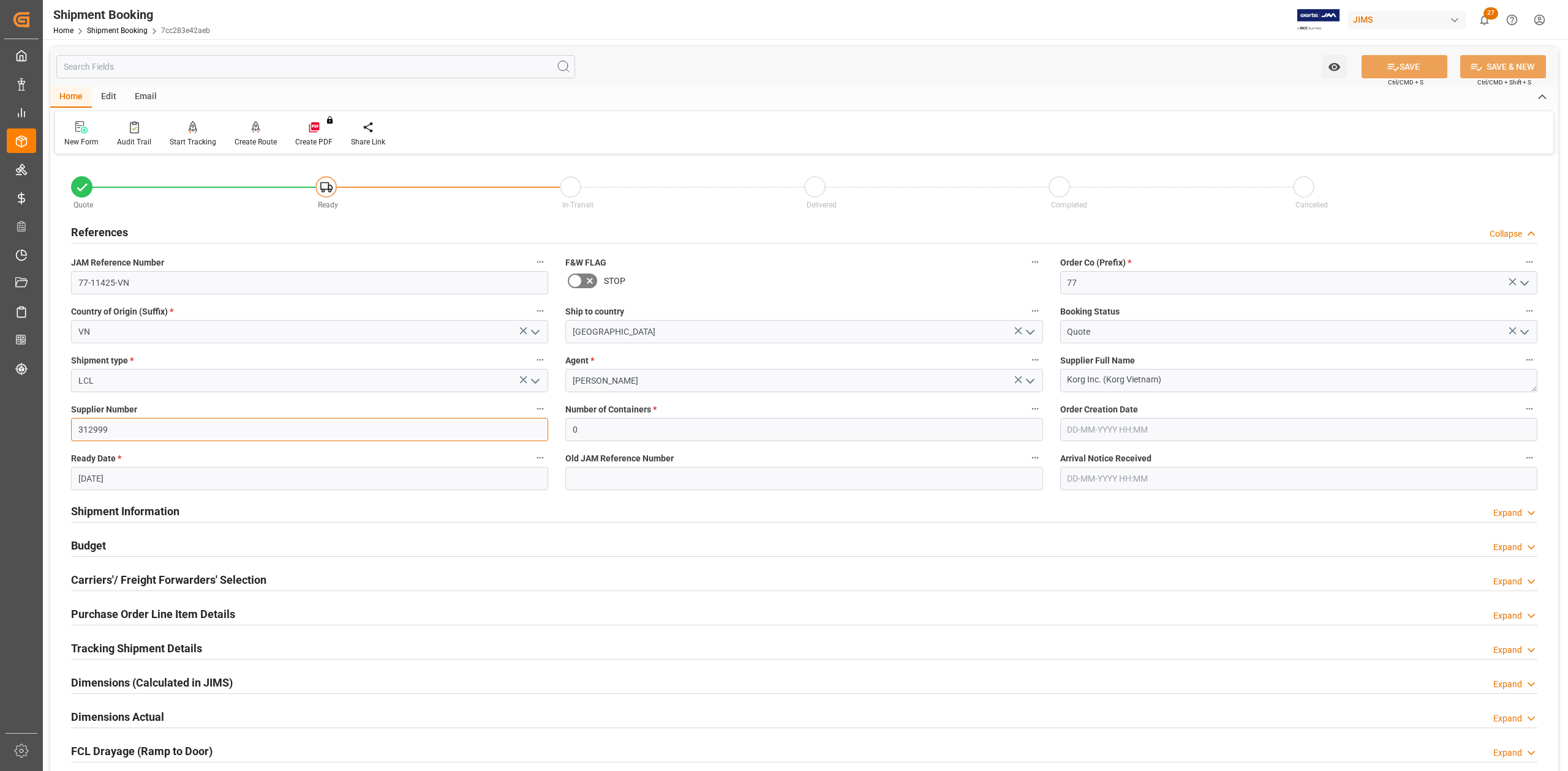
click at [98, 429] on input "312999" at bounding box center [309, 430] width 478 height 24
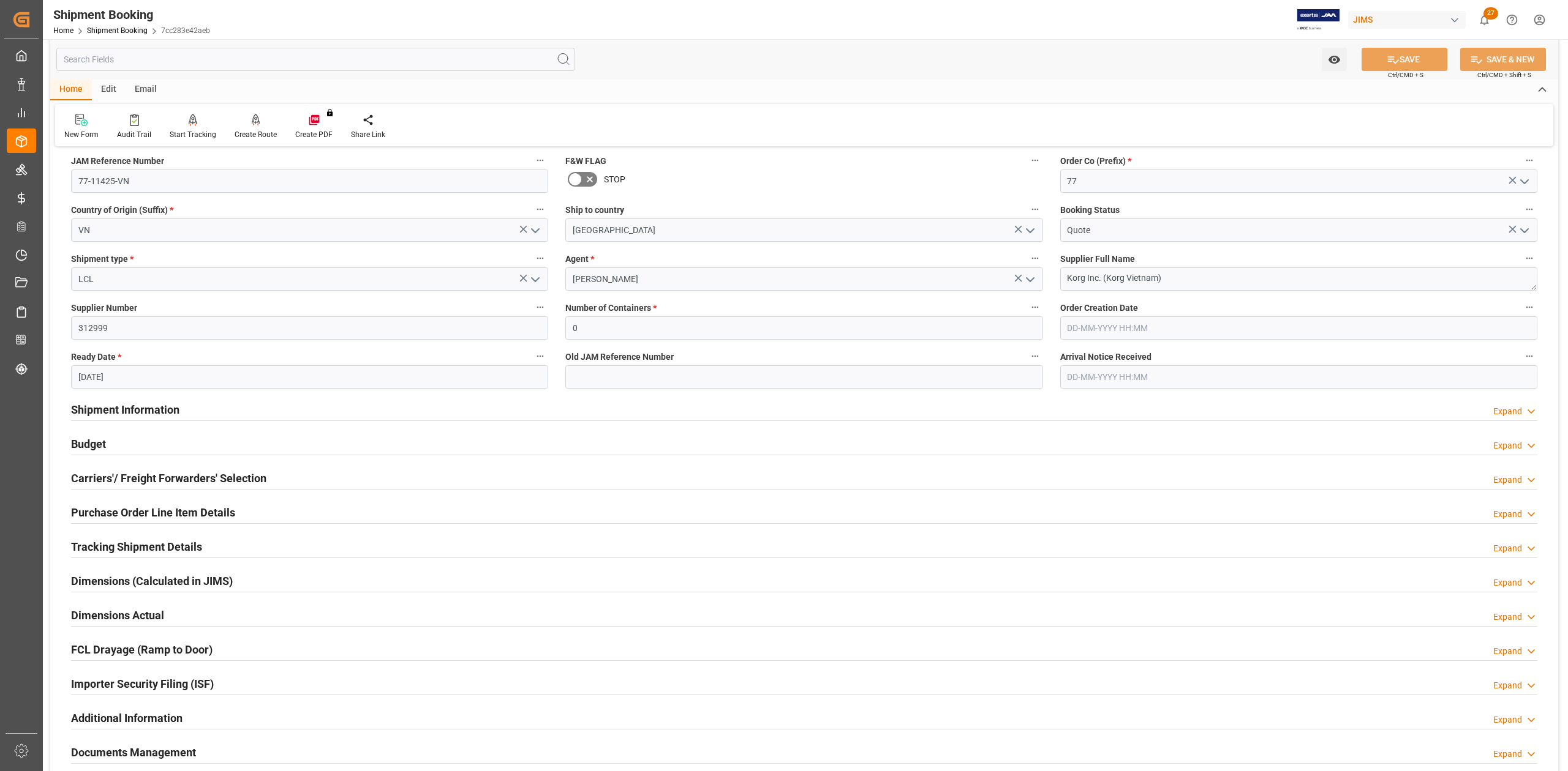
scroll to position [326, 0]
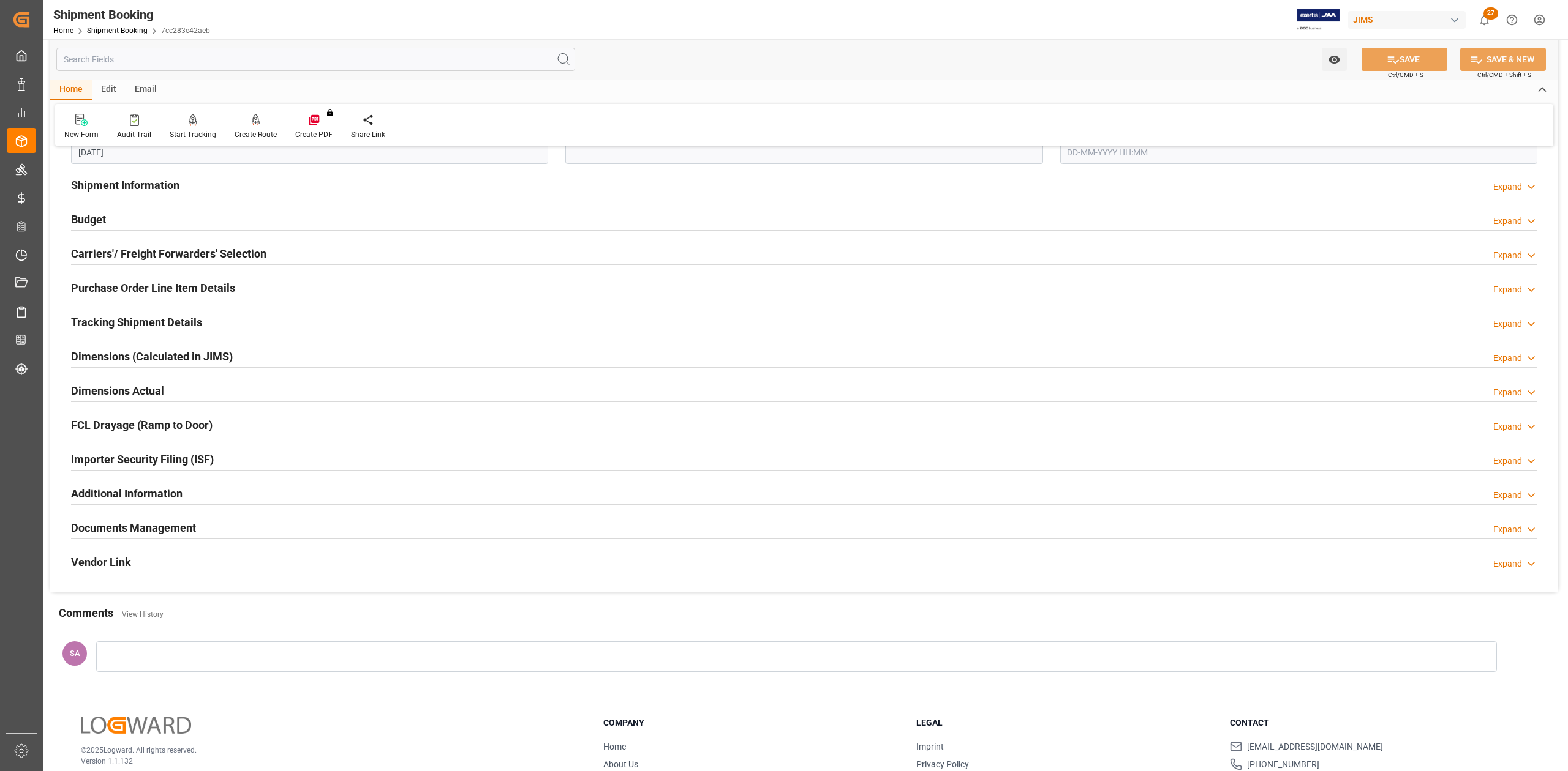
drag, startPoint x: 136, startPoint y: 528, endPoint x: 696, endPoint y: 534, distance: 560.0
click at [136, 527] on h2 "Documents Management" at bounding box center [133, 528] width 125 height 17
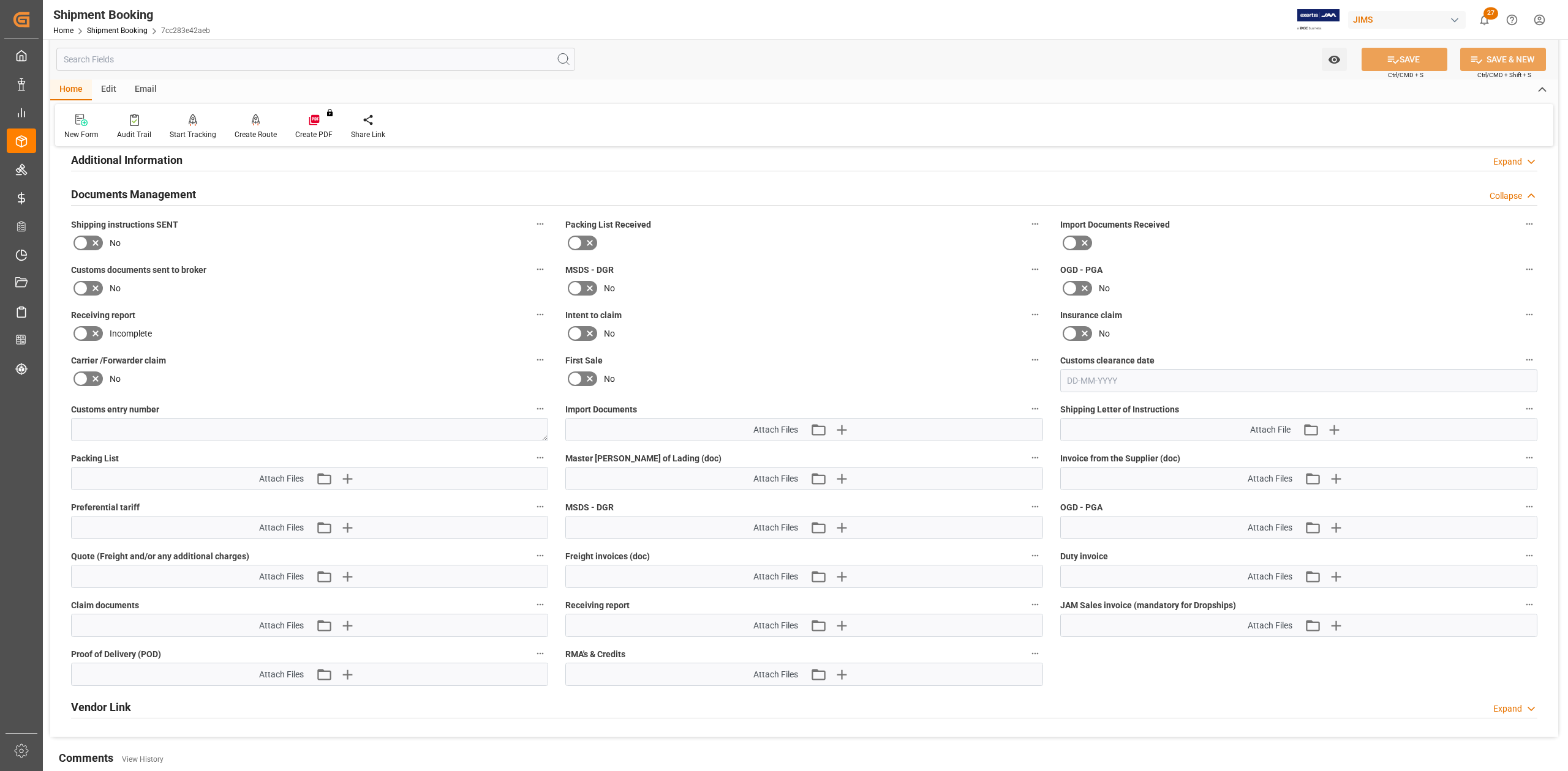
scroll to position [734, 0]
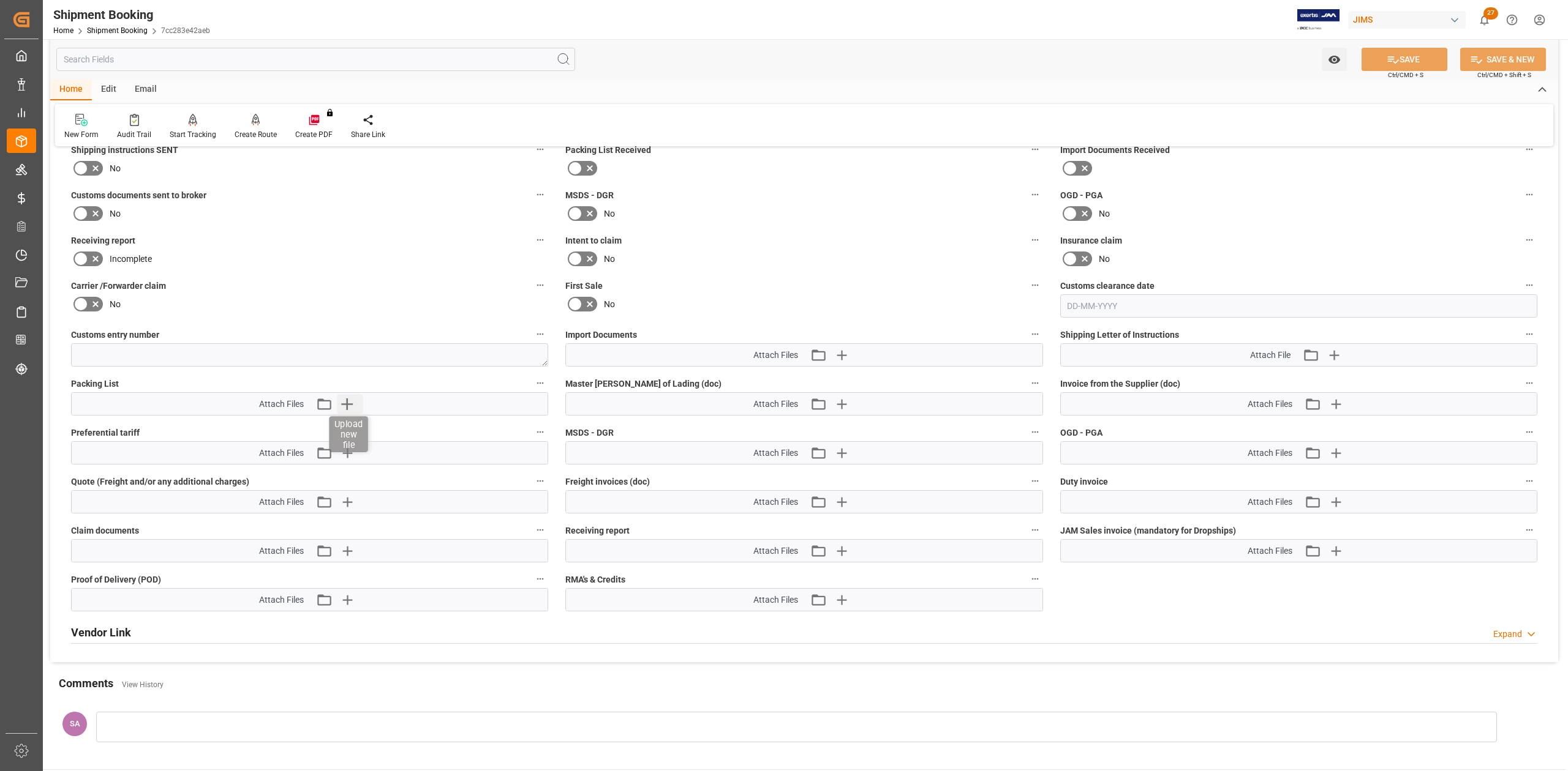
click at [346, 404] on icon "button" at bounding box center [347, 404] width 12 height 12
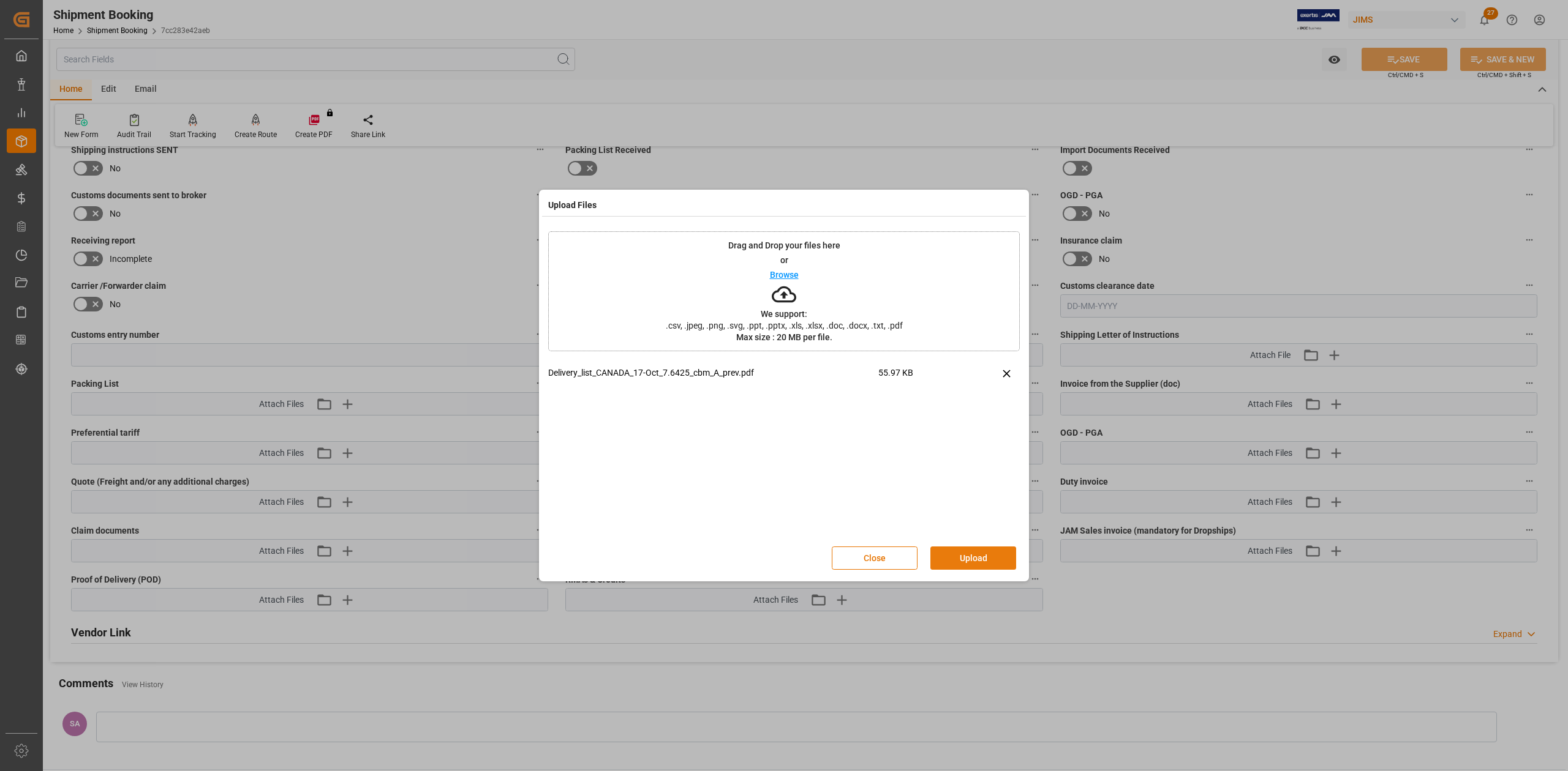
click at [966, 560] on button "Upload" at bounding box center [973, 558] width 86 height 24
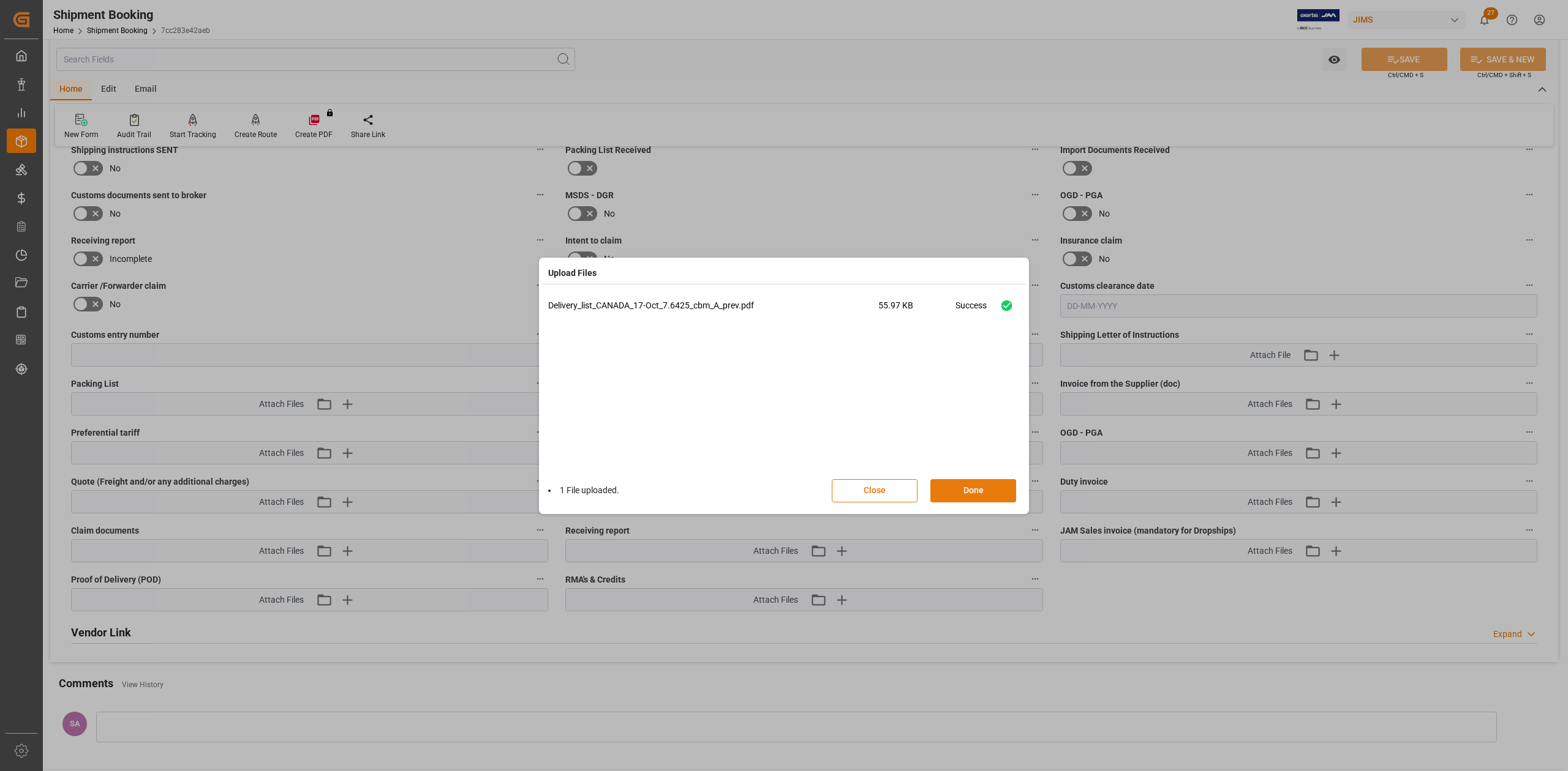
click at [986, 491] on button "Done" at bounding box center [973, 491] width 86 height 24
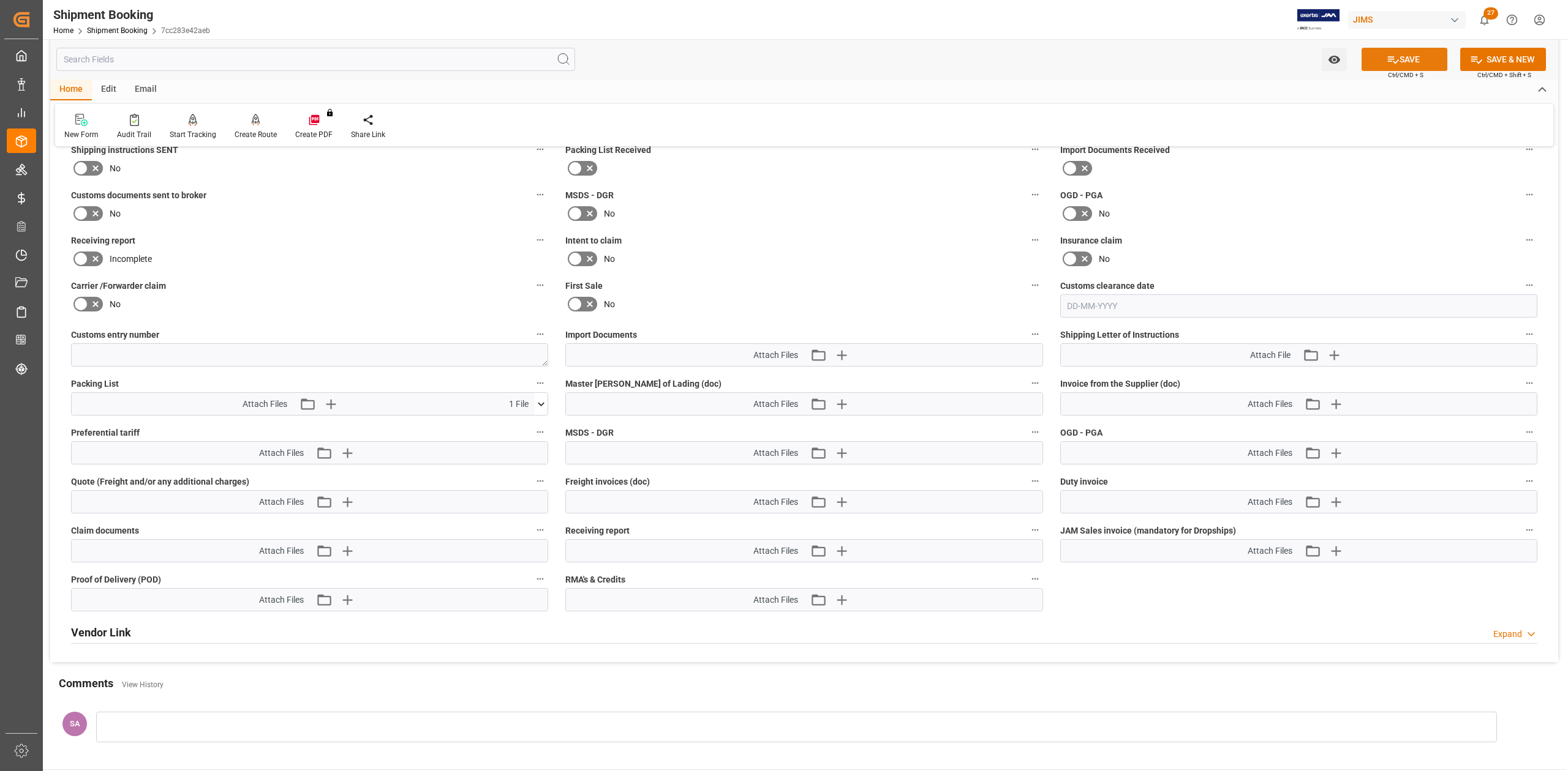
click at [1425, 60] on button "SAVE" at bounding box center [1404, 59] width 86 height 24
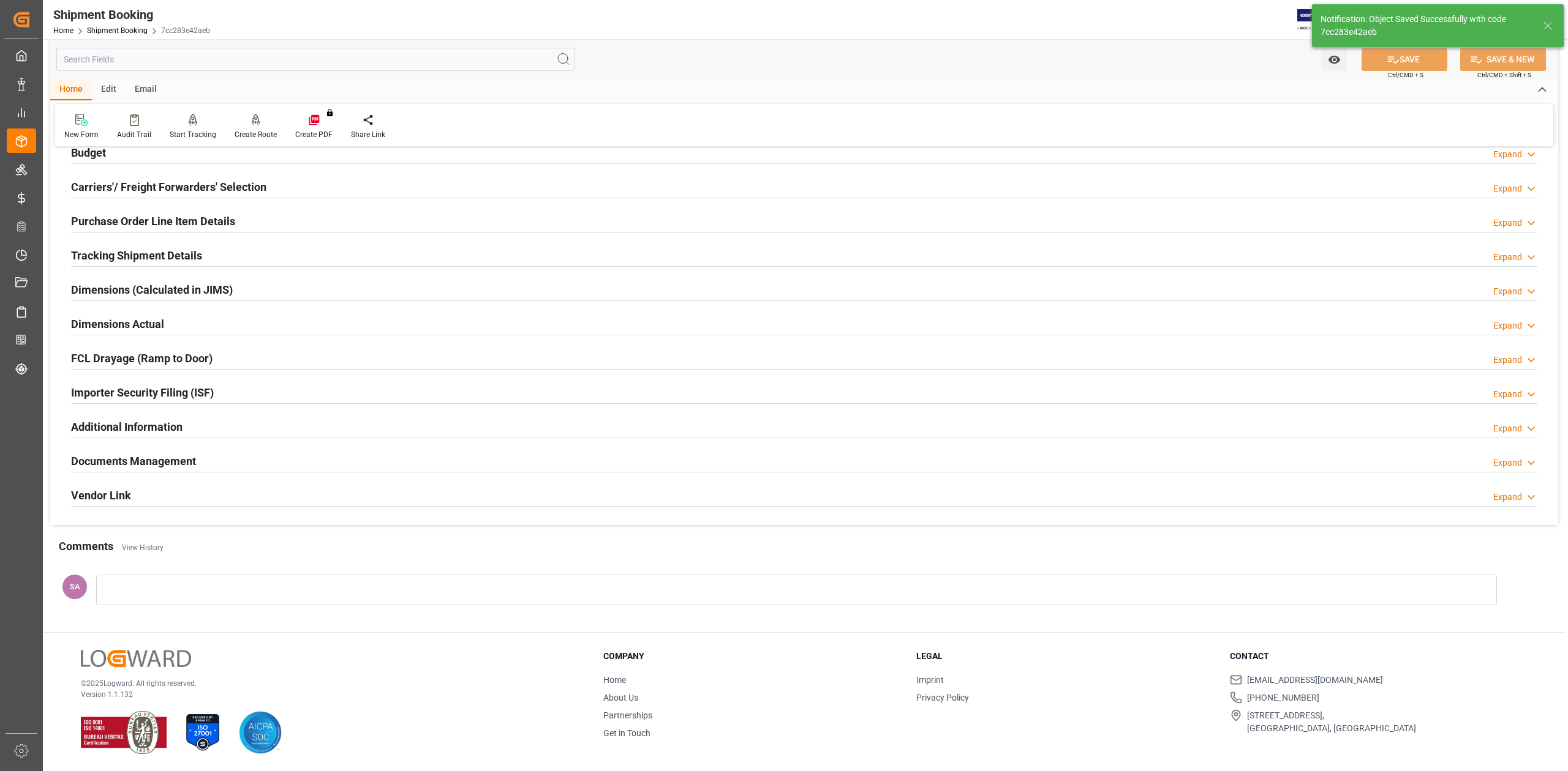
scroll to position [150, 0]
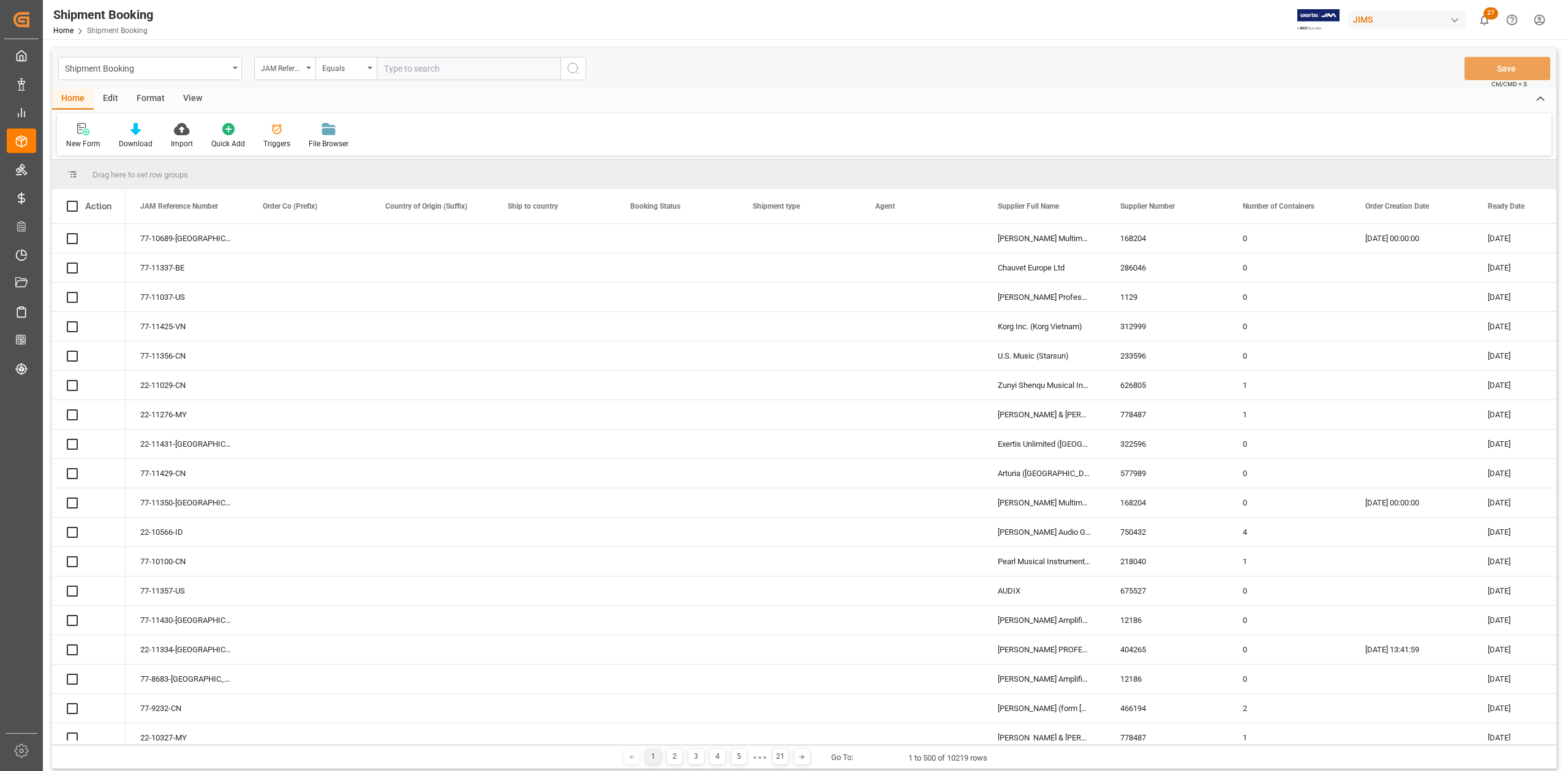
click at [432, 70] on input "text" at bounding box center [469, 69] width 184 height 24
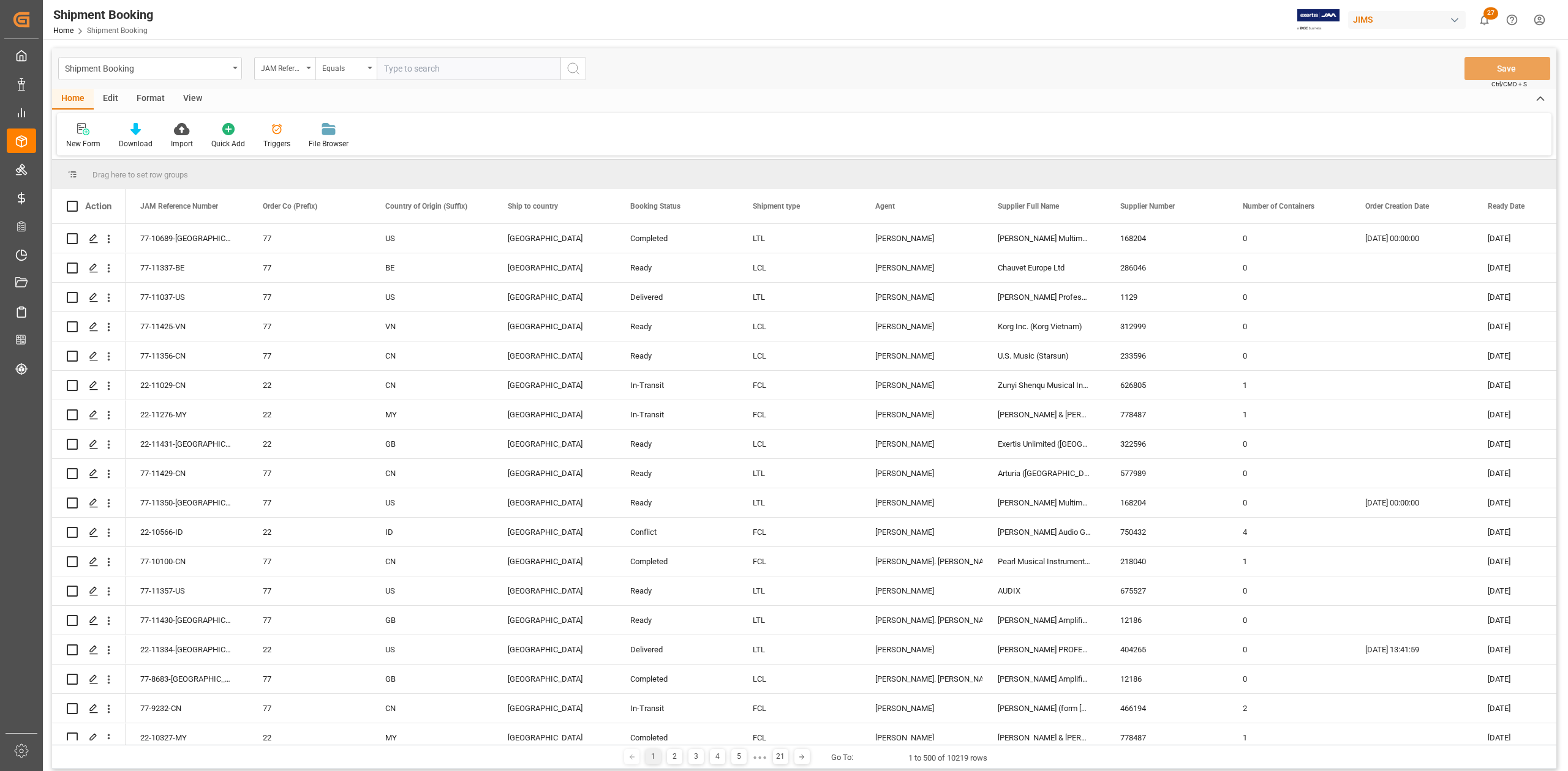
paste input "22-10567-KR"
type input "22-10567-KR"
click at [576, 67] on icon "search button" at bounding box center [572, 68] width 15 height 15
